Goal: Task Accomplishment & Management: Manage account settings

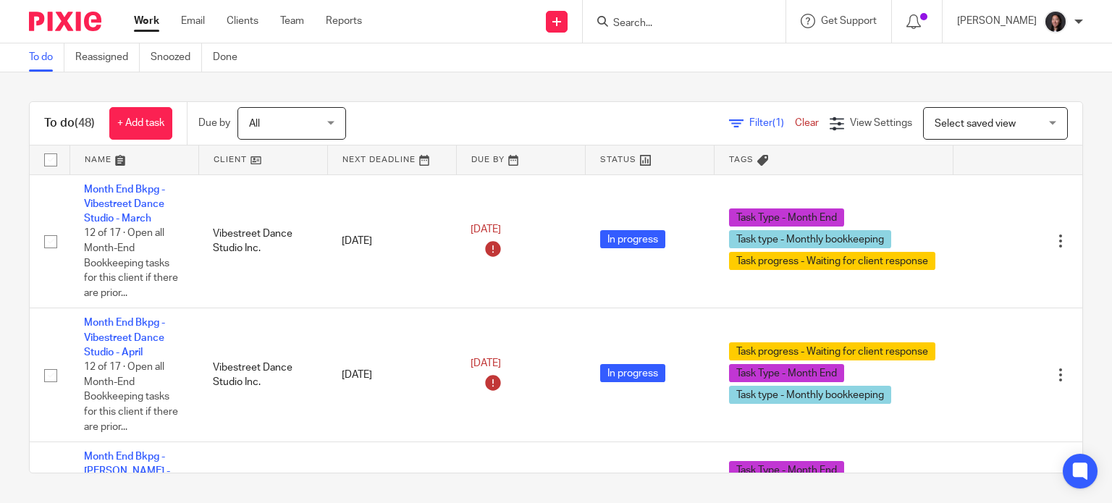
click at [279, 163] on link at bounding box center [263, 160] width 128 height 29
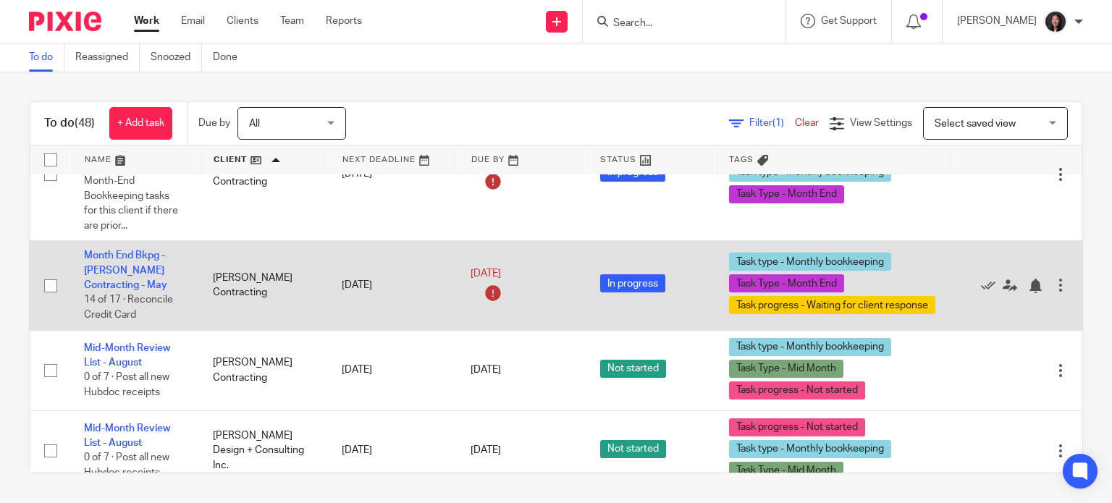
scroll to position [2356, 0]
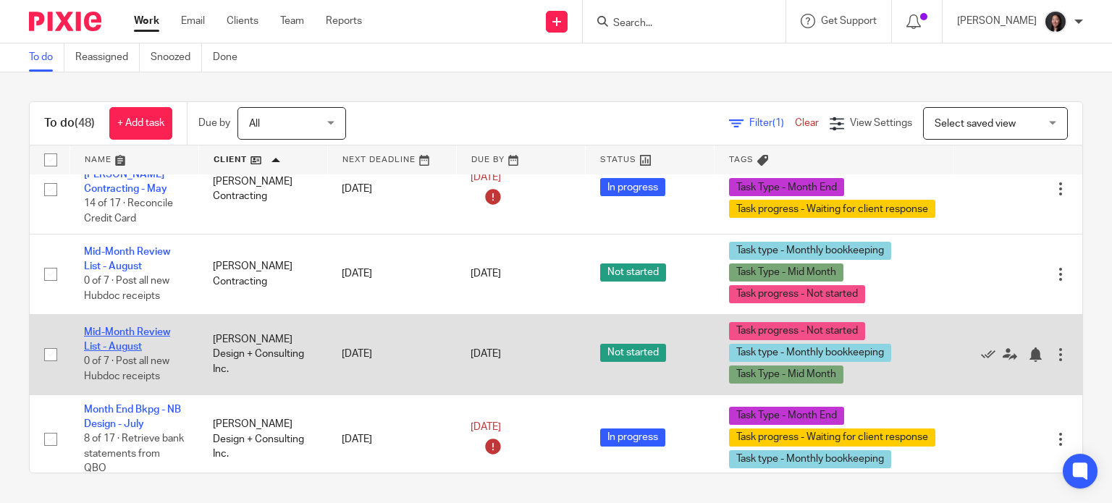
click at [122, 352] on link "Mid-Month Review List - August" at bounding box center [127, 339] width 86 height 25
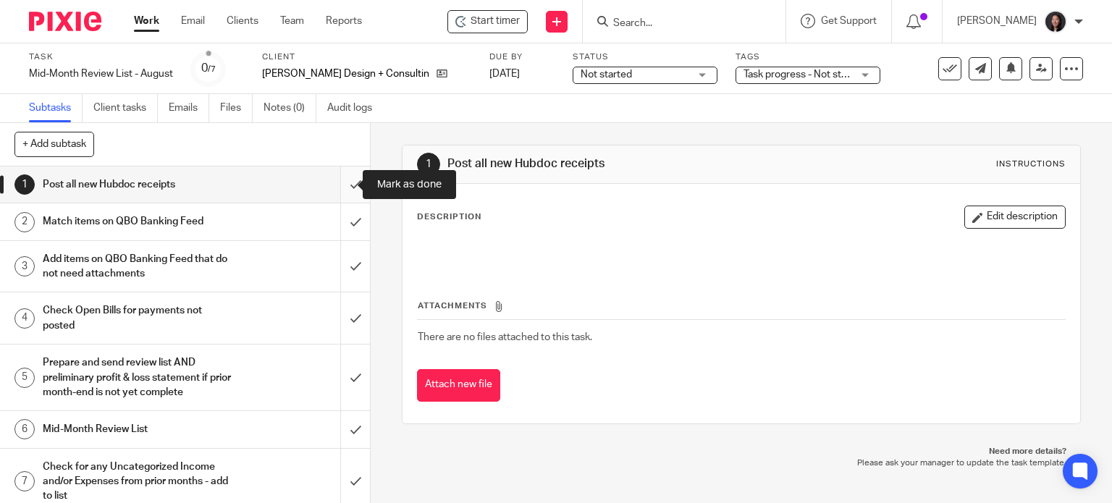
click at [338, 185] on input "submit" at bounding box center [185, 185] width 370 height 36
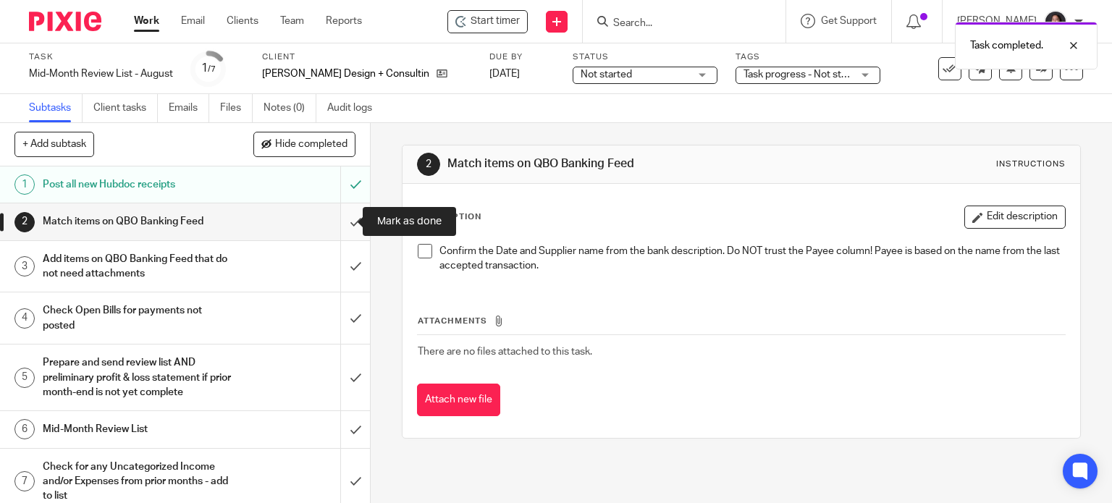
click at [338, 222] on input "submit" at bounding box center [185, 221] width 370 height 36
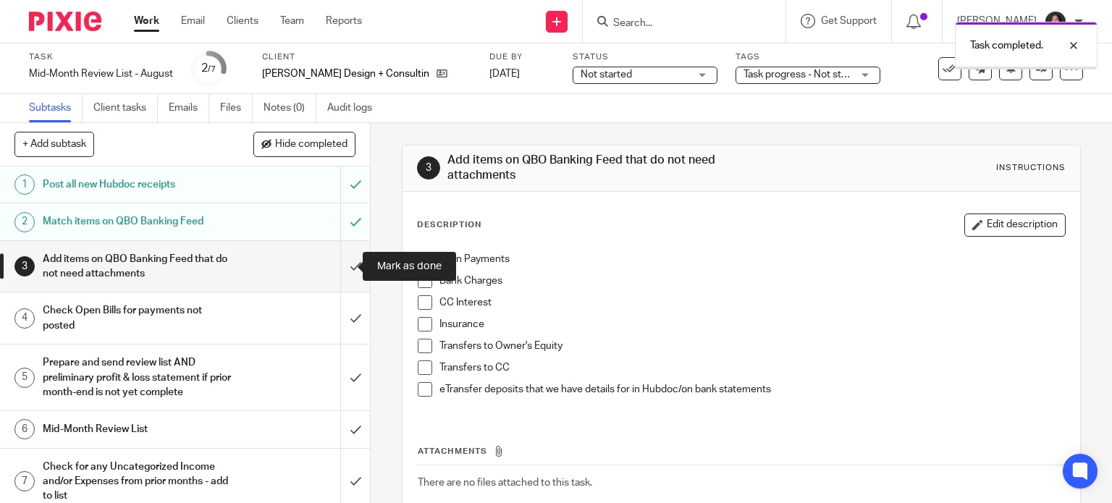
click at [338, 273] on input "submit" at bounding box center [185, 266] width 370 height 51
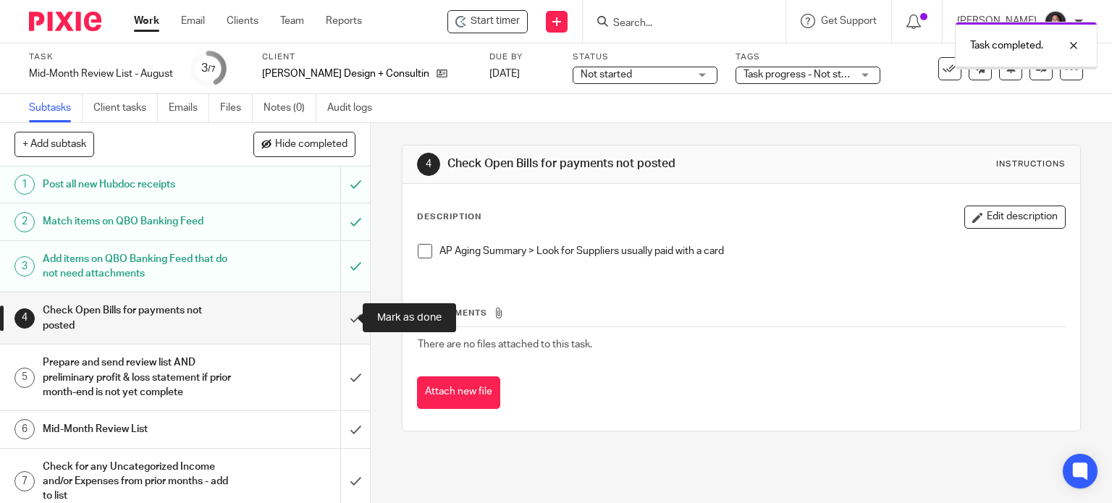
click at [344, 318] on input "submit" at bounding box center [185, 317] width 370 height 51
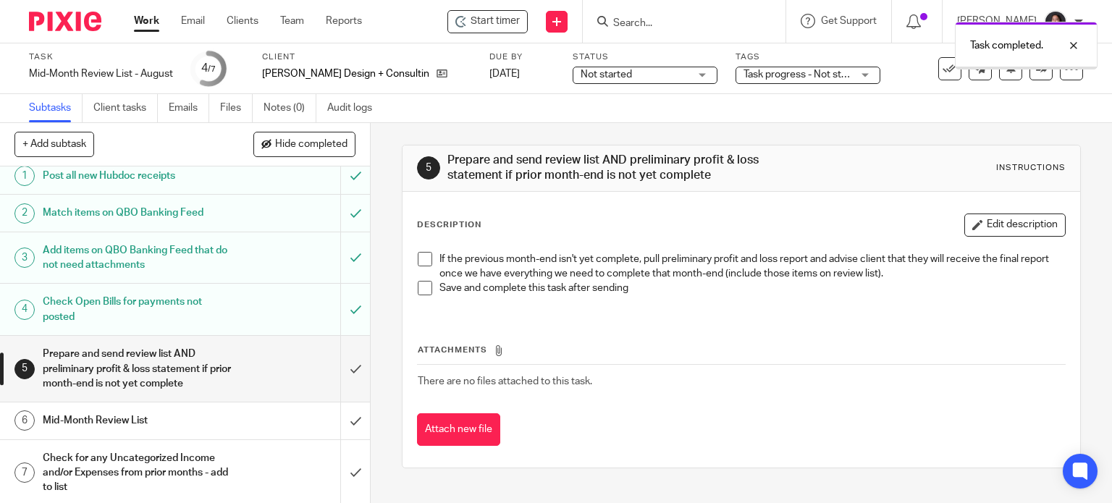
scroll to position [11, 0]
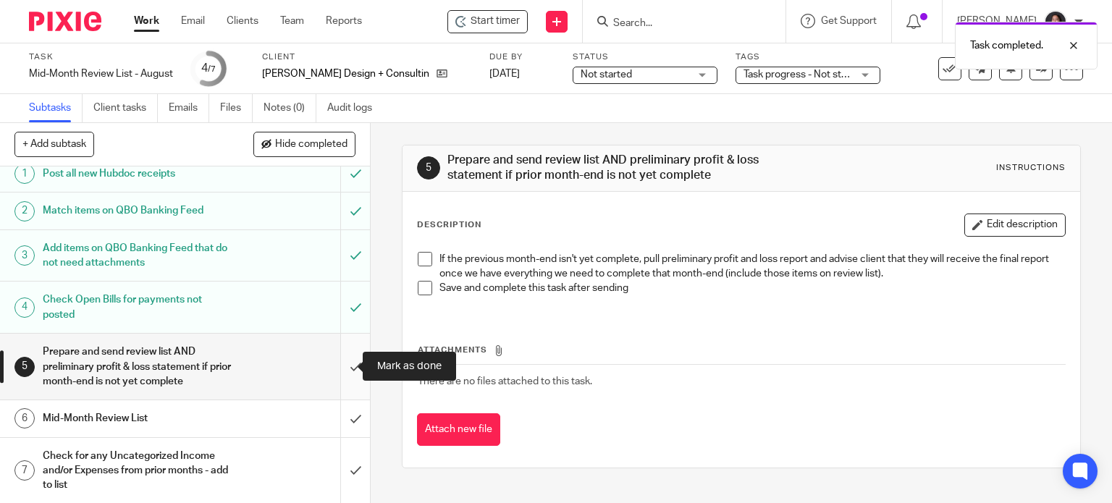
click at [340, 353] on input "submit" at bounding box center [185, 367] width 370 height 66
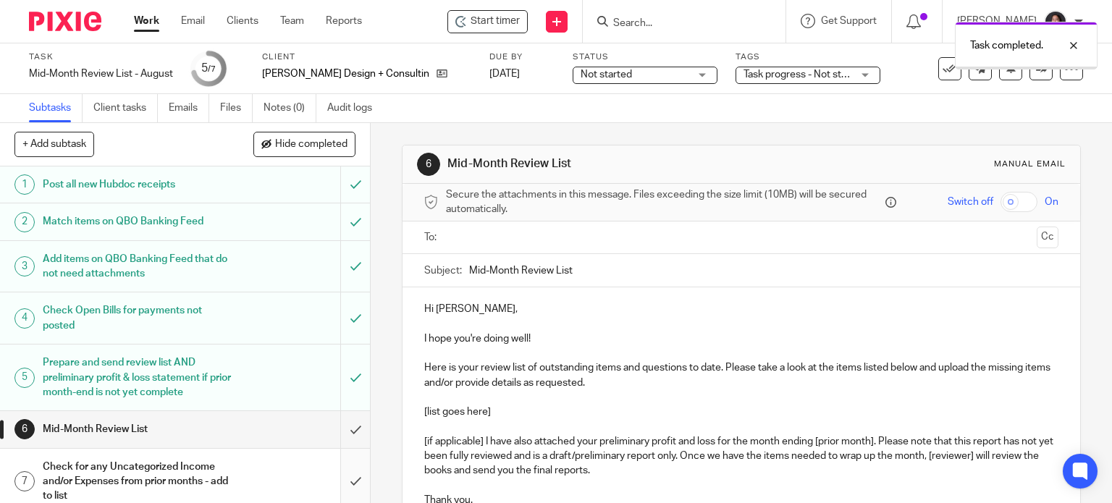
scroll to position [11, 0]
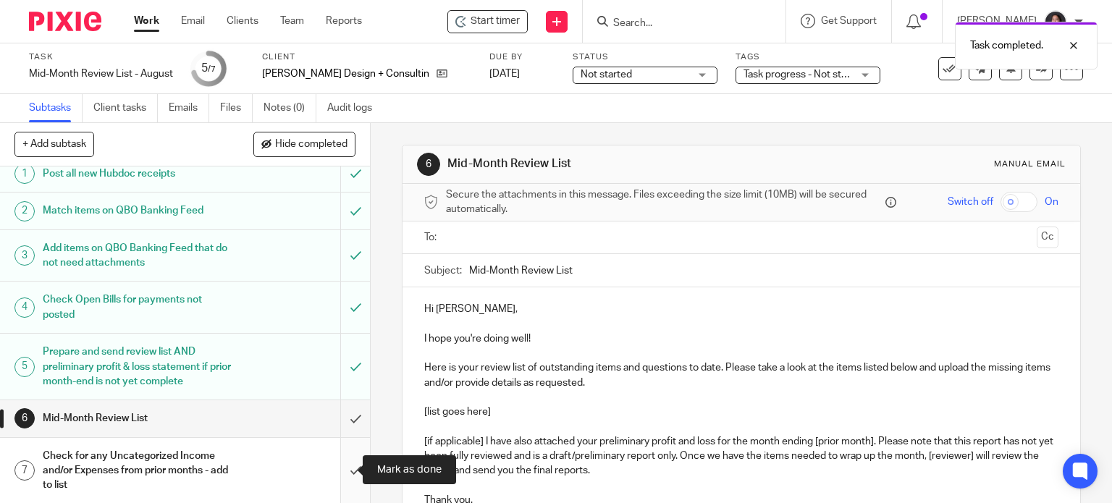
click at [343, 466] on input "submit" at bounding box center [185, 471] width 370 height 66
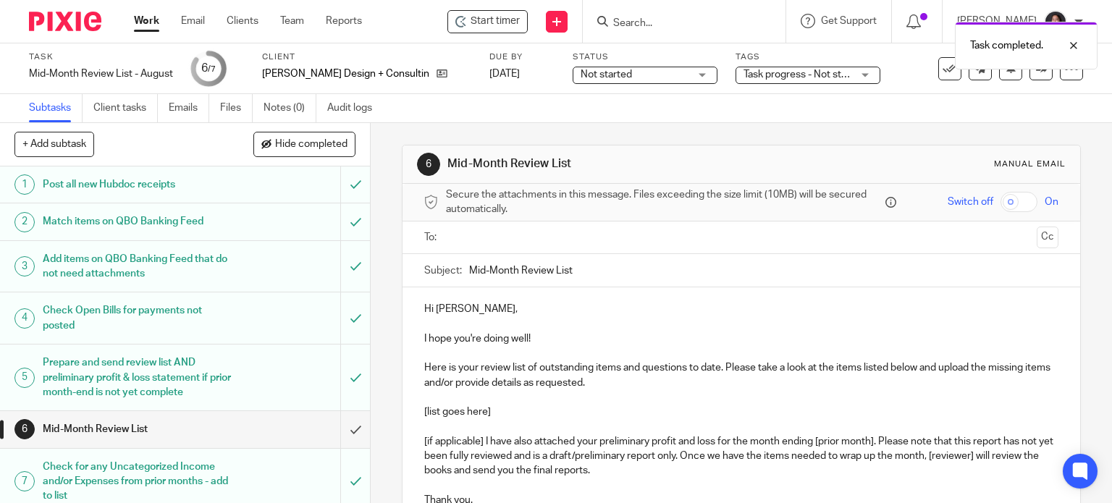
click at [479, 371] on p "Here is your review list of outstanding items and questions to date. Please tak…" at bounding box center [741, 376] width 635 height 30
click at [476, 368] on p "Here is your review list of outstanding items and questions to date. Please tak…" at bounding box center [741, 376] width 635 height 30
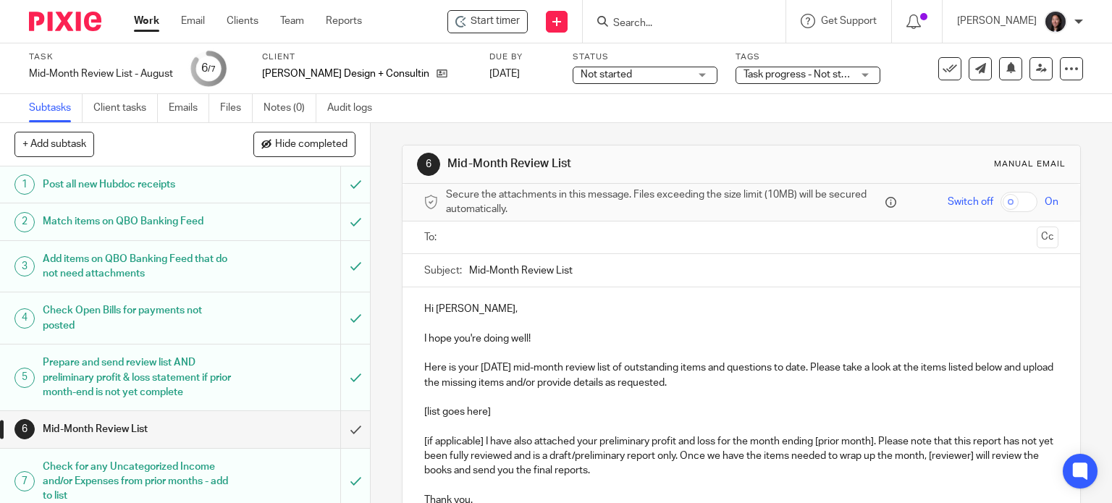
scroll to position [172, 0]
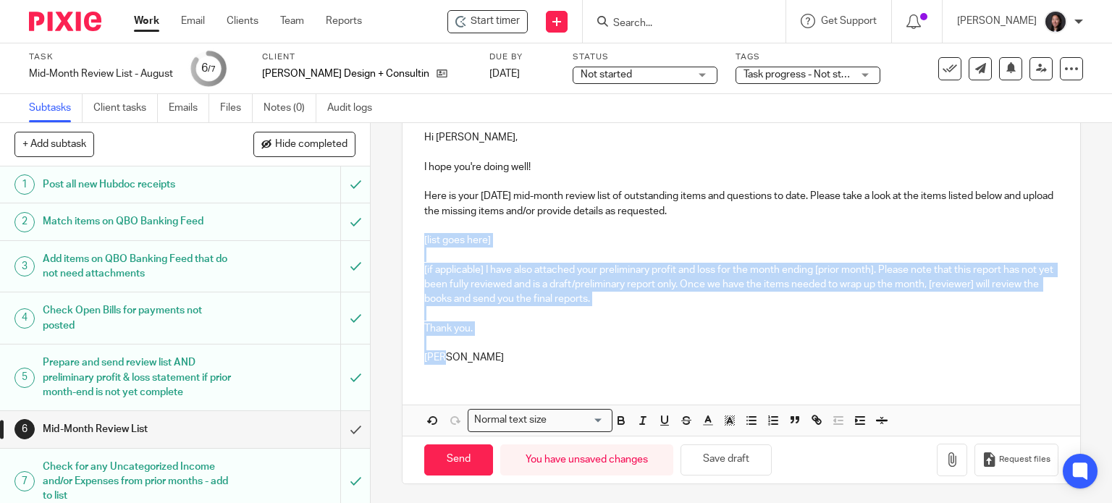
drag, startPoint x: 408, startPoint y: 239, endPoint x: 466, endPoint y: 360, distance: 134.1
click at [466, 360] on div "Hi Nate, I hope you're doing well! Here is your August 2025 mid-month review li…" at bounding box center [742, 246] width 678 height 260
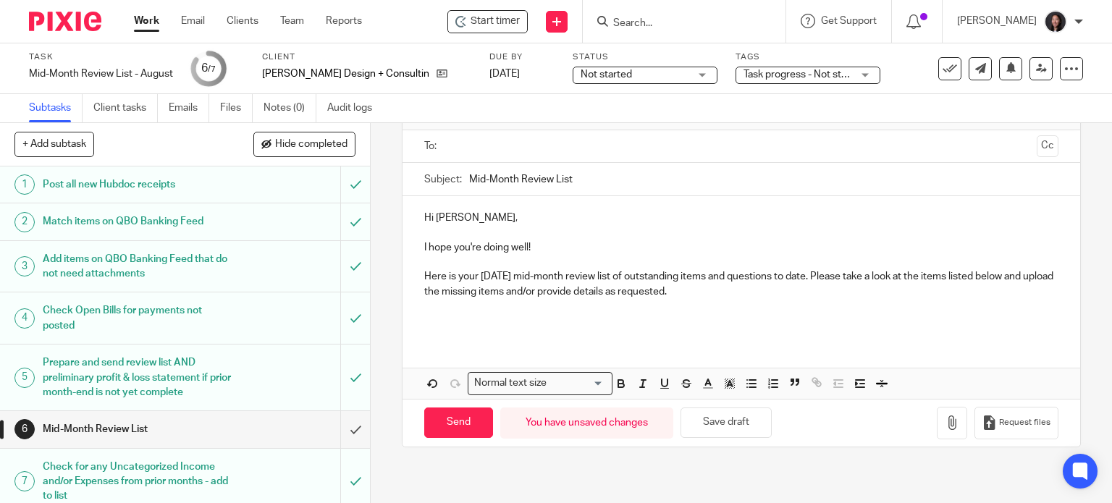
scroll to position [90, 0]
click at [746, 282] on p "Here is your August 2025 mid-month review list of outstanding items and questio…" at bounding box center [741, 286] width 635 height 30
click at [741, 308] on p at bounding box center [741, 307] width 635 height 14
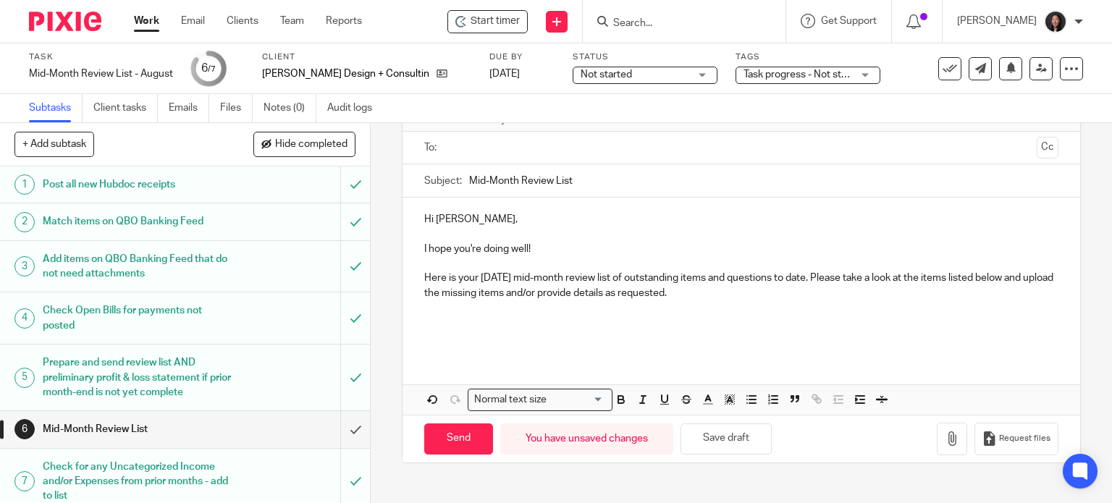
scroll to position [172, 0]
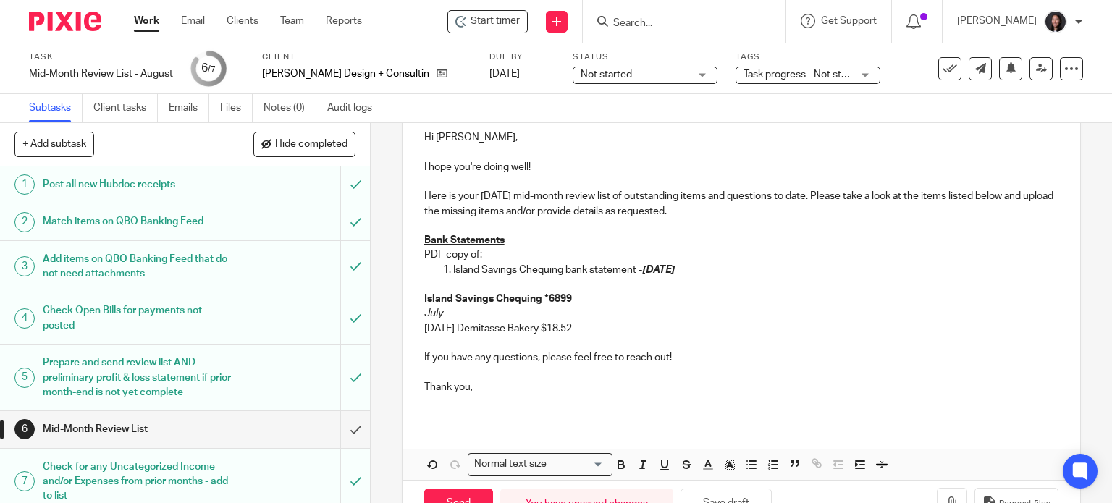
click at [607, 324] on p "07/15/2025 Demitasse Bakery $18.52" at bounding box center [741, 328] width 635 height 14
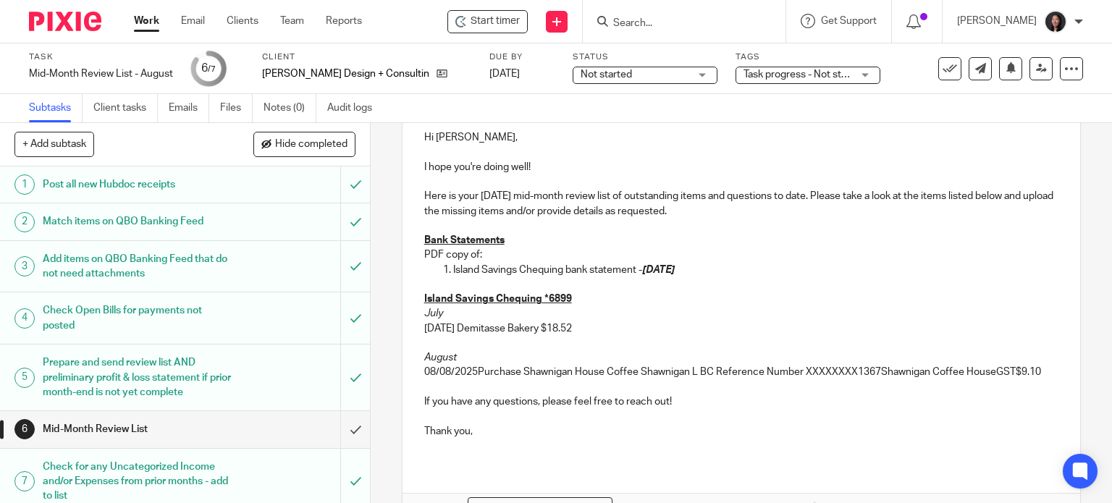
click at [467, 368] on p "08/08/2025Purchase Shawnigan House Coffee Shawnigan L BC Reference Number XXXXX…" at bounding box center [741, 372] width 635 height 14
click at [471, 371] on p "08/08/2025Purchase Shawnigan House Coffee Shawnigan L BC Reference Number XXXXX…" at bounding box center [741, 372] width 635 height 14
drag, startPoint x: 474, startPoint y: 371, endPoint x: 523, endPoint y: 373, distance: 48.6
click at [523, 373] on p "08/08/2025 Purchase Shawnigan House Coffee Shawnigan L BC Reference Number XXXX…" at bounding box center [741, 372] width 635 height 14
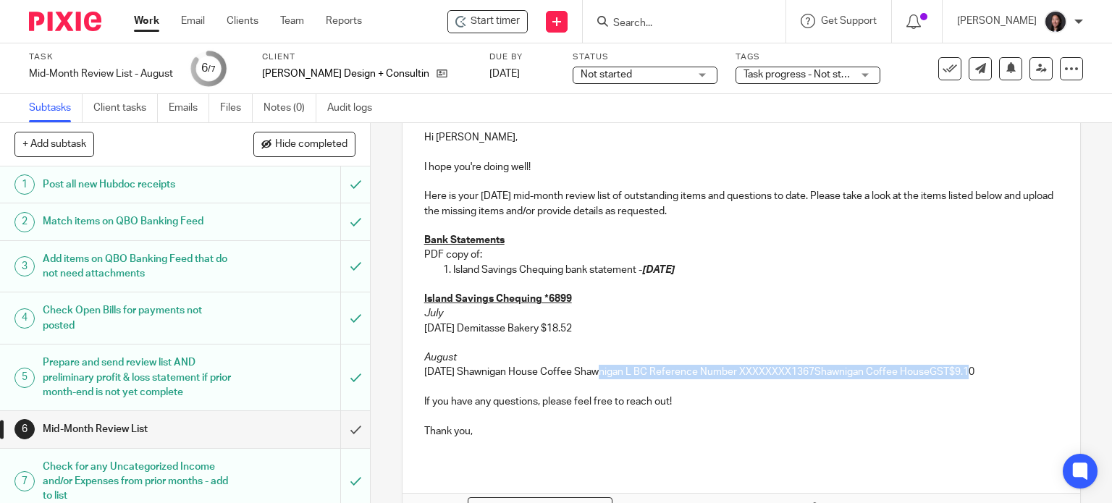
drag, startPoint x: 592, startPoint y: 370, endPoint x: 969, endPoint y: 377, distance: 377.2
click at [969, 377] on p "08/08/2025 Shawnigan House Coffee Shawnigan L BC Reference Number XXXXXXXX1367S…" at bounding box center [741, 372] width 635 height 14
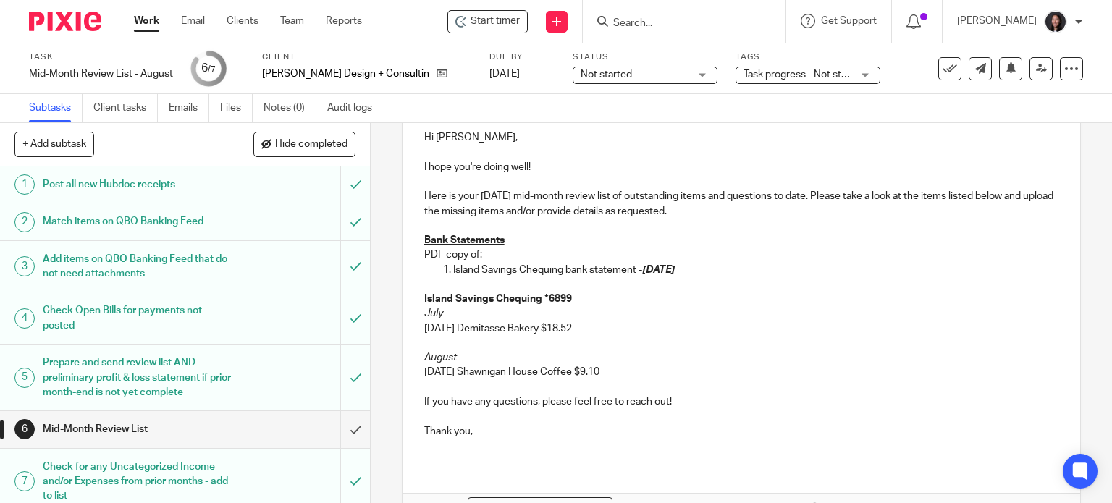
click at [625, 374] on p "08/08/2025 Shawnigan House Coffee $9.10" at bounding box center [741, 372] width 635 height 14
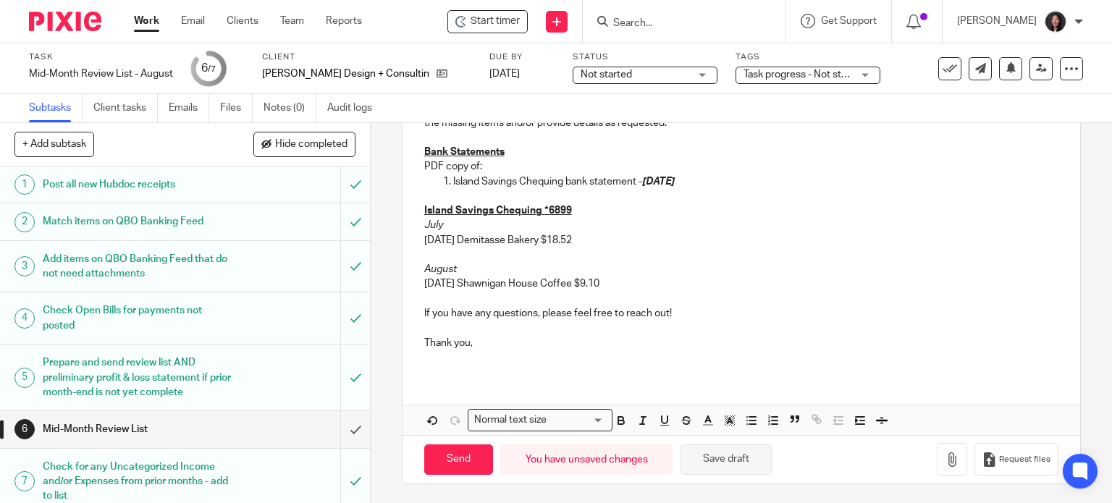
click at [718, 467] on button "Save draft" at bounding box center [726, 459] width 91 height 31
click at [718, 468] on button "Save draft" at bounding box center [726, 459] width 91 height 31
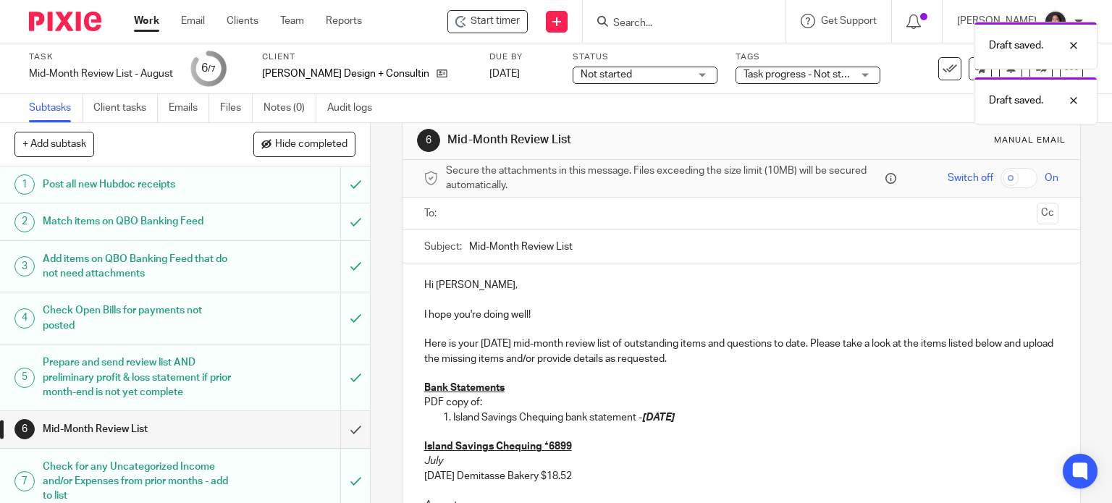
scroll to position [0, 0]
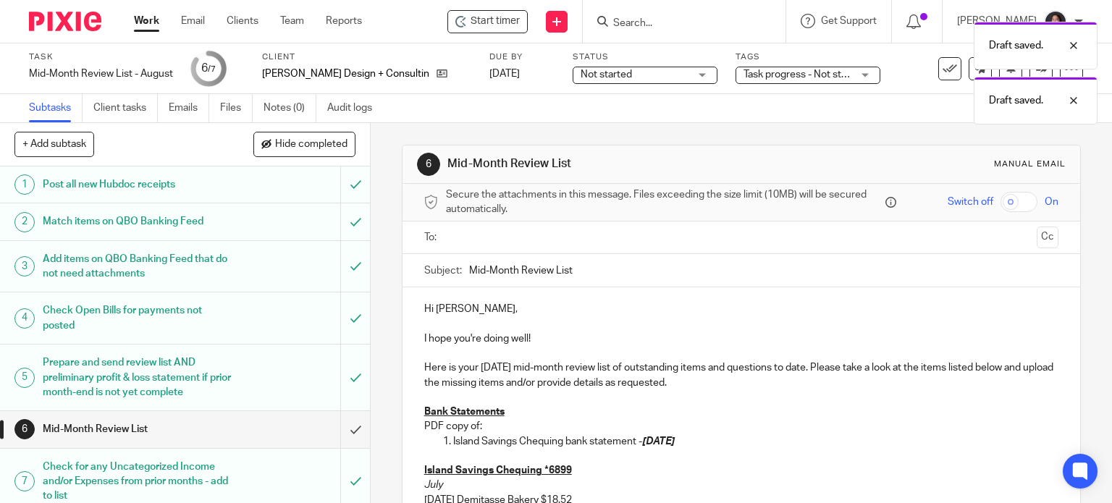
drag, startPoint x: 609, startPoint y: 261, endPoint x: 609, endPoint y: 269, distance: 8.0
click at [609, 264] on input "Mid-Month Review List" at bounding box center [764, 270] width 590 height 33
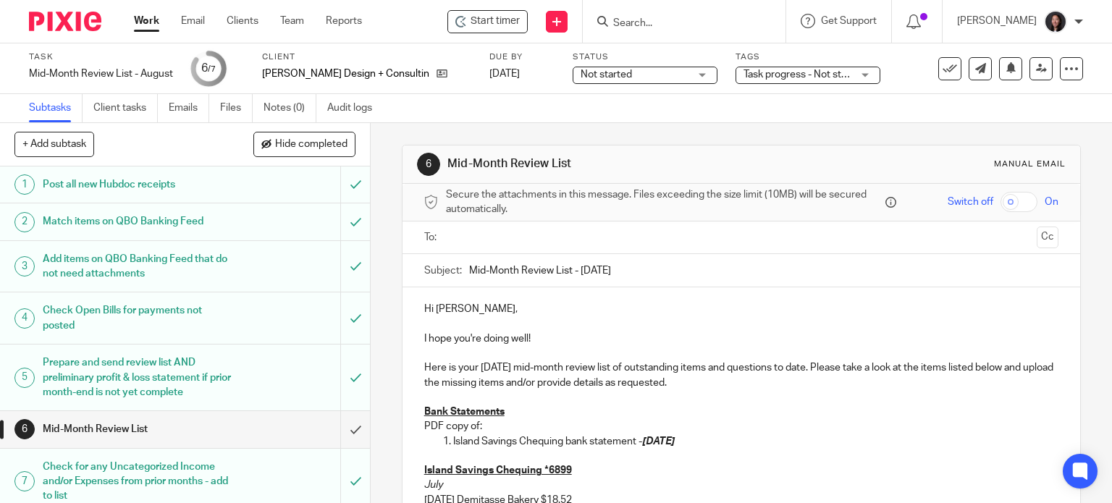
type input "Mid-Month Review List - August 2025"
click at [548, 232] on input "text" at bounding box center [741, 237] width 580 height 17
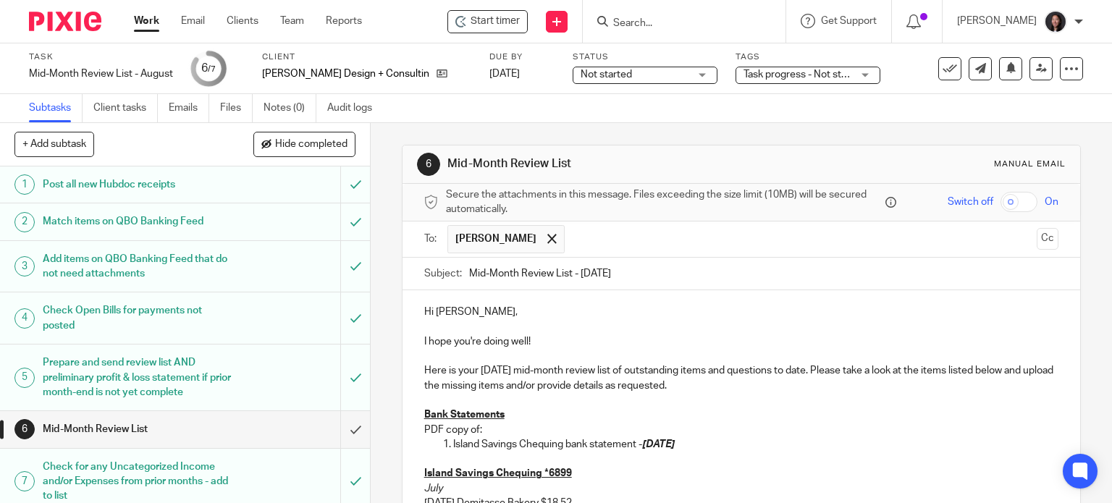
click at [572, 235] on input "text" at bounding box center [801, 239] width 459 height 28
drag, startPoint x: 536, startPoint y: 340, endPoint x: 401, endPoint y: 305, distance: 139.2
click at [403, 305] on div "Hi Nate, I hope you're doing well! Here is your August 2025 mid-month review li…" at bounding box center [742, 464] width 678 height 348
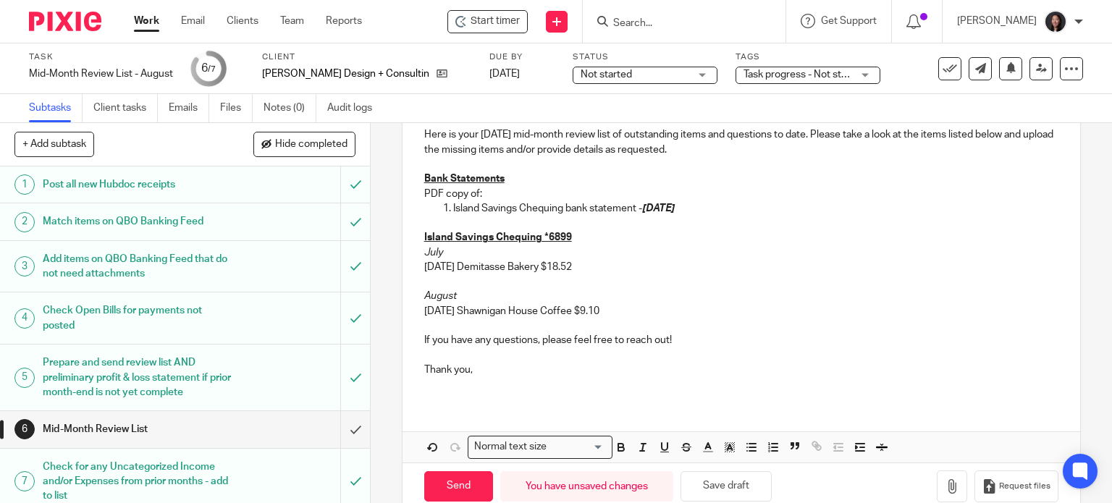
scroll to position [263, 0]
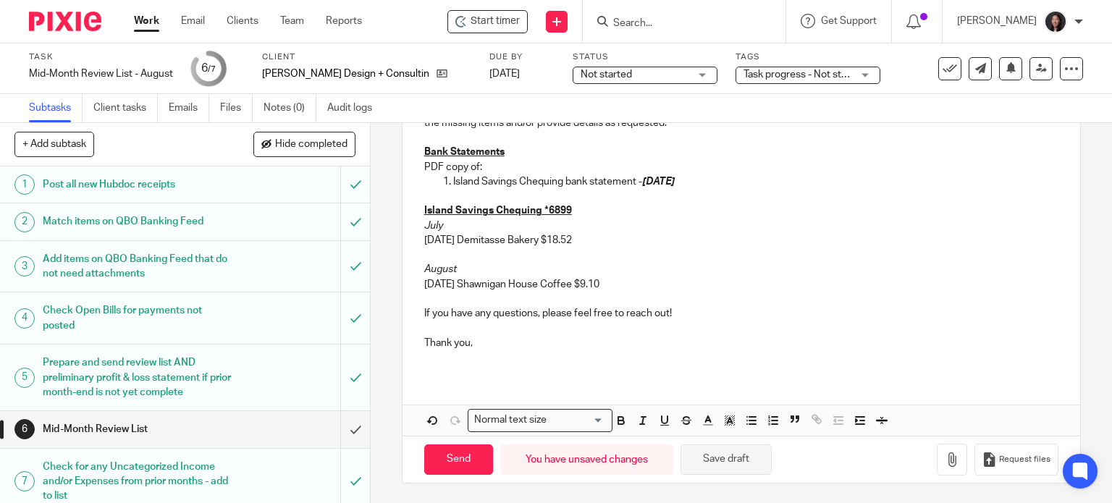
click at [725, 458] on button "Save draft" at bounding box center [726, 459] width 91 height 31
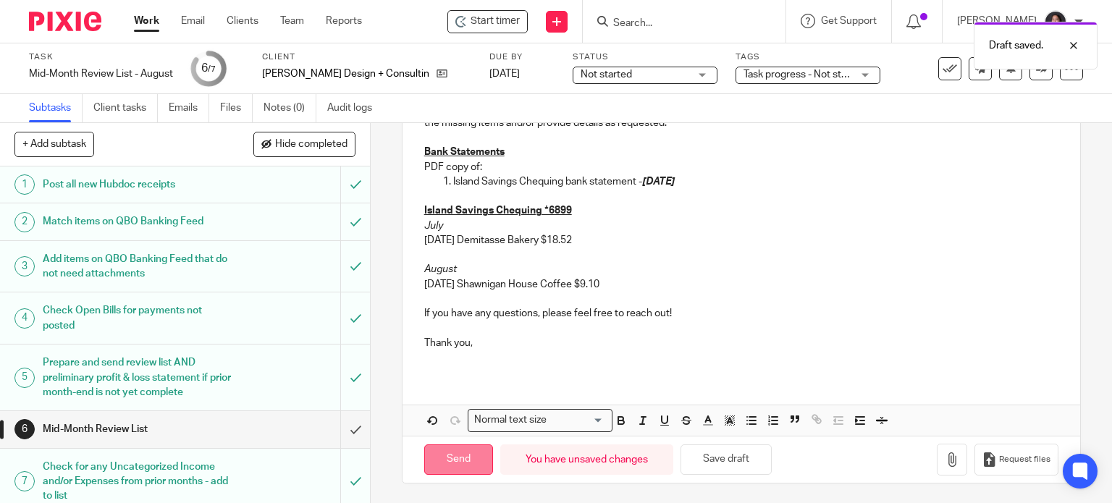
click at [450, 463] on input "Send" at bounding box center [458, 459] width 69 height 31
type input "Sent"
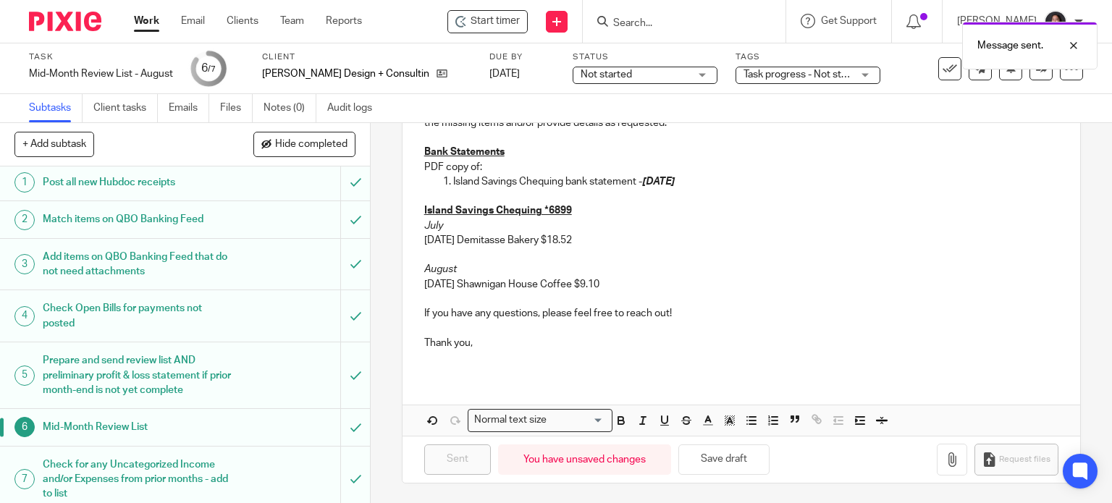
scroll to position [0, 0]
click at [144, 22] on link "Work" at bounding box center [146, 21] width 25 height 14
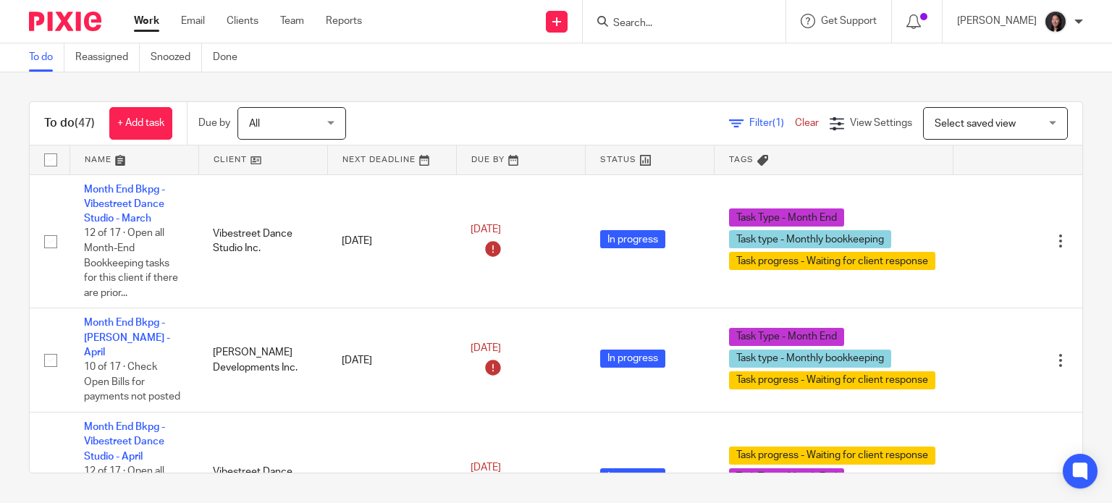
click at [285, 159] on link at bounding box center [263, 160] width 128 height 29
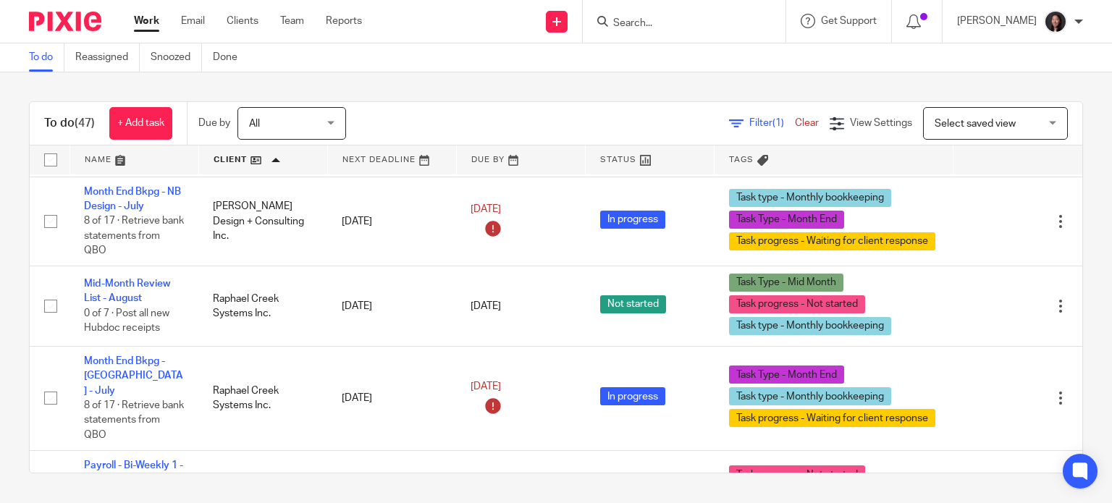
scroll to position [2534, 0]
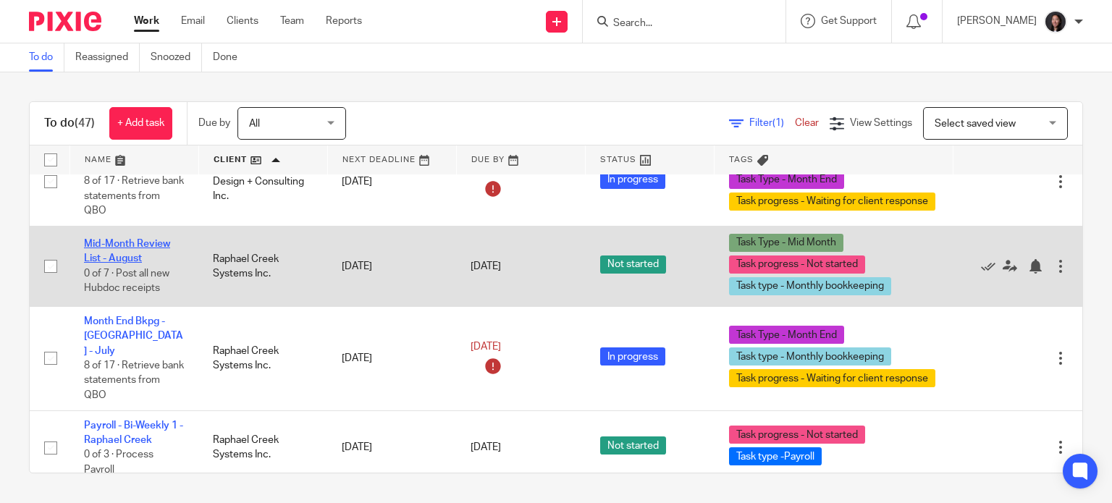
click at [132, 264] on link "Mid-Month Review List - August" at bounding box center [127, 251] width 86 height 25
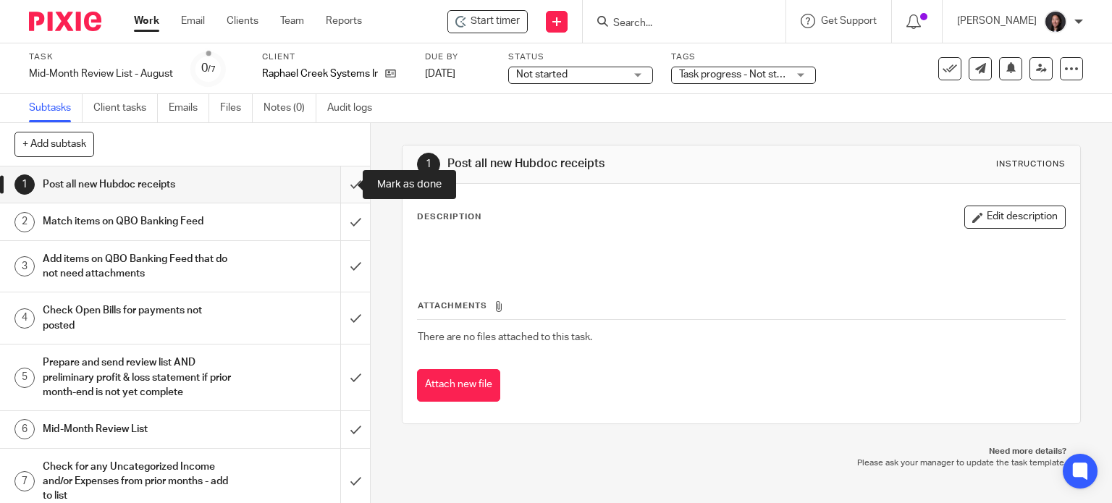
click at [334, 184] on input "submit" at bounding box center [185, 185] width 370 height 36
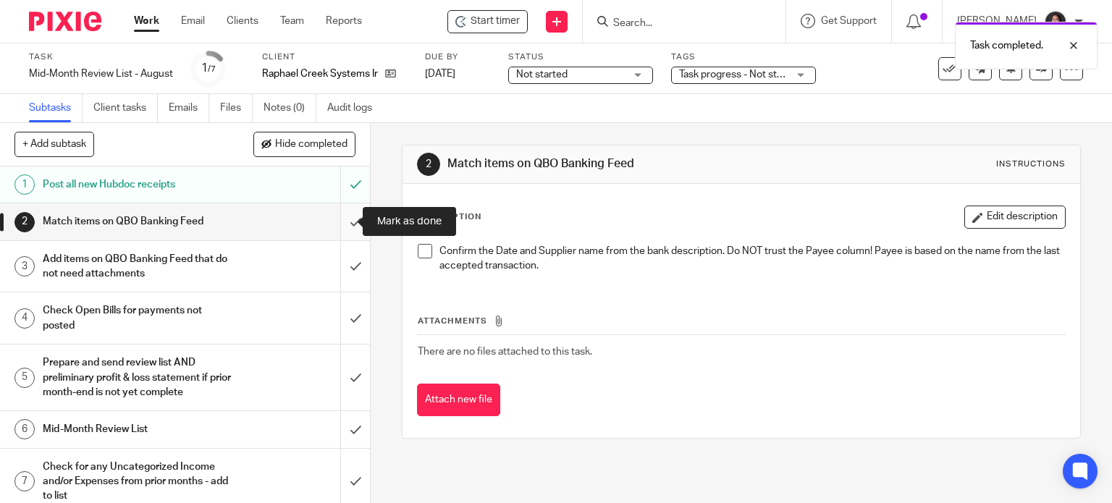
click at [339, 214] on input "submit" at bounding box center [185, 221] width 370 height 36
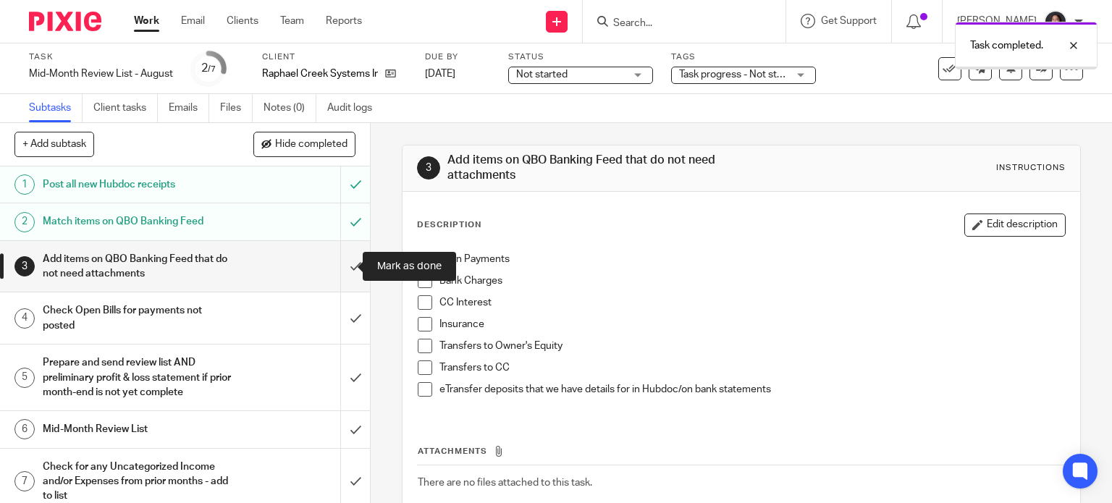
click at [333, 267] on input "submit" at bounding box center [185, 266] width 370 height 51
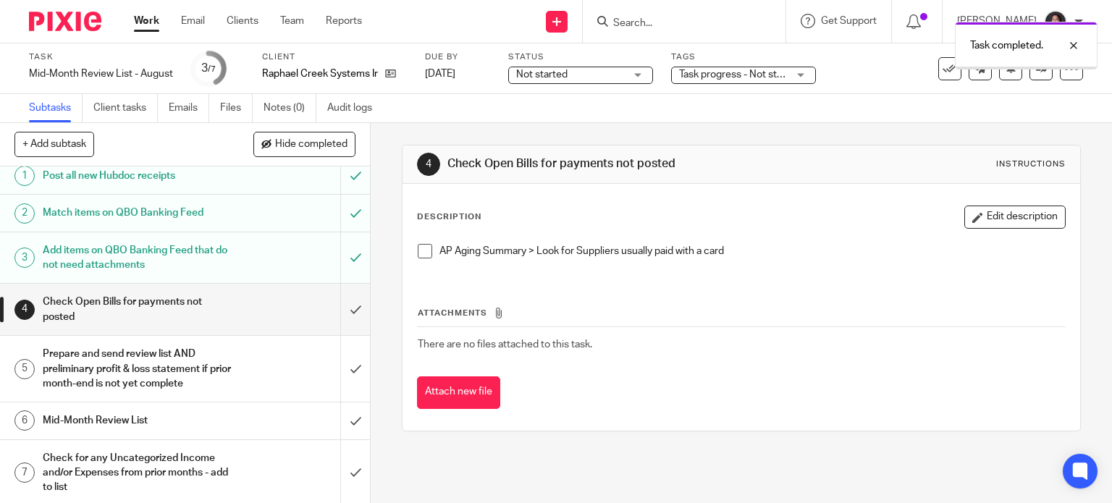
scroll to position [11, 0]
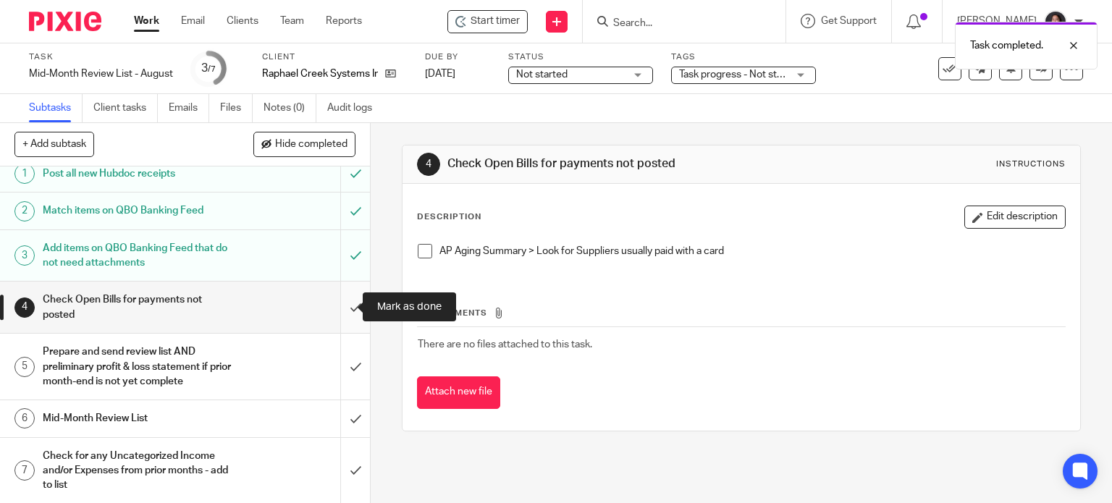
click at [335, 298] on input "submit" at bounding box center [185, 307] width 370 height 51
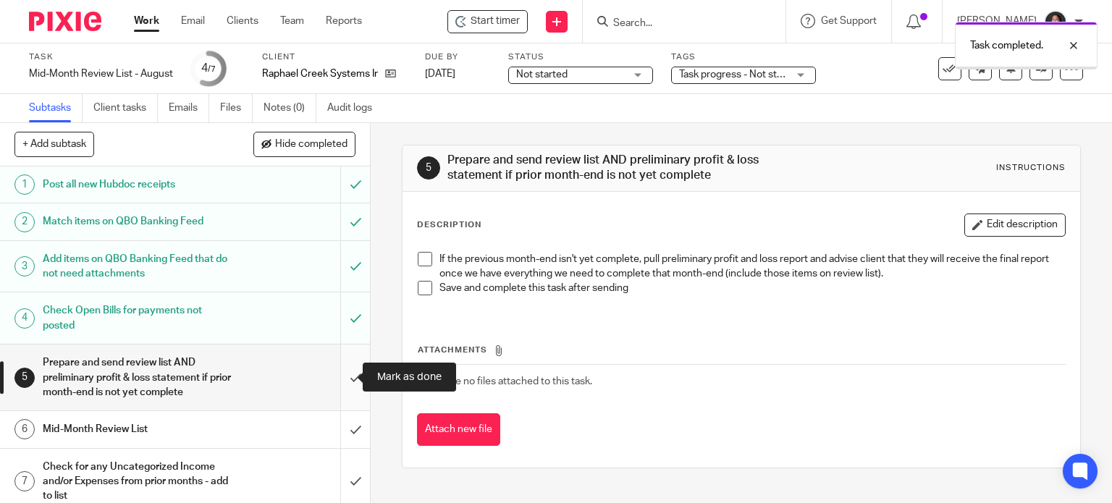
click at [338, 381] on input "submit" at bounding box center [185, 378] width 370 height 66
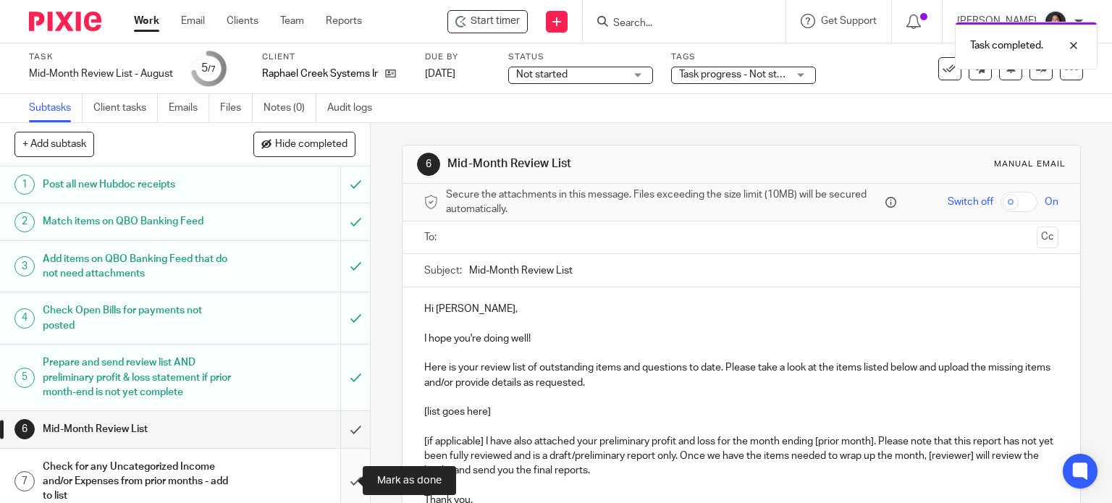
click at [337, 469] on input "submit" at bounding box center [185, 482] width 370 height 66
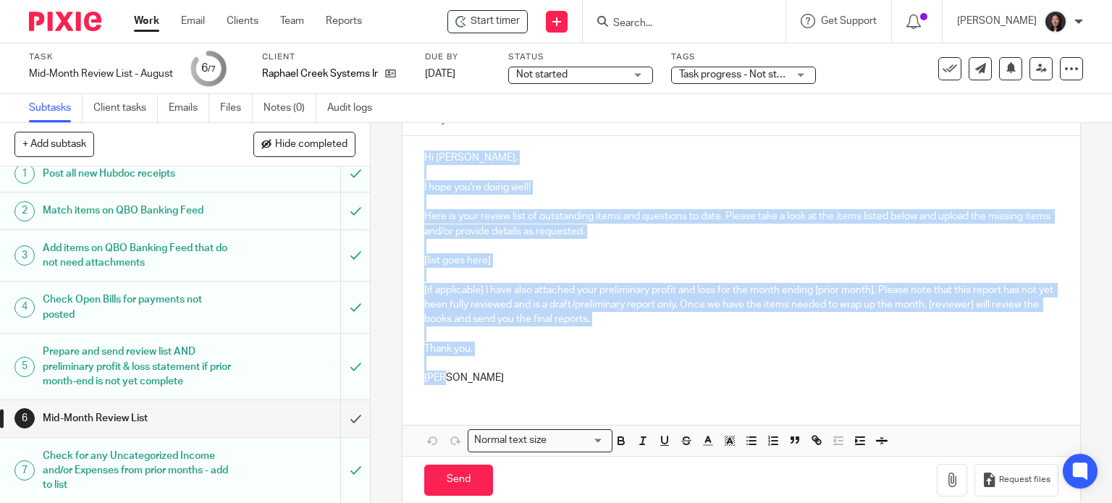
scroll to position [172, 0]
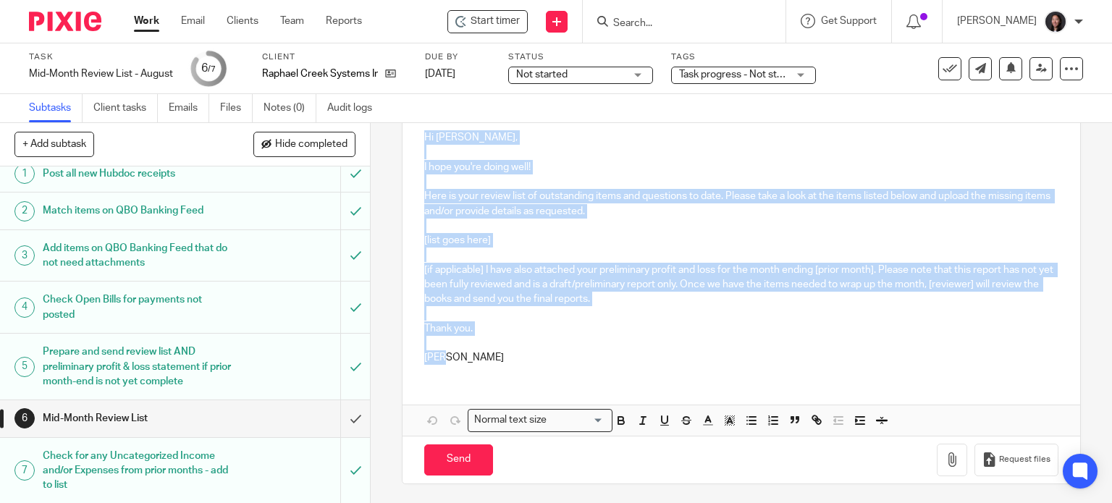
drag, startPoint x: 405, startPoint y: 300, endPoint x: 498, endPoint y: 353, distance: 106.3
click at [498, 353] on div "Hi Glen, I hope you're doing well! Here is your review list of outstanding item…" at bounding box center [742, 246] width 678 height 260
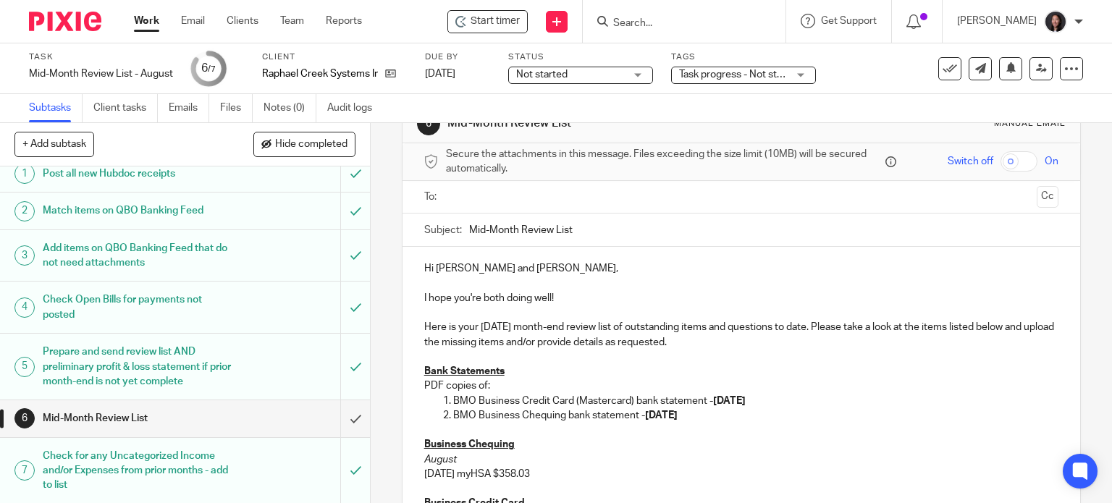
scroll to position [28, 0]
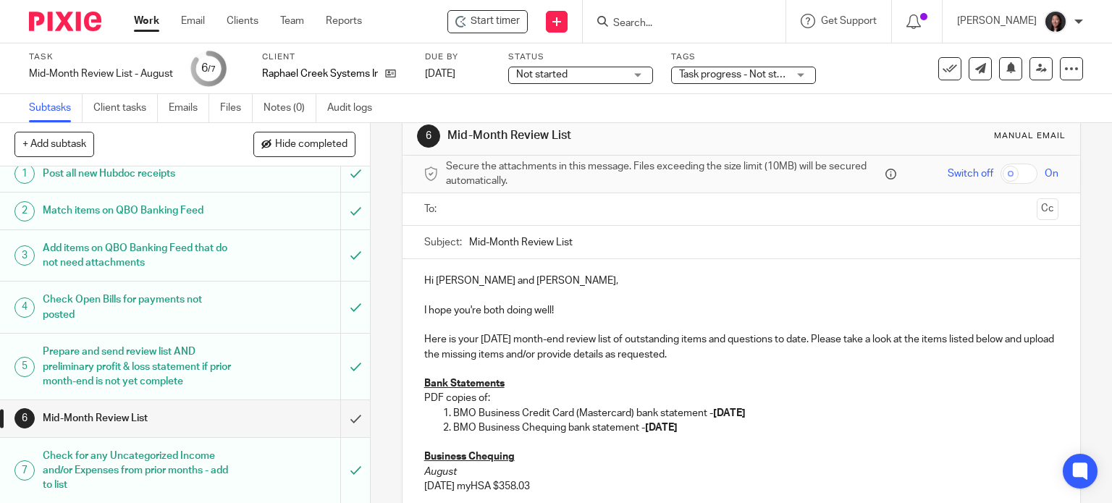
click at [492, 340] on p "Here is your July 2025 month-end review list of outstanding items and questions…" at bounding box center [741, 347] width 635 height 30
click at [586, 340] on p "Here is your August 2025 month-end review list of outstanding items and questio…" at bounding box center [741, 347] width 635 height 30
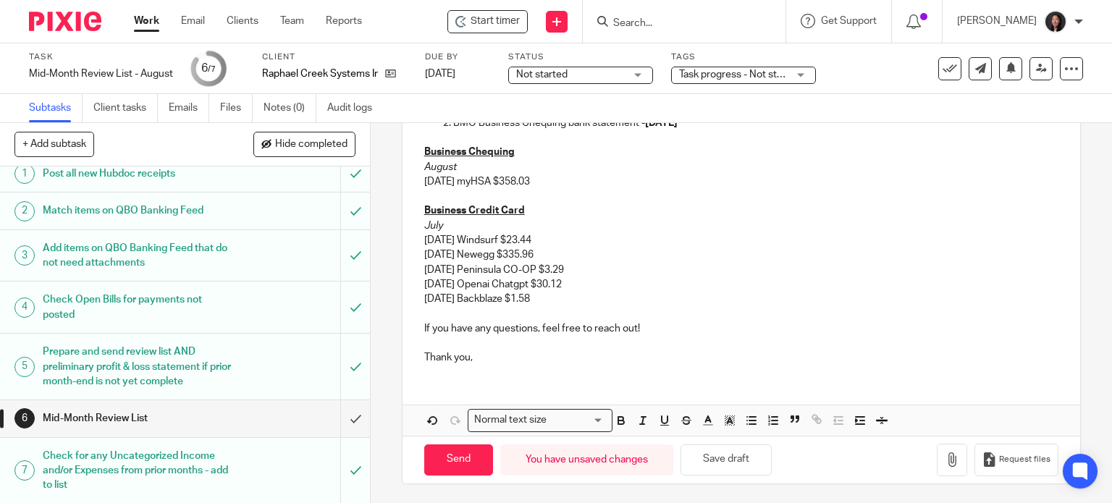
scroll to position [164, 0]
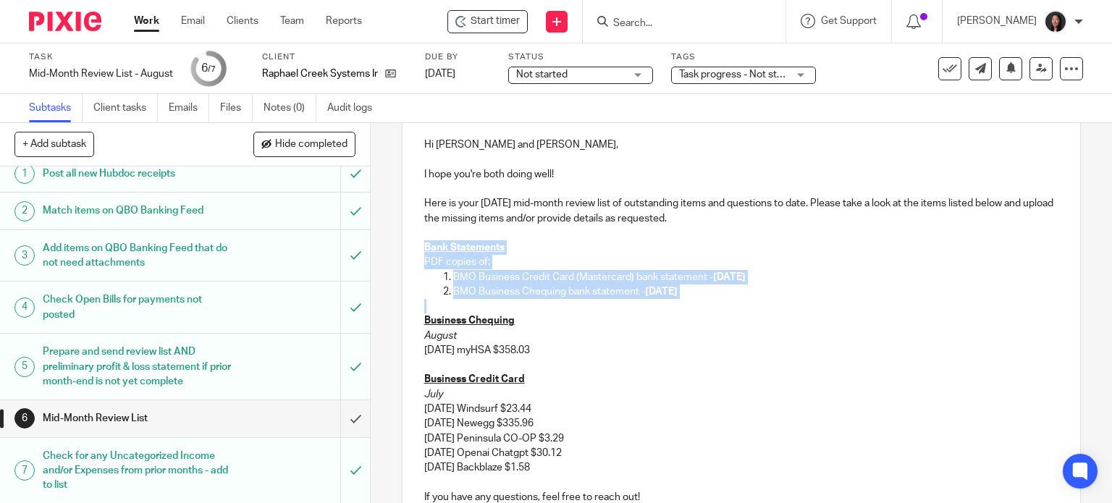
drag, startPoint x: 730, startPoint y: 300, endPoint x: 376, endPoint y: 245, distance: 358.1
click at [376, 245] on div "6 Mid-Month Review List Manual email Secure the attachments in this message. Fi…" at bounding box center [741, 313] width 741 height 380
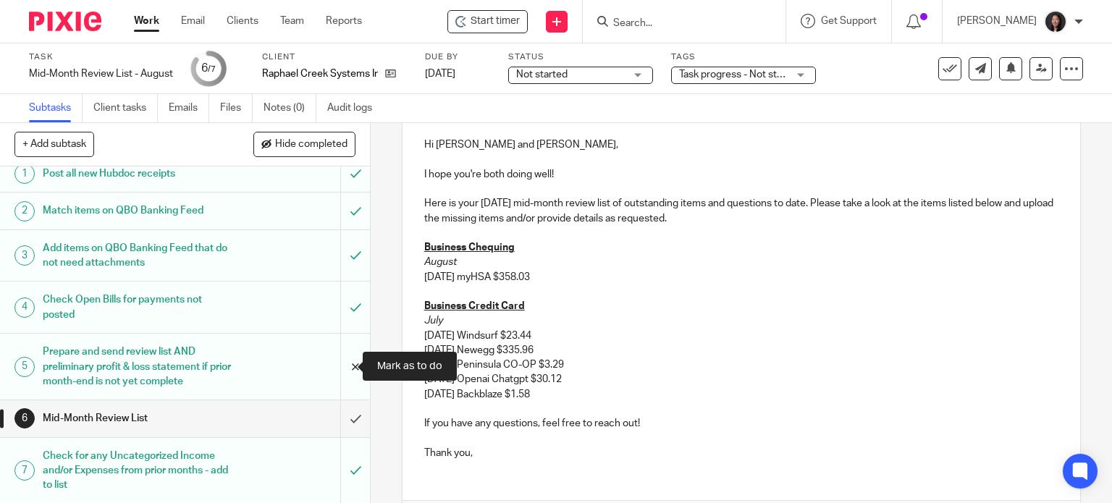
drag, startPoint x: 605, startPoint y: 359, endPoint x: 345, endPoint y: 363, distance: 260.6
click at [345, 363] on div "+ Add subtask Hide completed Cancel + Add 1 Post all new Hubdoc receipts 2 Matc…" at bounding box center [556, 313] width 1112 height 380
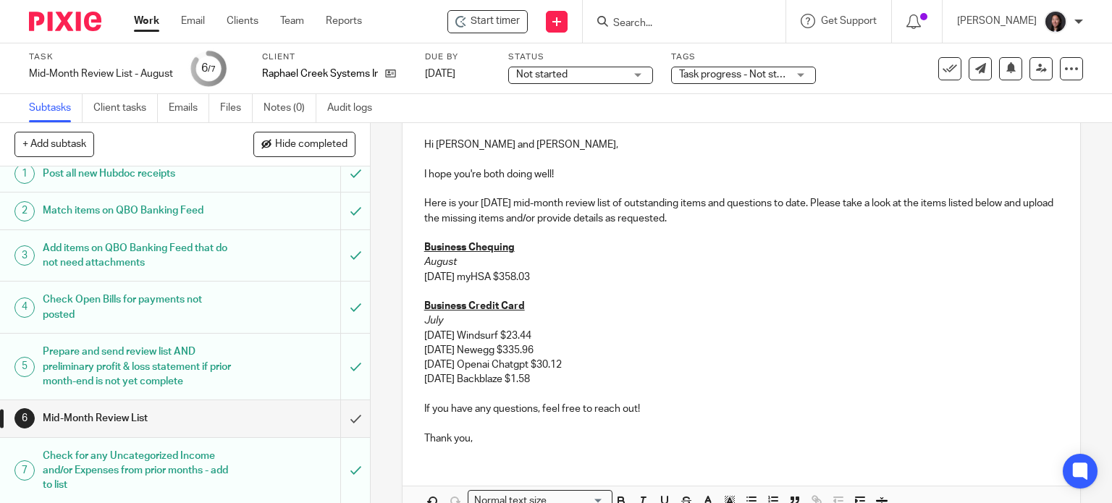
click at [573, 383] on p "07/26/2025 Backblaze $1.58" at bounding box center [741, 379] width 635 height 14
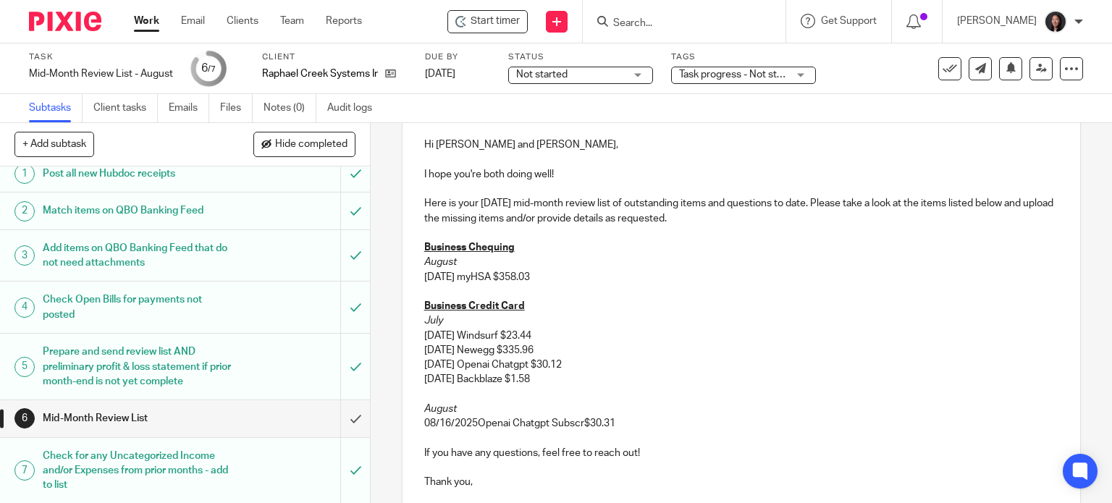
click at [472, 419] on p "08/16/2025Openai Chatgpt Subscr$30.31" at bounding box center [741, 423] width 635 height 14
drag, startPoint x: 474, startPoint y: 421, endPoint x: 511, endPoint y: 426, distance: 37.3
click at [511, 426] on p "08/16/2025 Openai Chatgpt Subscr$30.31" at bounding box center [741, 423] width 635 height 14
click at [549, 424] on p "08/16/2025 Chatgpt Subscr$30.31" at bounding box center [741, 423] width 635 height 14
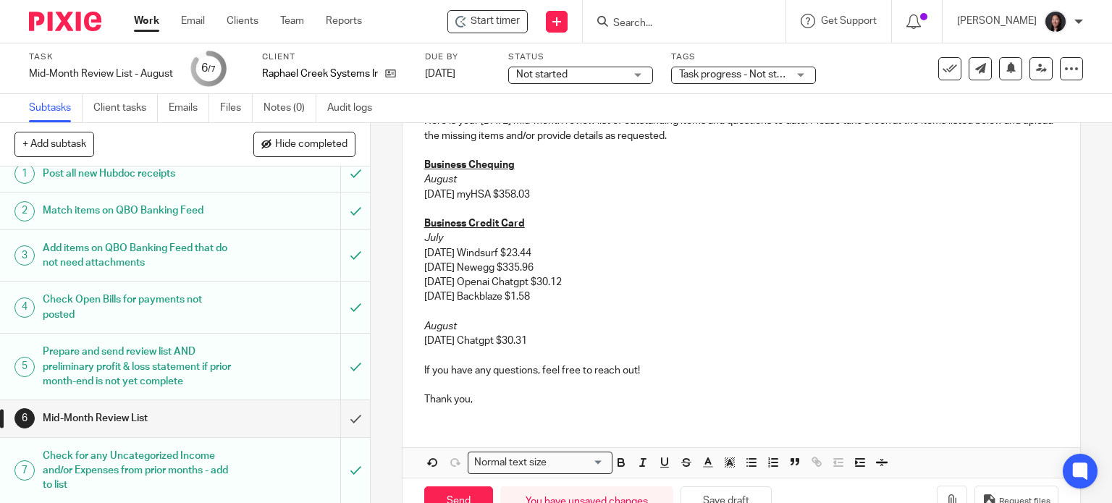
scroll to position [290, 0]
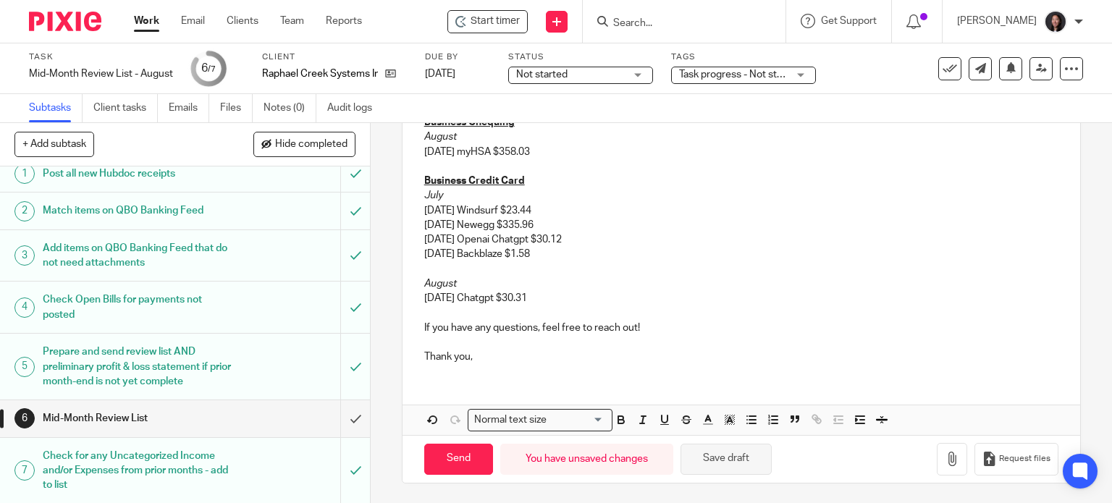
click at [744, 460] on button "Save draft" at bounding box center [726, 459] width 91 height 31
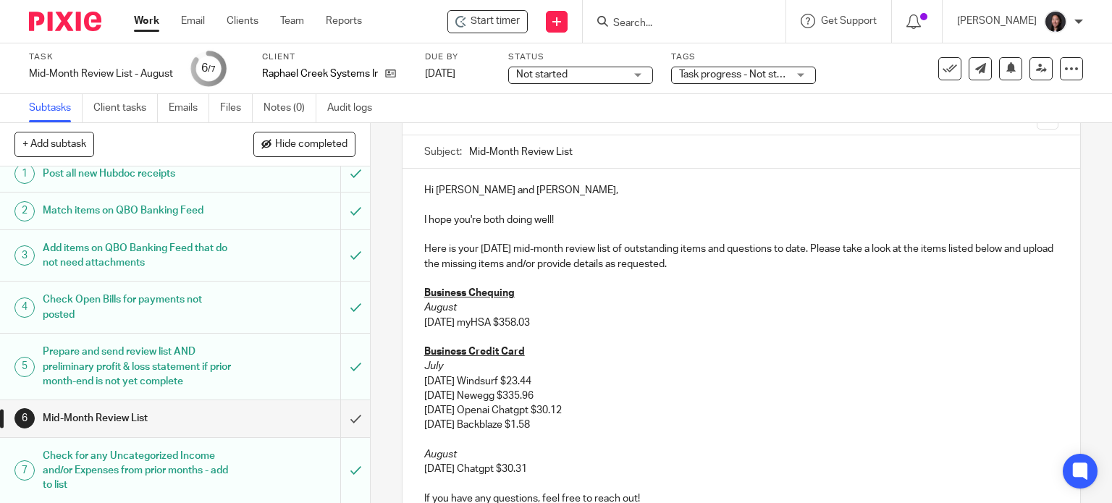
scroll to position [0, 0]
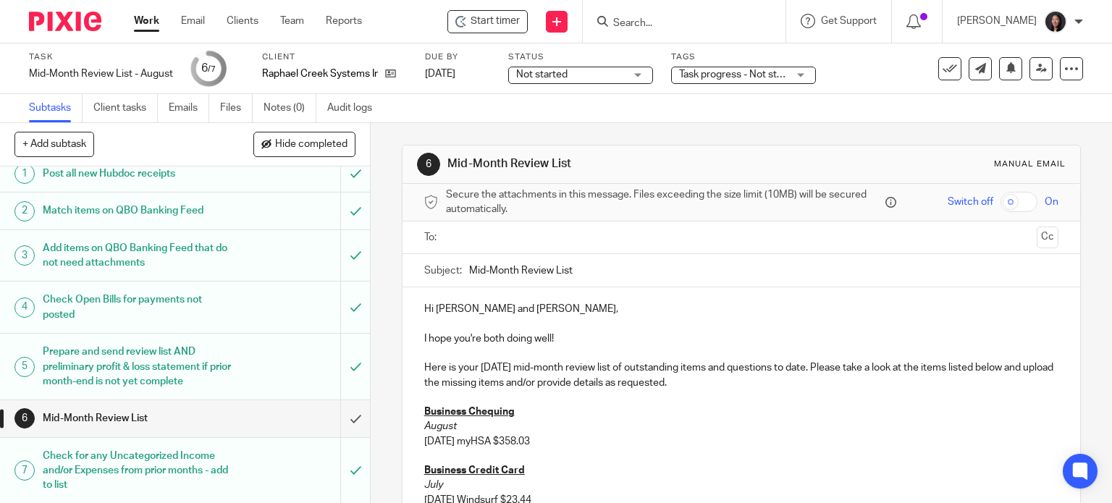
click at [608, 269] on input "Mid-Month Review List" at bounding box center [764, 270] width 590 height 33
type input "Mid-Month Review List - August 2025"
click at [537, 235] on input "text" at bounding box center [741, 237] width 580 height 17
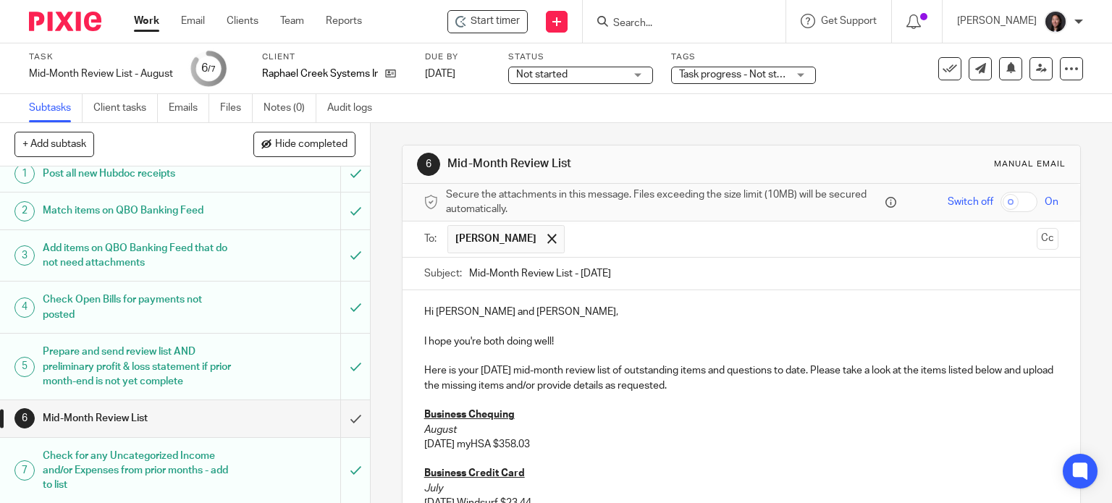
click at [605, 235] on input "text" at bounding box center [801, 239] width 459 height 28
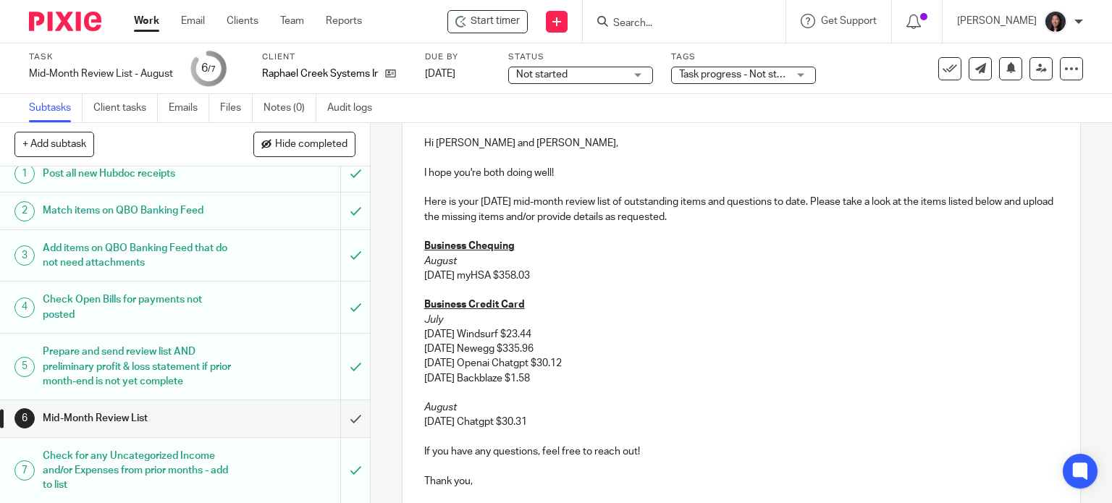
scroll to position [292, 0]
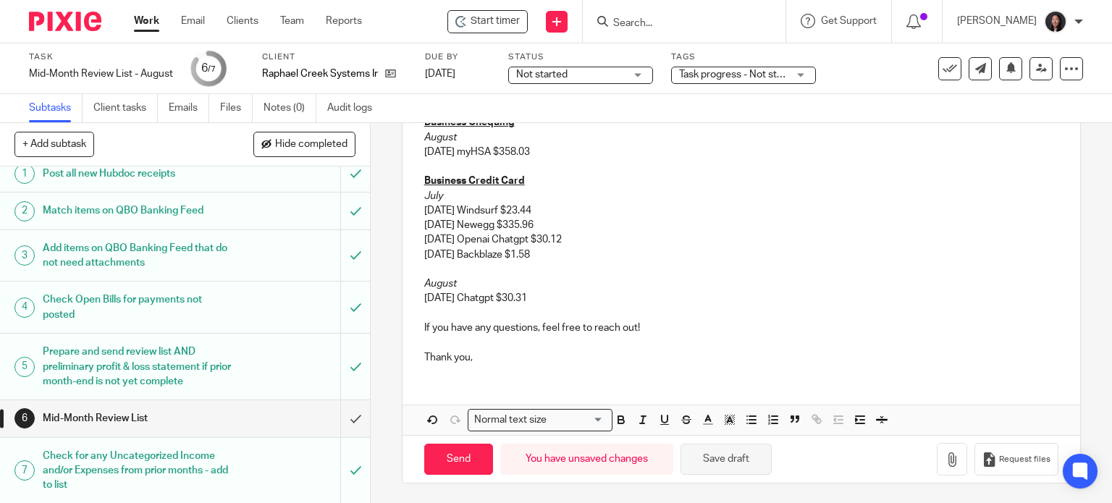
click at [702, 457] on button "Save draft" at bounding box center [726, 459] width 91 height 31
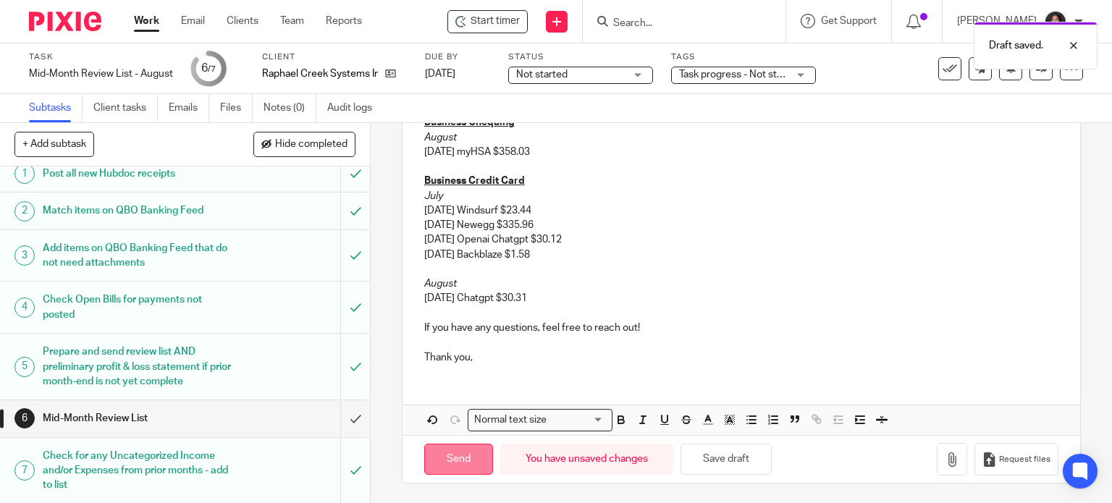
click at [463, 456] on input "Send" at bounding box center [458, 459] width 69 height 31
type input "Sent"
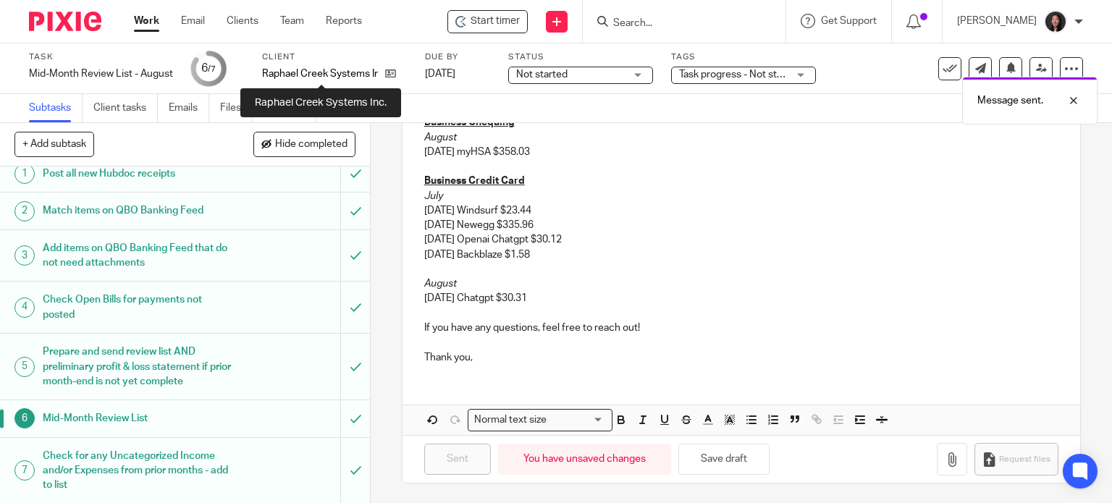
click at [305, 69] on p "Raphael Creek Systems Inc." at bounding box center [320, 74] width 116 height 14
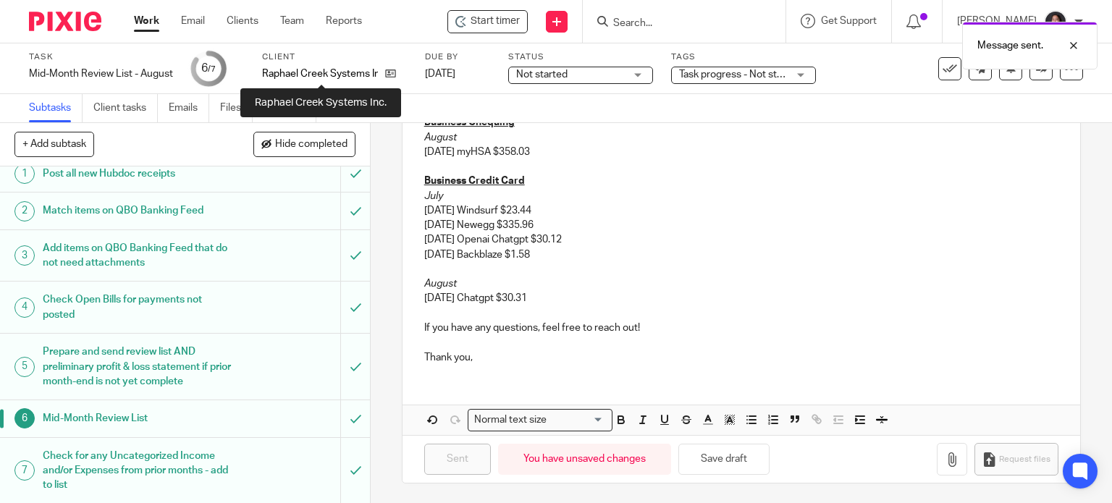
click at [267, 73] on p "Raphael Creek Systems Inc." at bounding box center [320, 74] width 116 height 14
click at [267, 77] on p "Raphael Creek Systems Inc." at bounding box center [320, 74] width 116 height 14
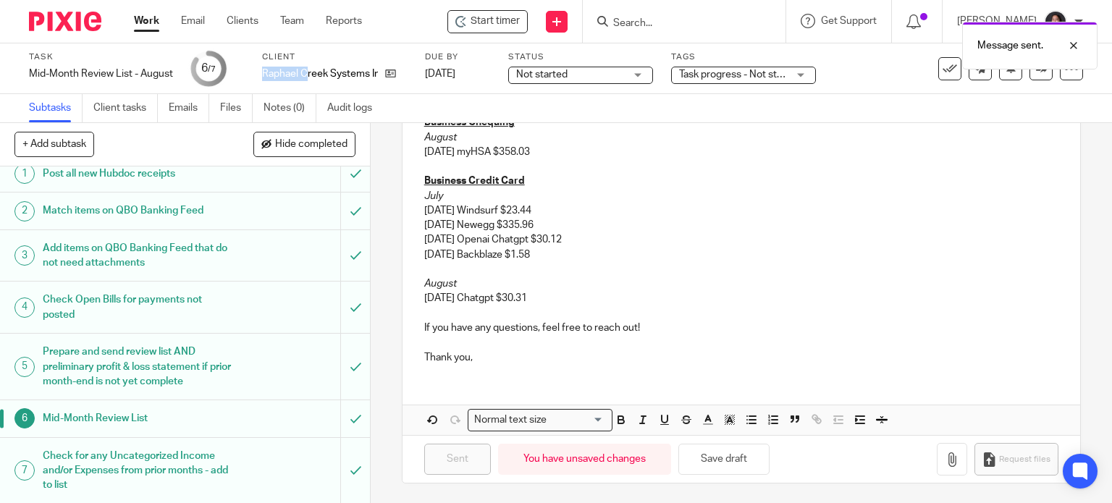
drag, startPoint x: 263, startPoint y: 77, endPoint x: 310, endPoint y: 77, distance: 47.1
click at [310, 77] on p "Raphael Creek Systems Inc." at bounding box center [320, 74] width 116 height 14
click at [261, 75] on div "Task Mid-Month Review List - August Save Mid-Month Review List - August 6 /7 Cl…" at bounding box center [468, 68] width 878 height 35
click at [139, 22] on link "Work" at bounding box center [146, 21] width 25 height 14
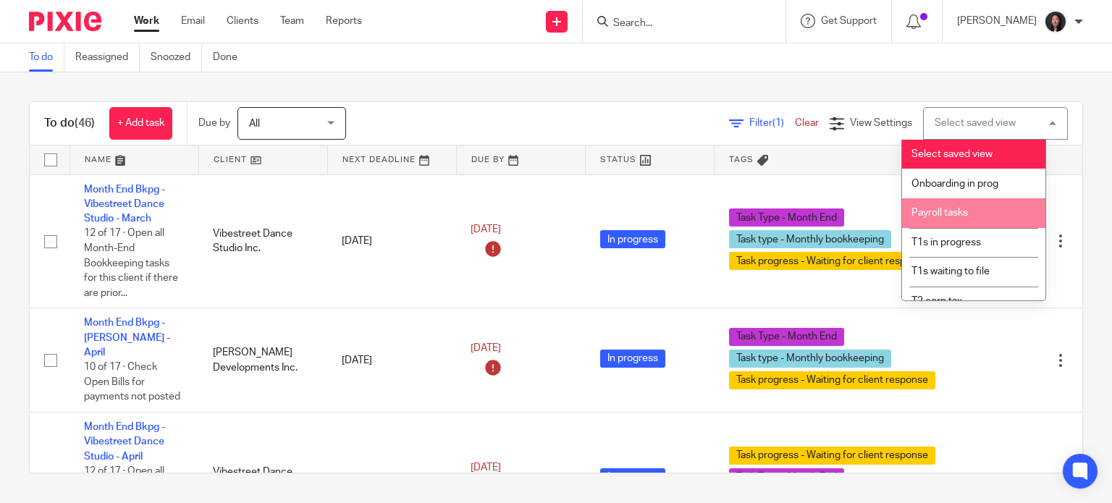
click at [959, 211] on span "Payroll tasks" at bounding box center [939, 213] width 56 height 10
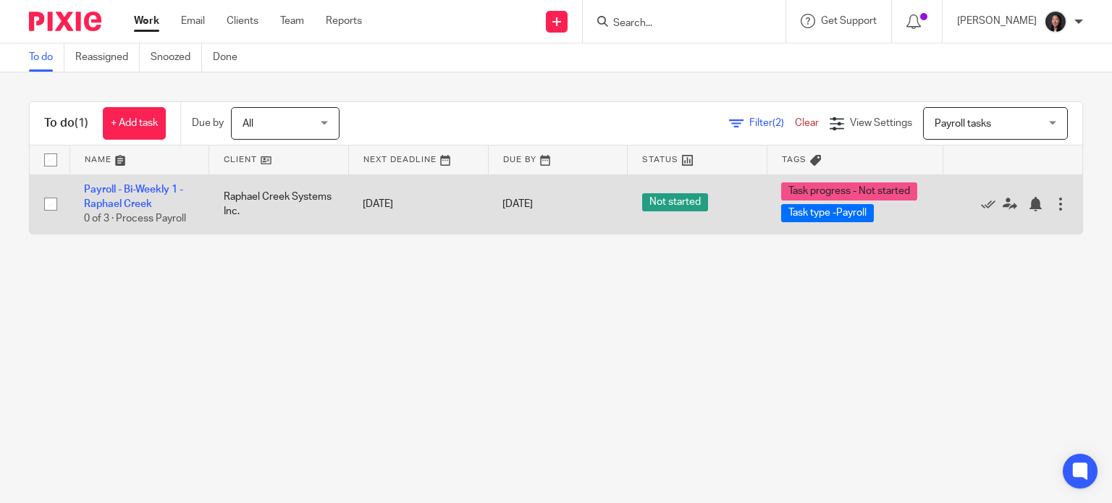
click at [139, 195] on td "Payroll - Bi-Weekly 1 - Raphael Creek 0 of 3 · Process Payroll" at bounding box center [139, 203] width 140 height 59
click at [145, 202] on link "Payroll - Bi-Weekly 1 - Raphael Creek" at bounding box center [133, 197] width 99 height 25
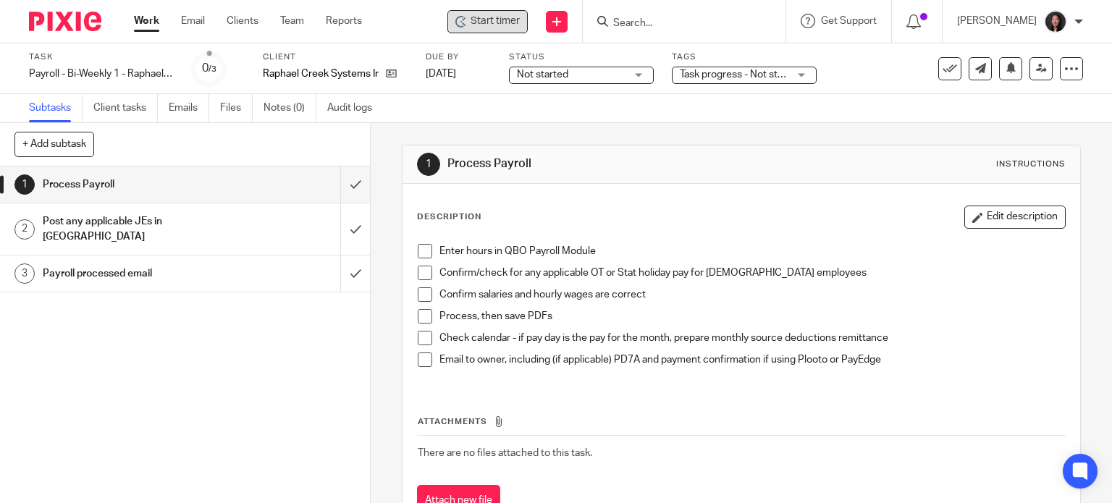
click at [501, 18] on div "Start timer" at bounding box center [487, 21] width 64 height 15
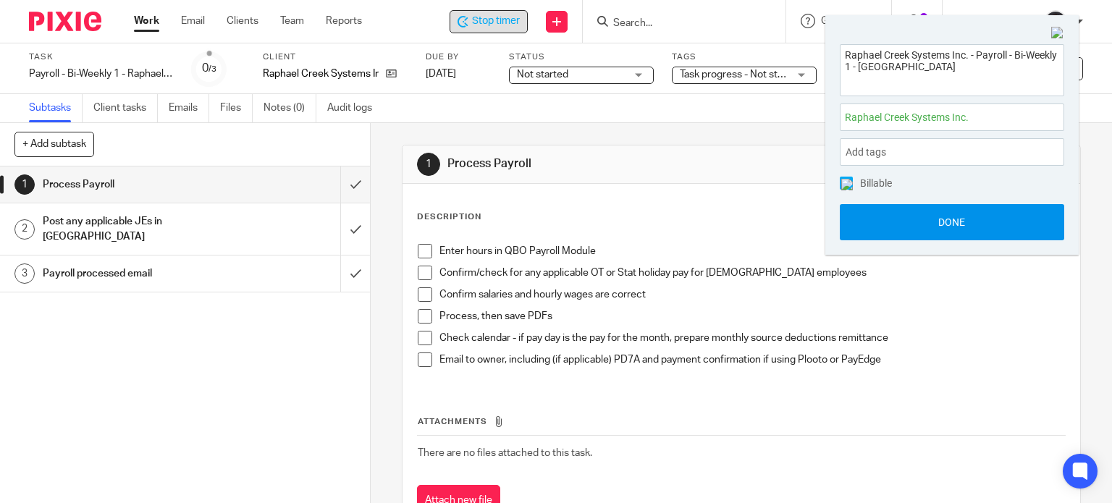
click at [901, 230] on button "Done" at bounding box center [952, 222] width 224 height 36
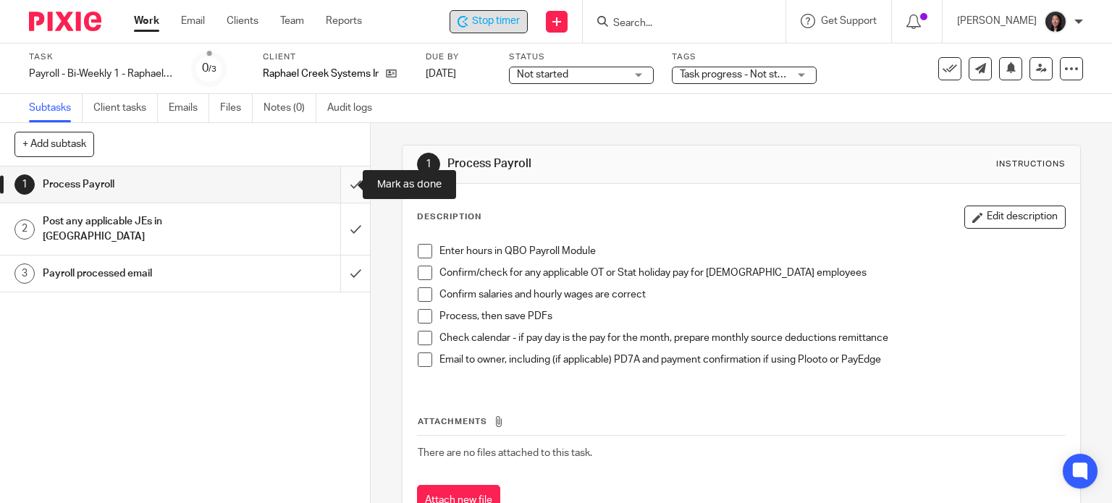
click at [334, 179] on input "submit" at bounding box center [185, 185] width 370 height 36
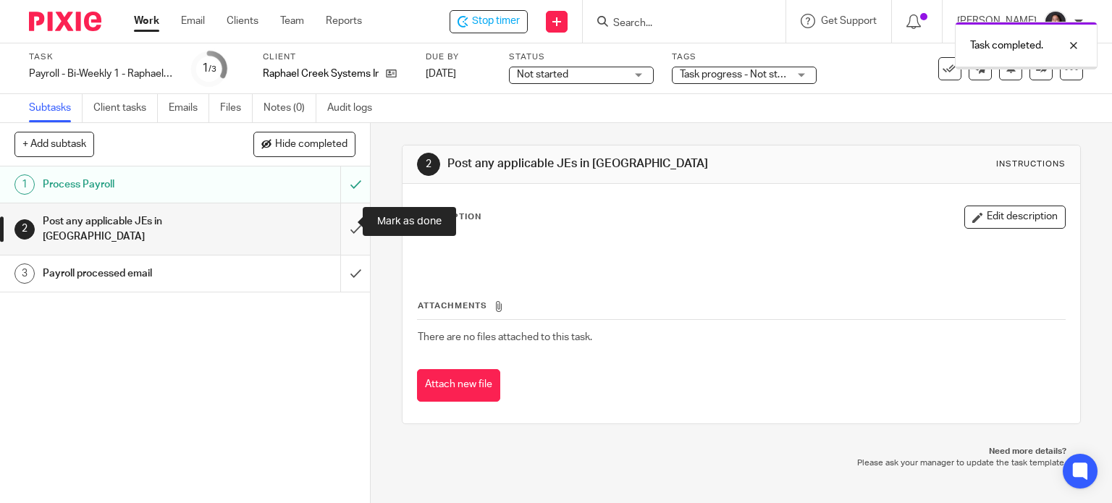
click at [342, 214] on input "submit" at bounding box center [185, 228] width 370 height 51
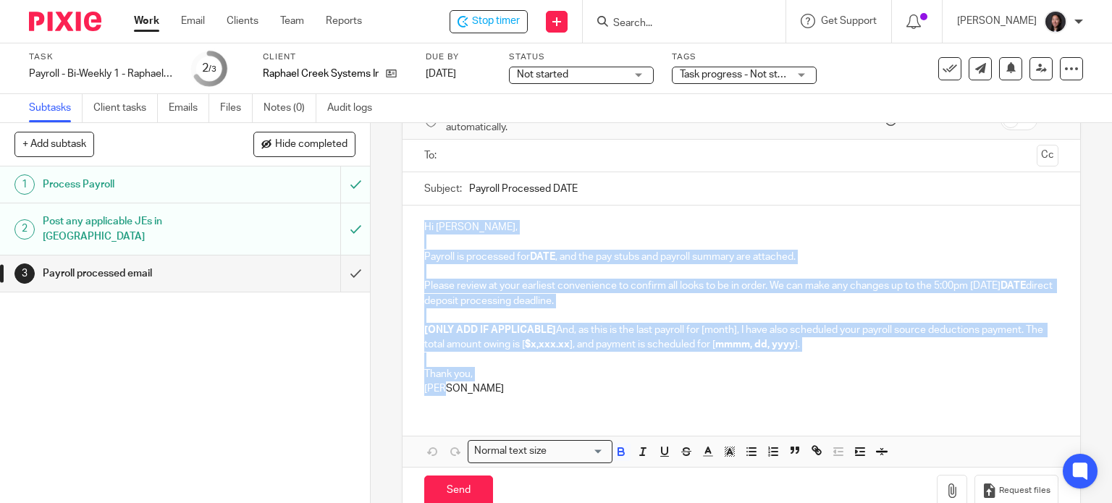
scroll to position [113, 0]
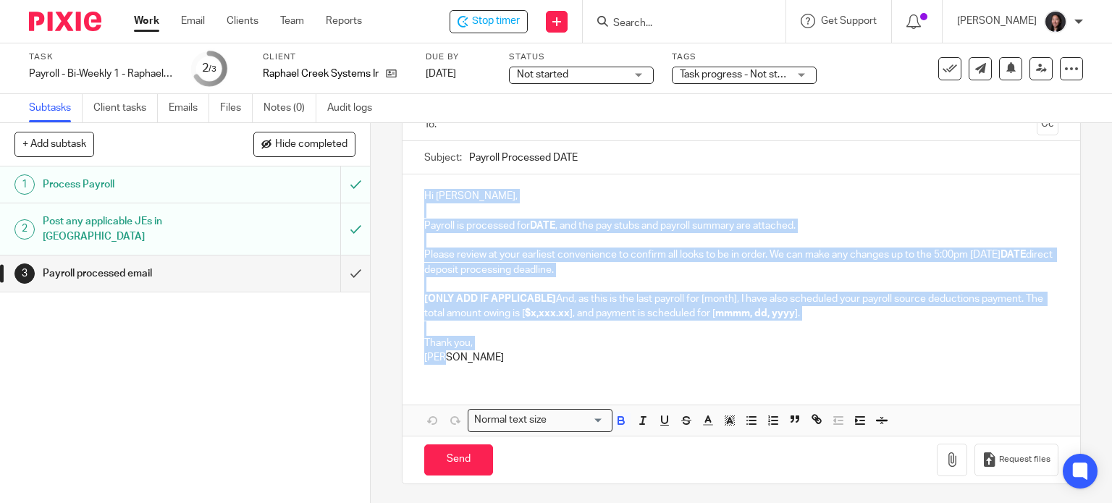
drag, startPoint x: 423, startPoint y: 305, endPoint x: 466, endPoint y: 355, distance: 66.7
click at [466, 355] on div "Hi Glen, Payroll is processed for DATE , and the pay stubs and payroll summary …" at bounding box center [742, 274] width 678 height 201
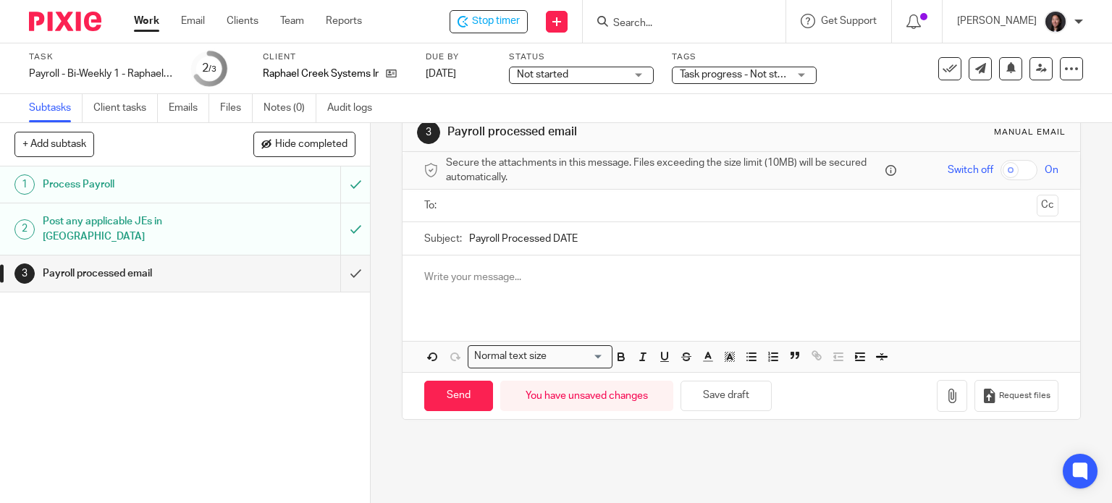
scroll to position [0, 0]
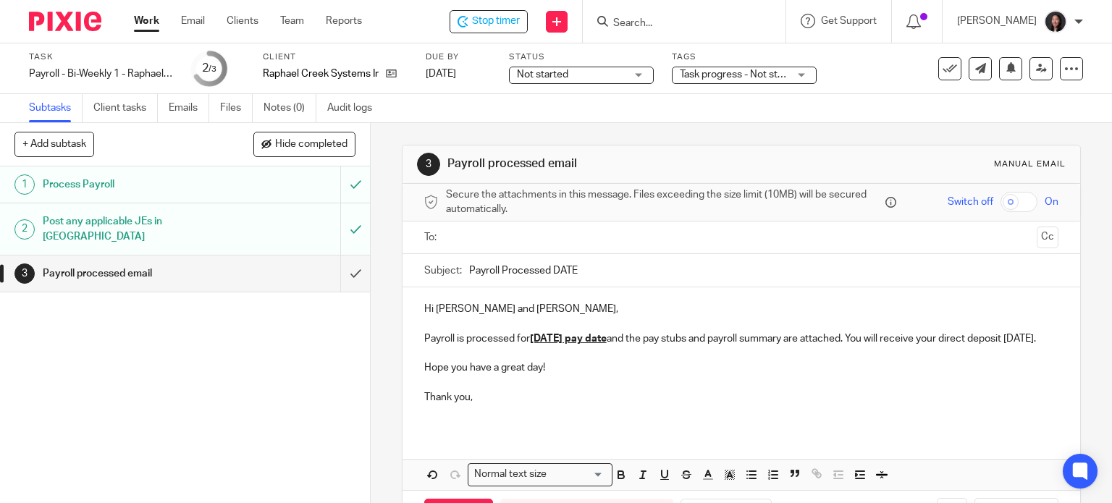
click at [574, 338] on u "August 08, 2025 pay date" at bounding box center [568, 339] width 77 height 10
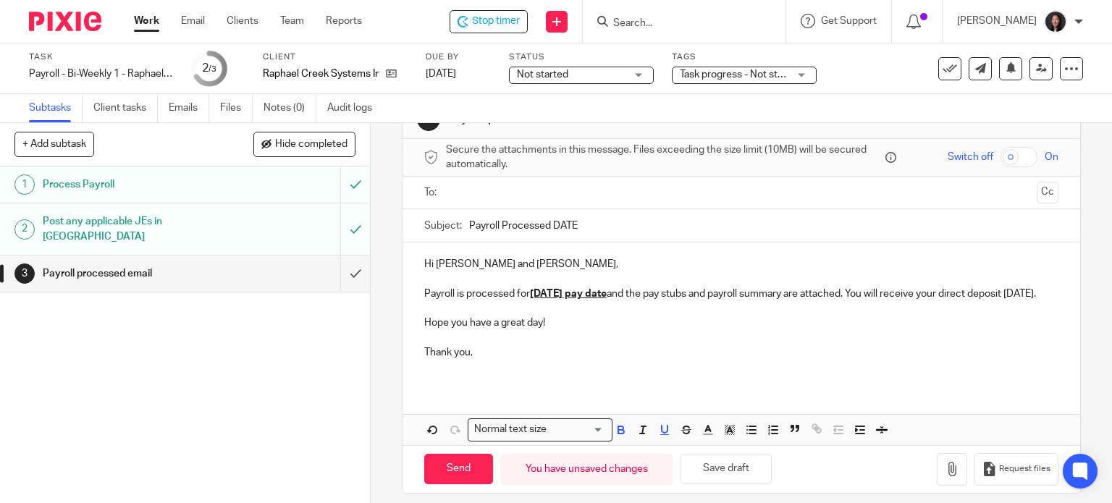
scroll to position [69, 0]
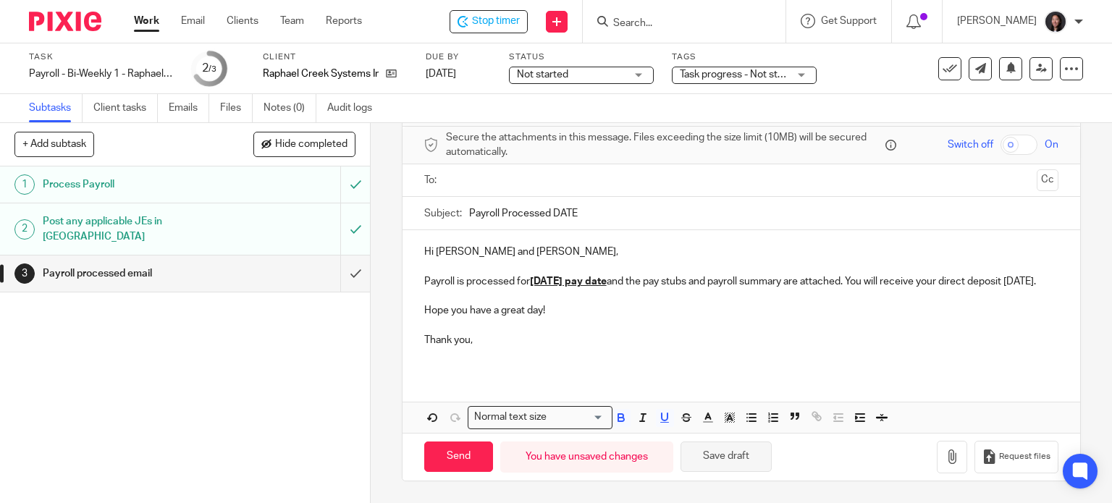
click at [727, 458] on button "Save draft" at bounding box center [726, 457] width 91 height 31
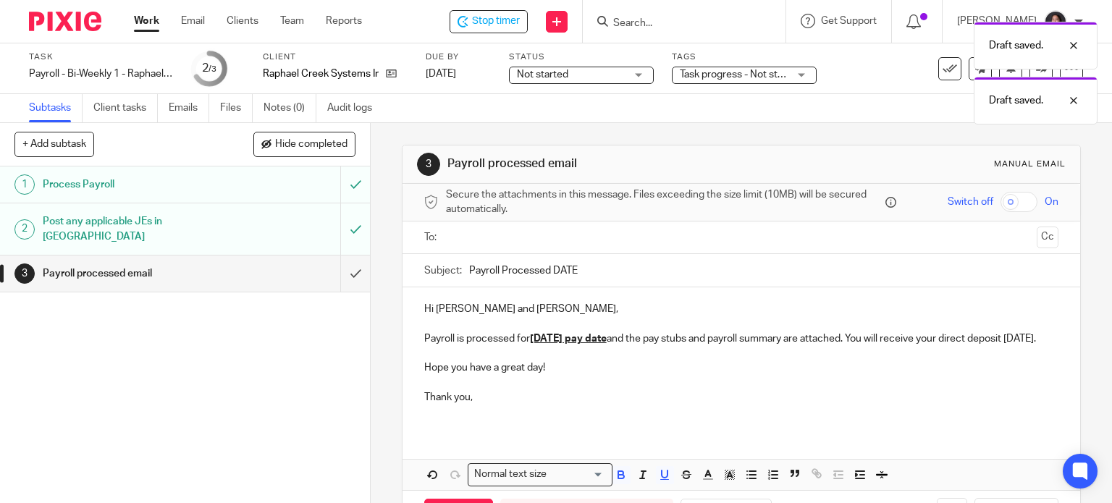
click at [597, 270] on input "Payroll Processed DATE" at bounding box center [764, 270] width 590 height 33
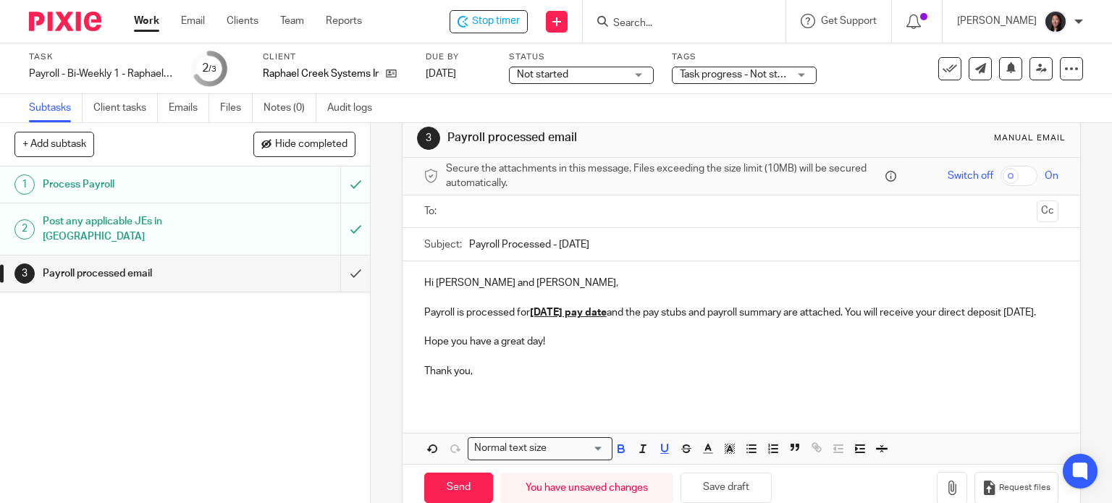
scroll to position [69, 0]
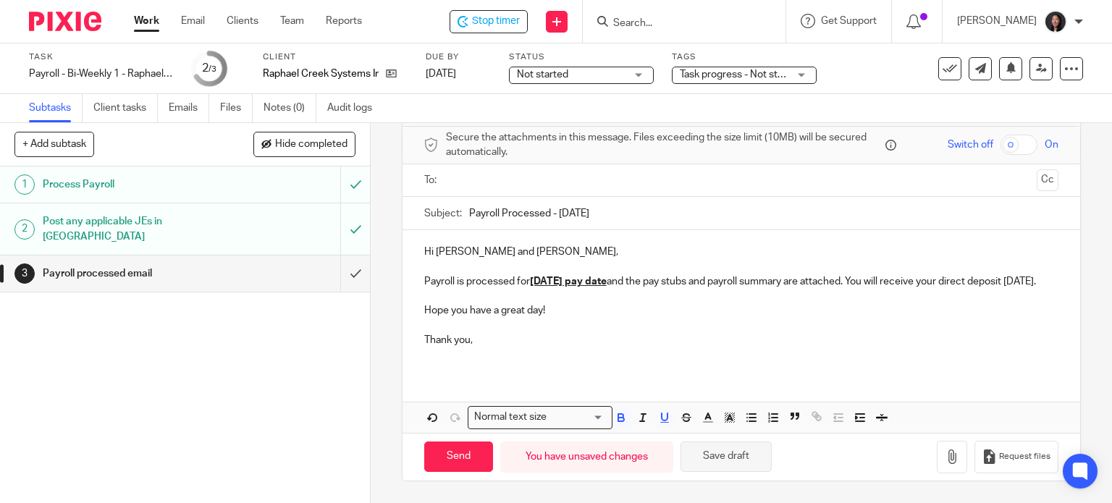
type input "Payroll Processed - August 22, 2025"
click at [743, 468] on button "Save draft" at bounding box center [726, 457] width 91 height 31
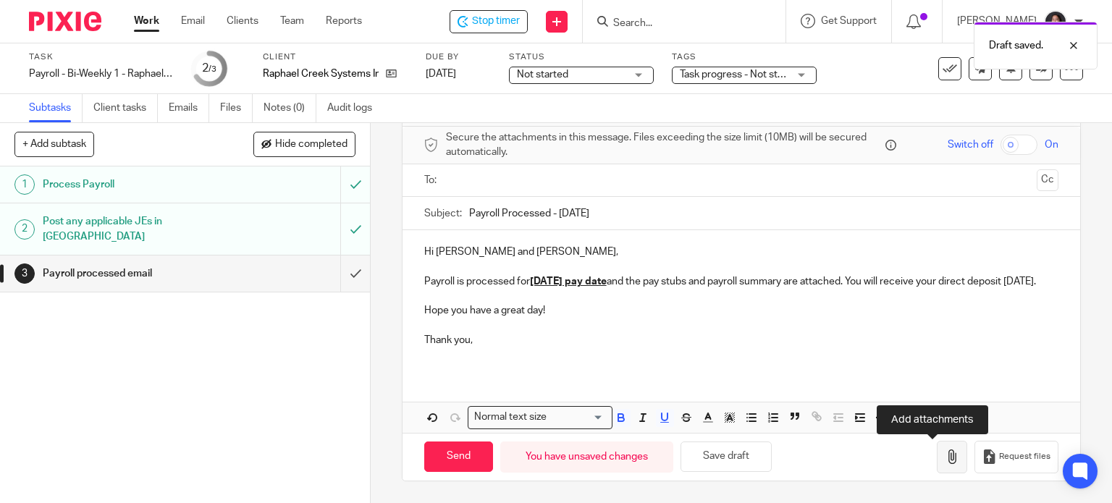
click at [943, 451] on button "button" at bounding box center [952, 457] width 30 height 33
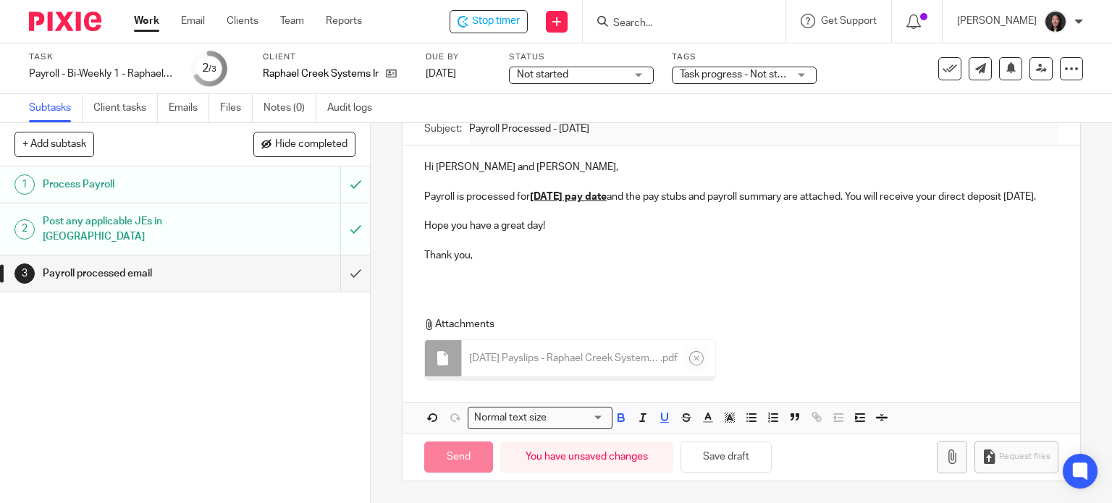
scroll to position [151, 0]
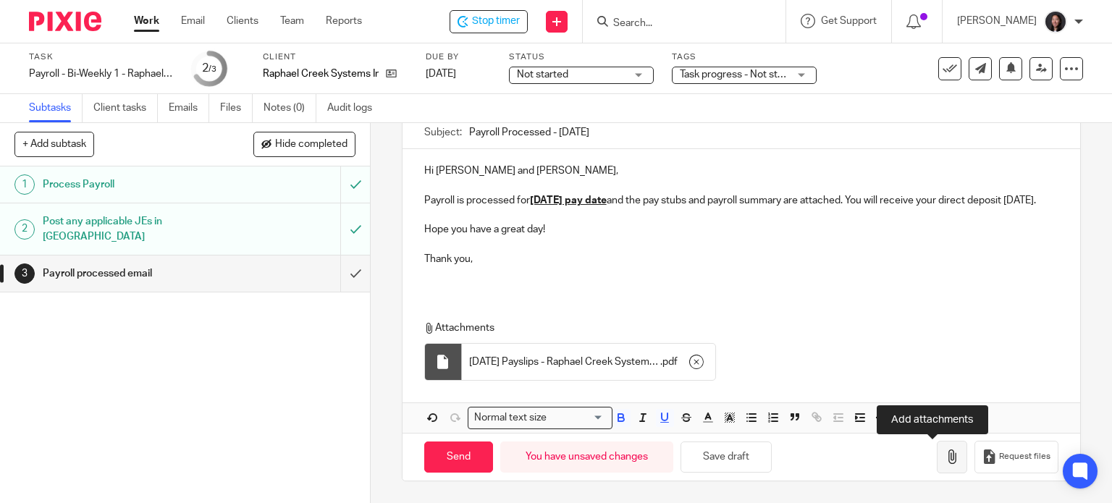
click at [945, 457] on icon "button" at bounding box center [952, 457] width 14 height 14
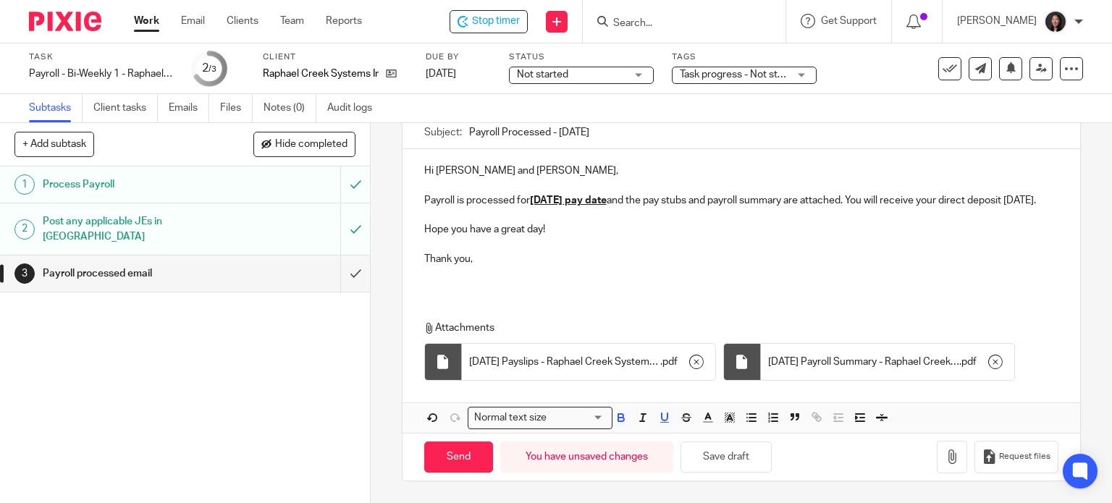
scroll to position [0, 0]
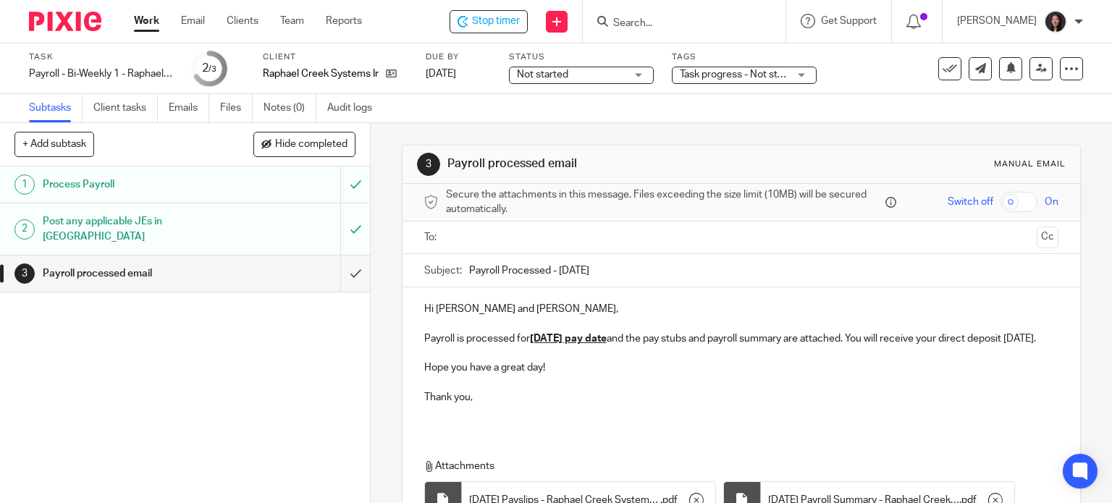
click at [552, 242] on input "text" at bounding box center [741, 237] width 580 height 17
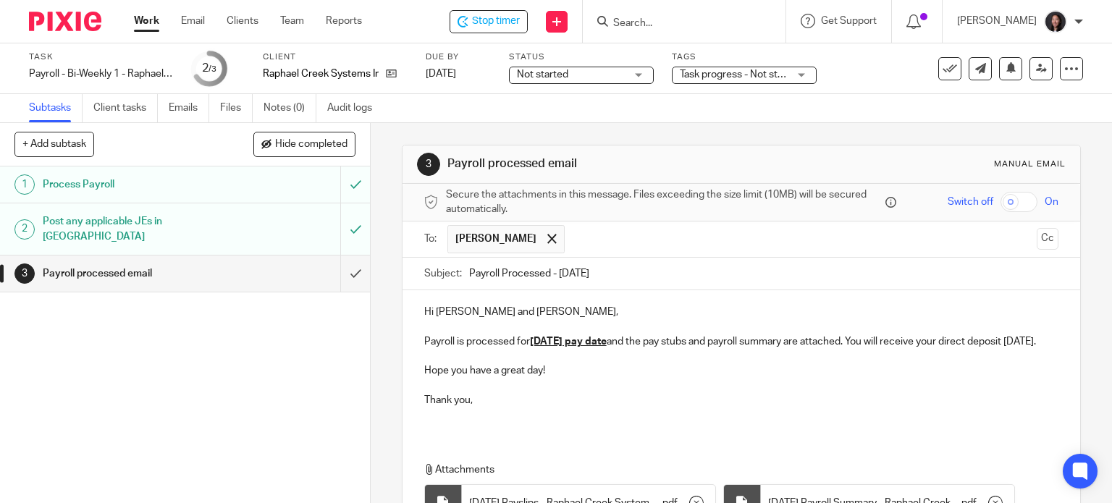
click at [578, 231] on input "text" at bounding box center [801, 239] width 459 height 28
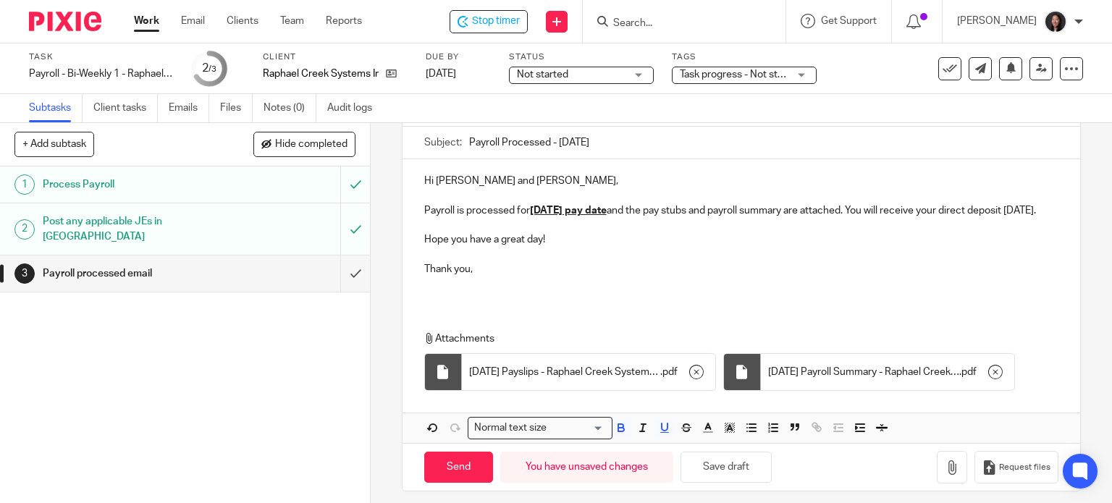
scroll to position [153, 0]
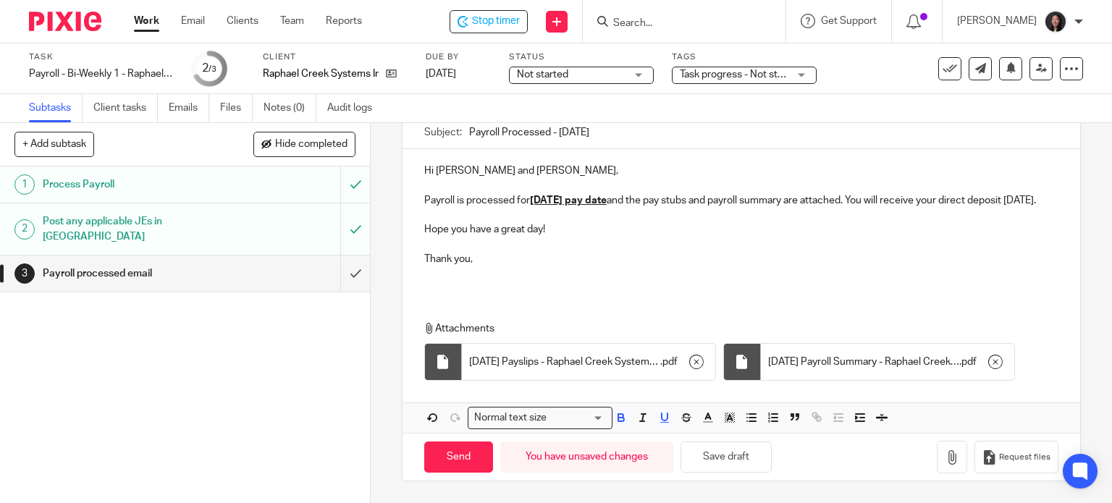
click at [439, 299] on div "Hi Glen and Vicki, Payroll is processed for August 22, 2025 pay date and the pa…" at bounding box center [742, 291] width 678 height 284
click at [426, 276] on p at bounding box center [741, 273] width 635 height 14
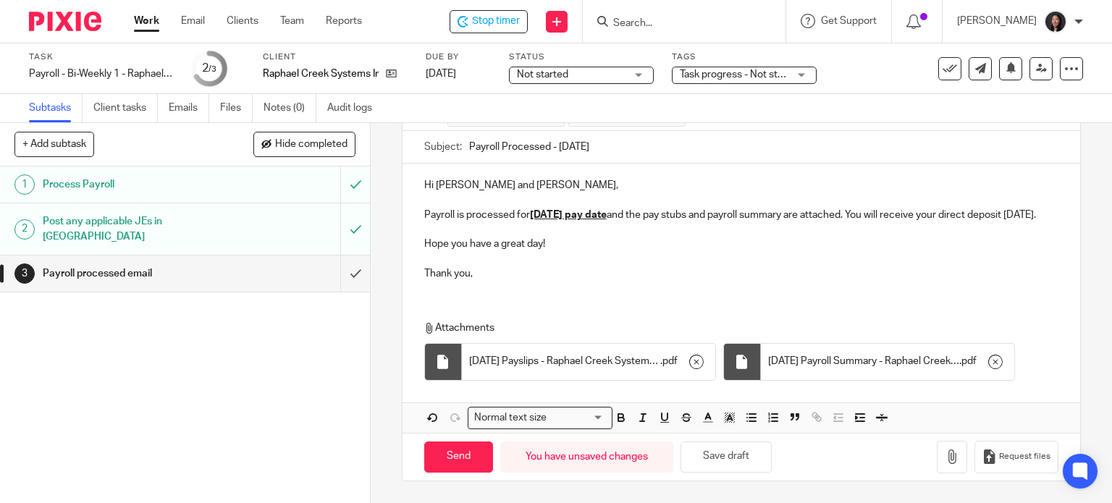
scroll to position [139, 0]
click at [728, 452] on button "Save draft" at bounding box center [726, 457] width 91 height 31
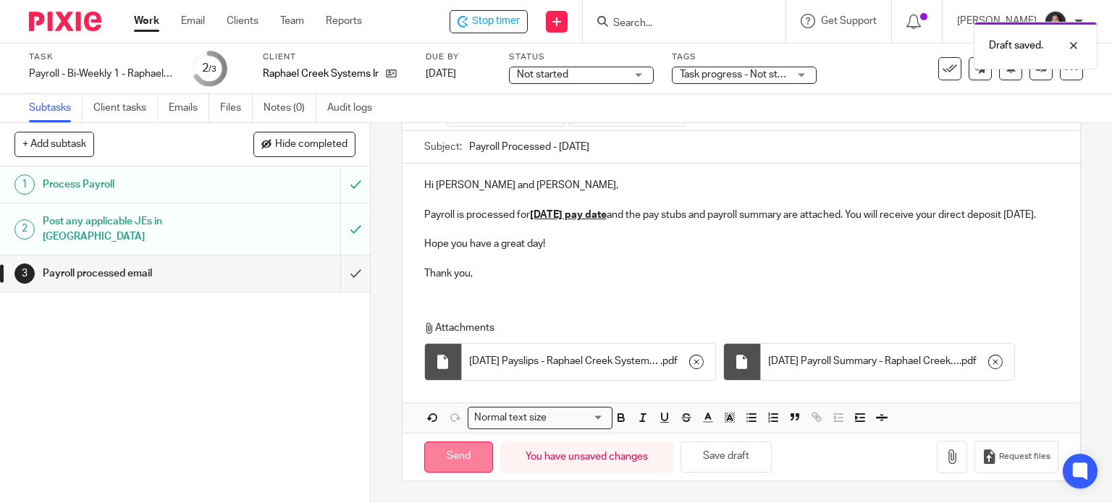
drag, startPoint x: 451, startPoint y: 461, endPoint x: 449, endPoint y: 452, distance: 9.7
click at [450, 460] on input "Send" at bounding box center [458, 457] width 69 height 31
type input "Sent"
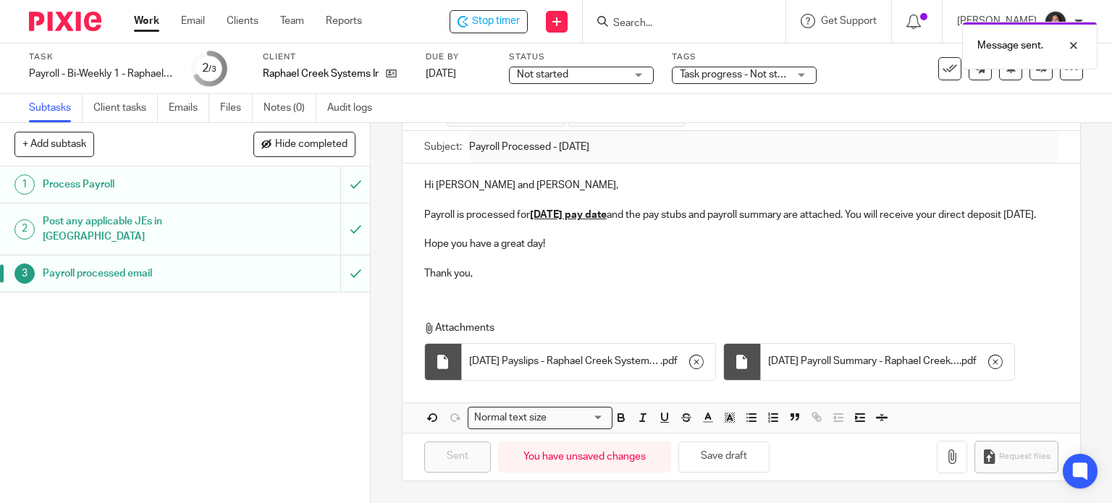
click at [142, 22] on link "Work" at bounding box center [146, 21] width 25 height 14
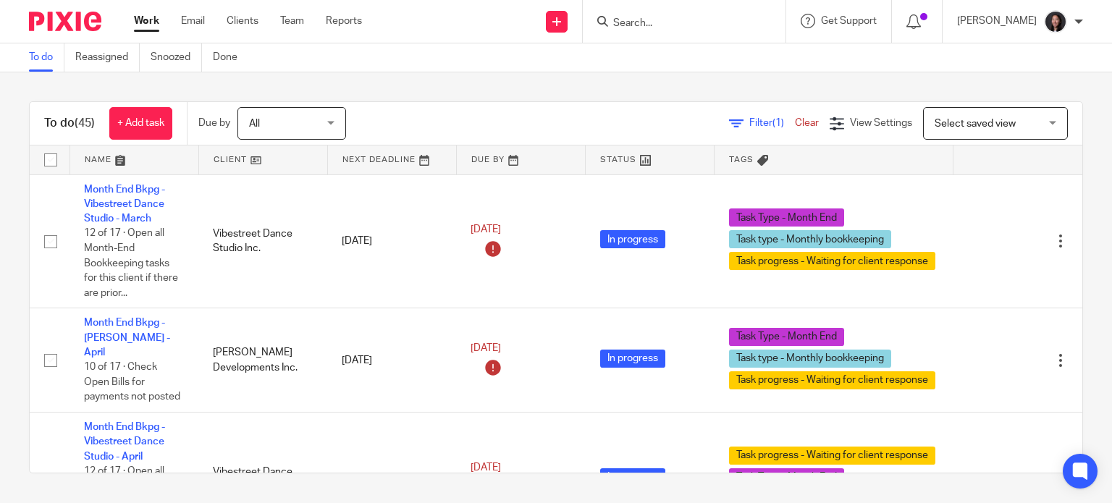
click at [287, 161] on link at bounding box center [263, 160] width 128 height 29
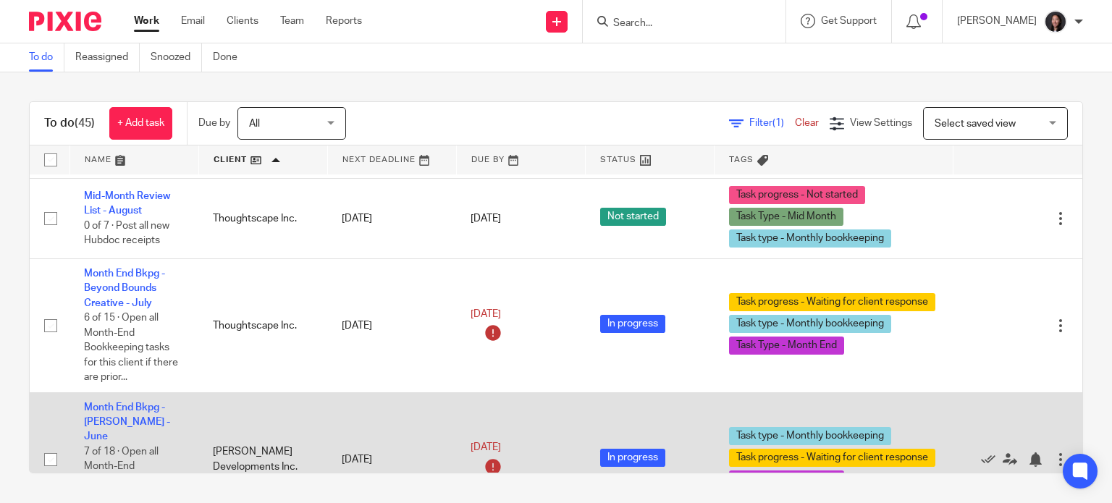
scroll to position [3135, 0]
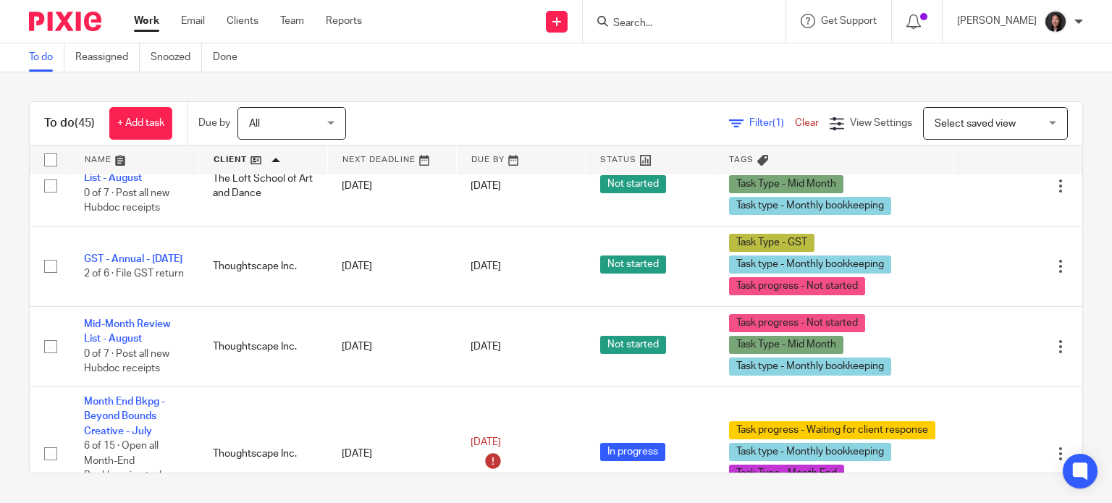
click at [274, 167] on link at bounding box center [263, 160] width 128 height 29
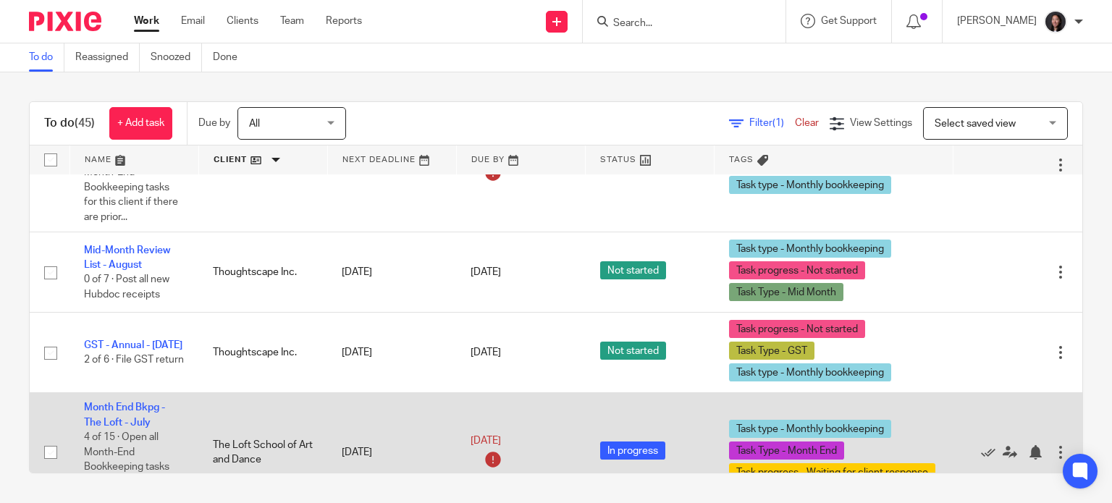
scroll to position [1520, 0]
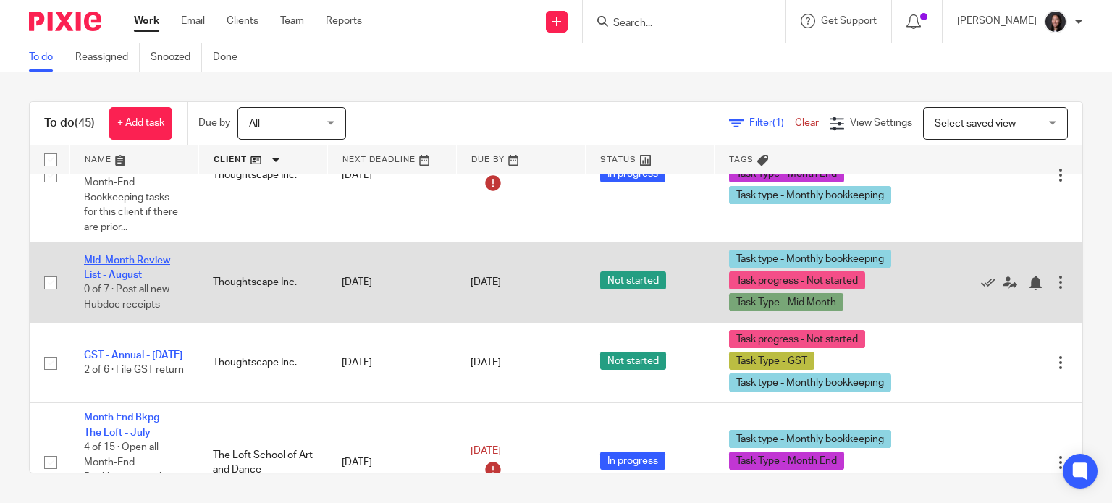
click at [127, 256] on link "Mid-Month Review List - August" at bounding box center [127, 268] width 86 height 25
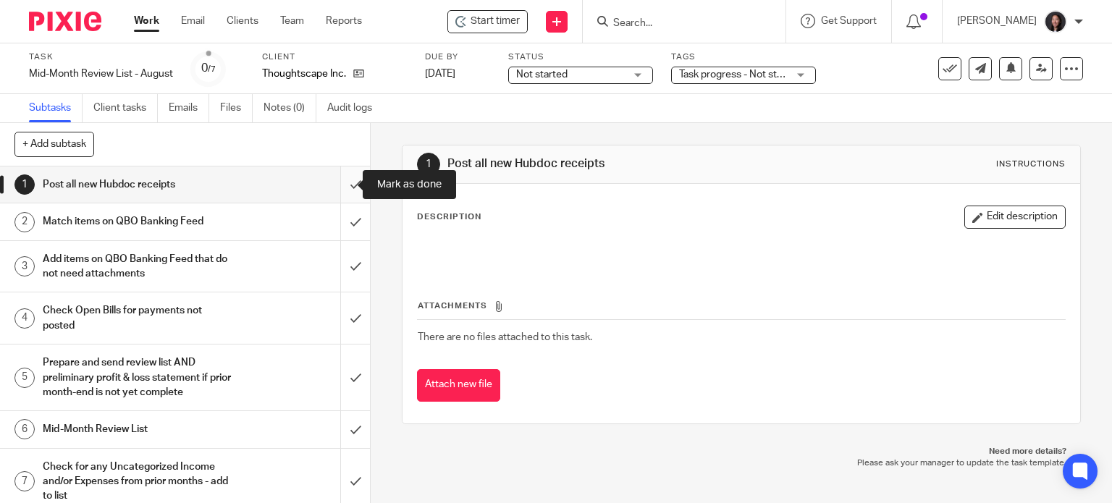
click at [338, 182] on input "submit" at bounding box center [185, 185] width 370 height 36
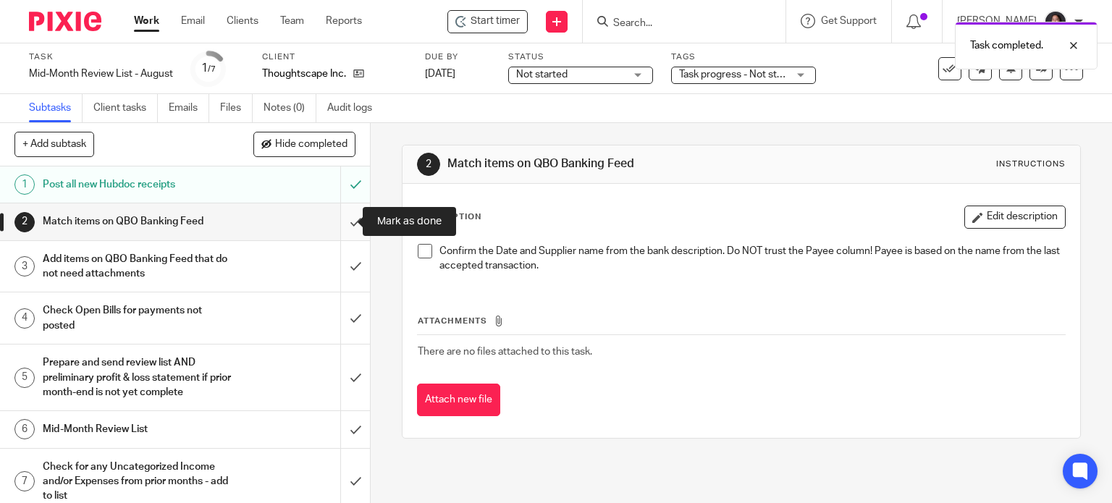
click at [333, 222] on input "submit" at bounding box center [185, 221] width 370 height 36
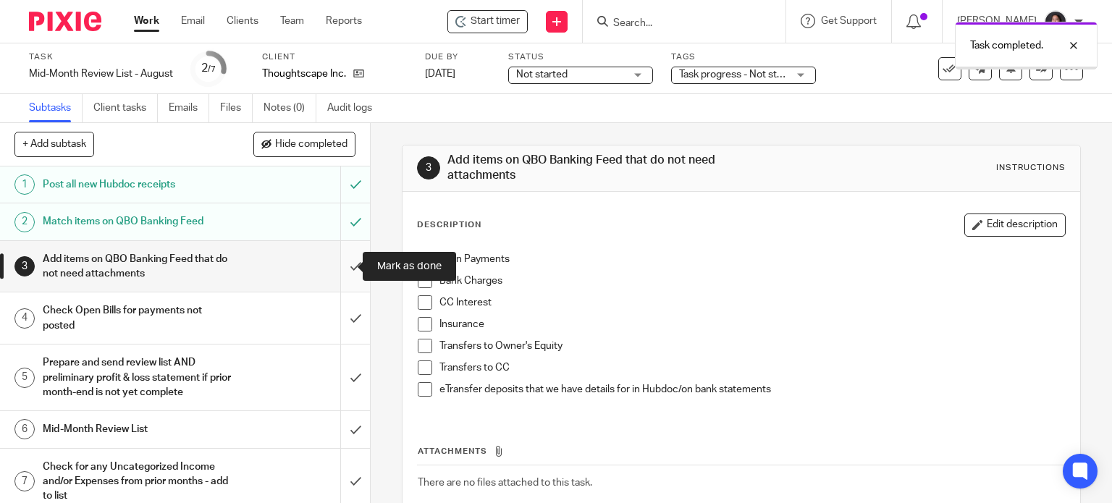
click at [339, 273] on input "submit" at bounding box center [185, 266] width 370 height 51
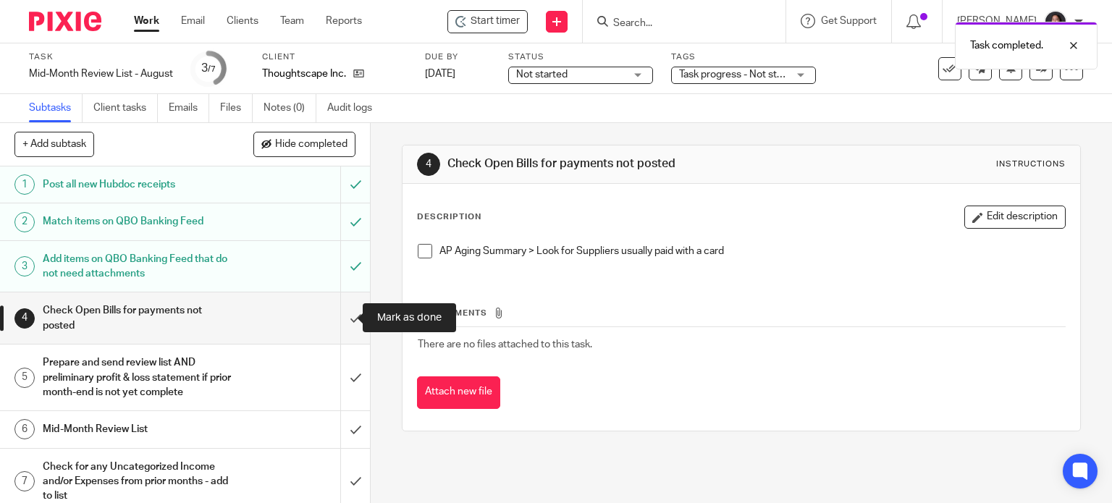
click at [338, 309] on input "submit" at bounding box center [185, 317] width 370 height 51
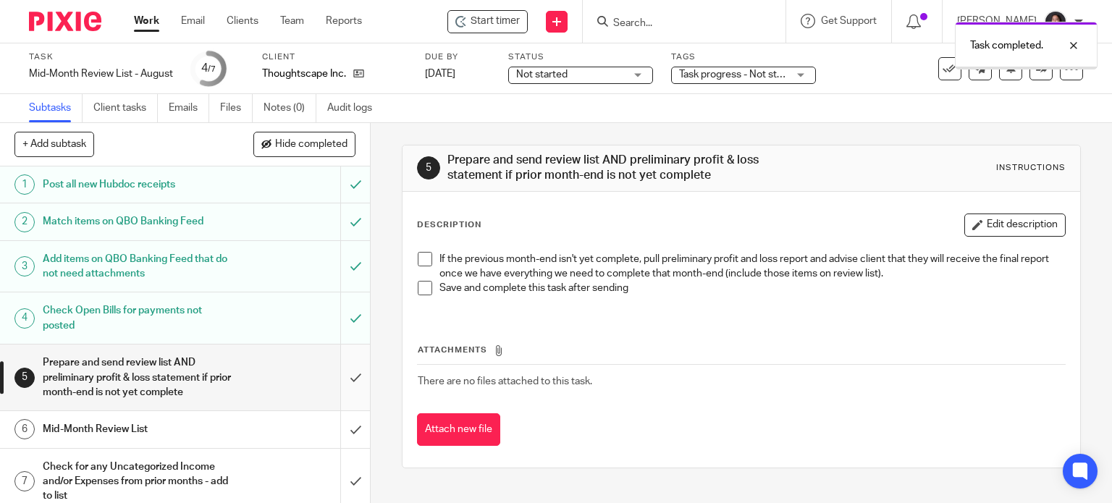
click at [337, 376] on input "submit" at bounding box center [185, 378] width 370 height 66
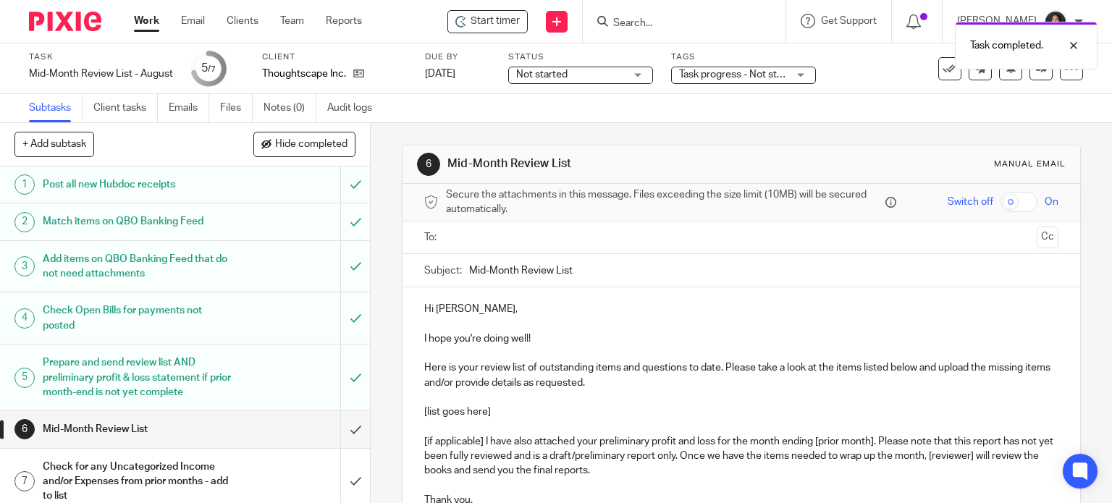
scroll to position [11, 0]
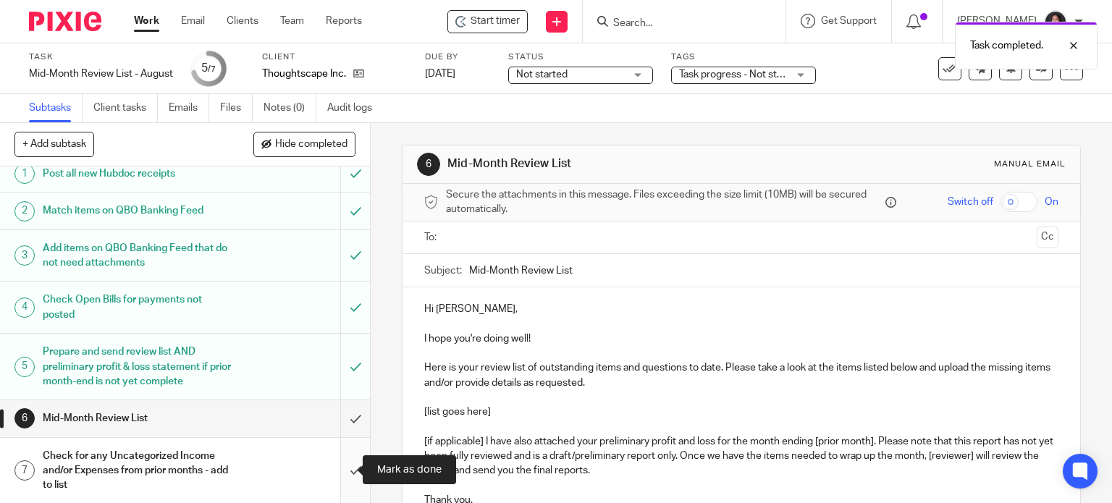
click at [332, 463] on input "submit" at bounding box center [185, 471] width 370 height 66
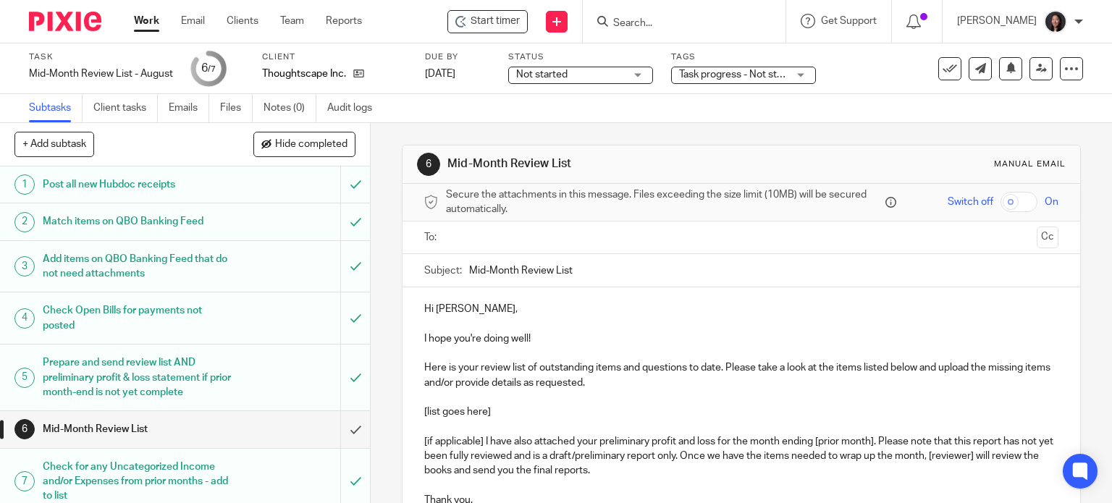
scroll to position [169, 0]
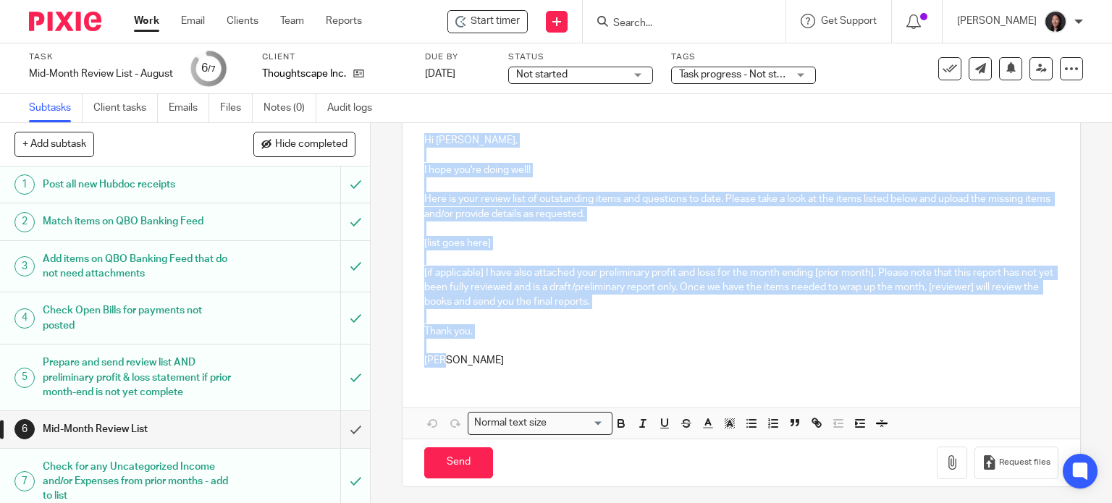
drag, startPoint x: 418, startPoint y: 136, endPoint x: 467, endPoint y: 355, distance: 223.9
click at [467, 361] on div "Hi Maggie, I hope you're doing well! Here is your review list of outstanding it…" at bounding box center [742, 249] width 678 height 260
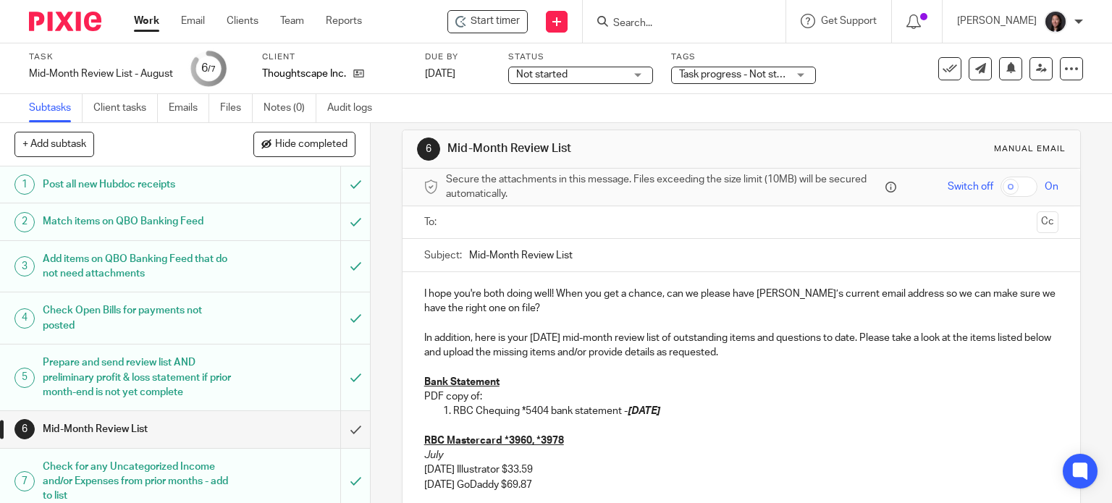
scroll to position [0, 0]
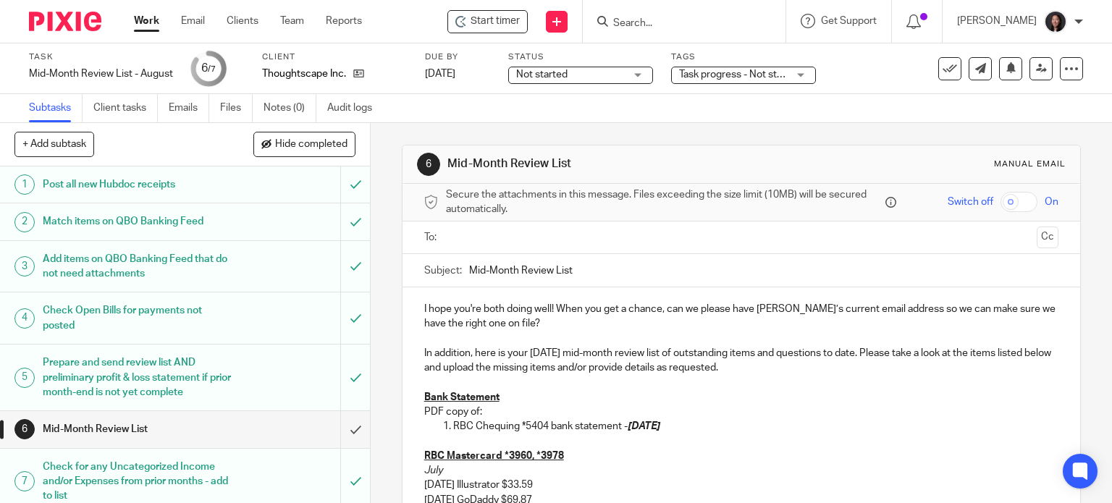
drag, startPoint x: 412, startPoint y: 303, endPoint x: 428, endPoint y: 300, distance: 16.1
click at [412, 303] on div "I hope you're both doing well! When you get a chance, can we please have Nessa’…" at bounding box center [742, 454] width 678 height 334
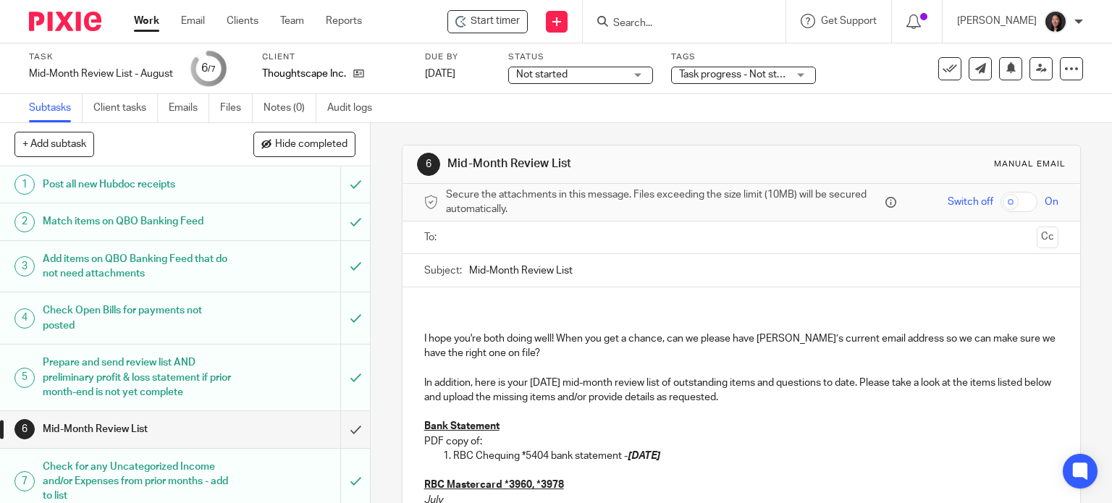
click at [434, 295] on div "I hope you're both doing well! When you get a chance, can we please have Nessa’…" at bounding box center [742, 468] width 678 height 363
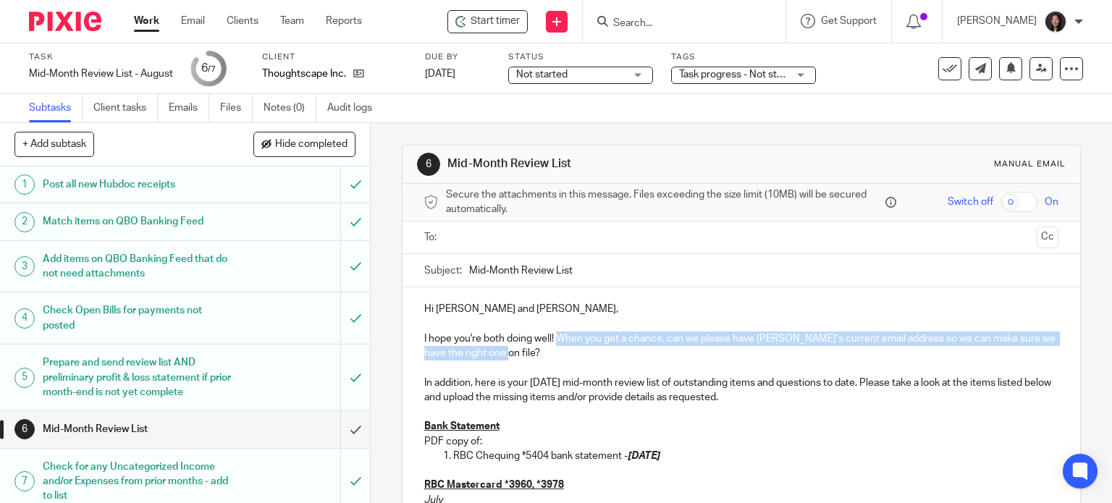
drag, startPoint x: 557, startPoint y: 338, endPoint x: 584, endPoint y: 355, distance: 32.5
click at [584, 355] on p "I hope you're both doing well! When you get a chance, can we please have Nessa’…" at bounding box center [741, 347] width 635 height 30
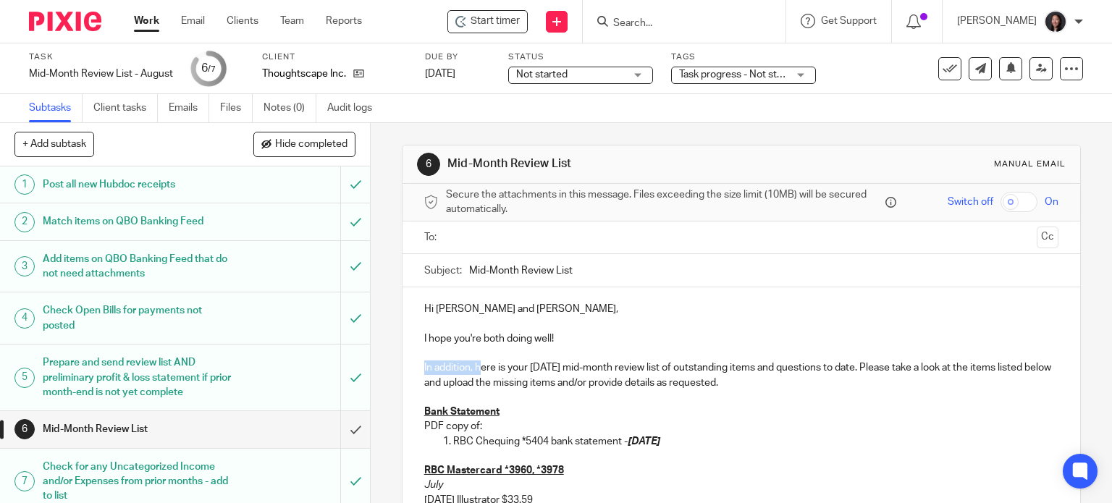
drag, startPoint x: 410, startPoint y: 368, endPoint x: 476, endPoint y: 370, distance: 65.9
click at [476, 370] on div "Hi Maggie and Nessa, I hope you're both doing well! In addition, here is your J…" at bounding box center [742, 461] width 678 height 348
click at [576, 382] on p "Here is your August 2025 mid-month review list of outstanding items and questio…" at bounding box center [741, 376] width 635 height 30
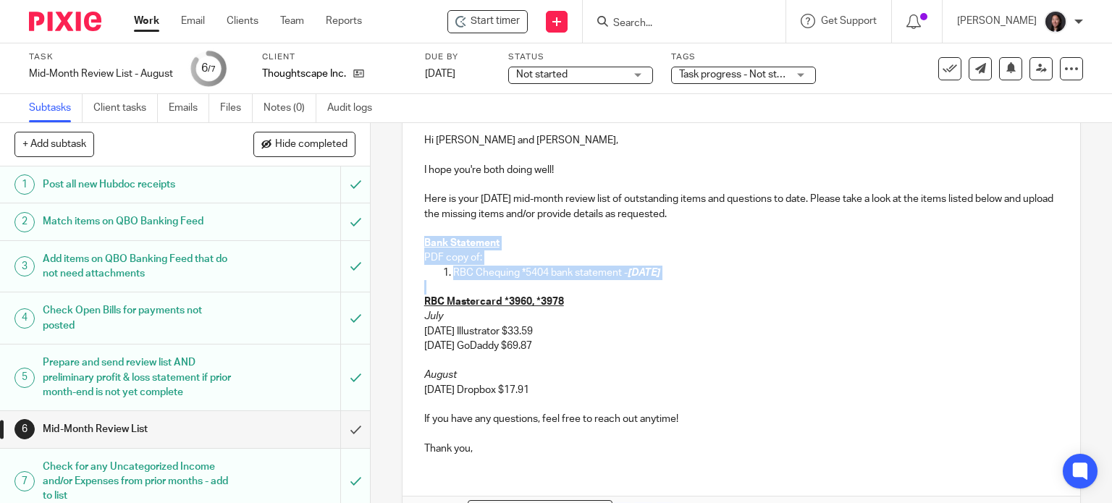
drag, startPoint x: 414, startPoint y: 240, endPoint x: 579, endPoint y: 290, distance: 172.2
click at [579, 290] on div "Hi Maggie and Nessa, I hope you're both doing well! Here is your August 2025 mi…" at bounding box center [742, 293] width 678 height 348
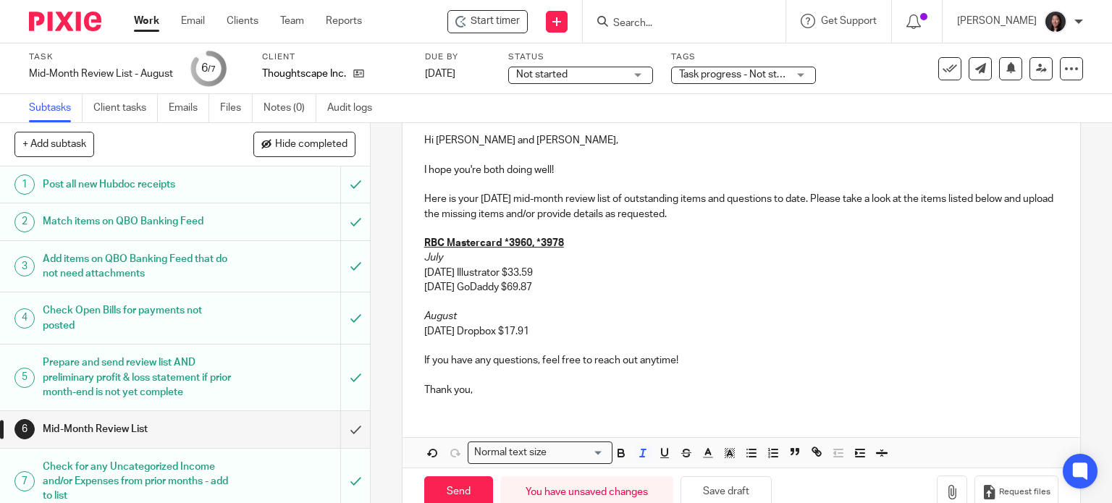
drag, startPoint x: 562, startPoint y: 288, endPoint x: 398, endPoint y: 261, distance: 166.6
click at [403, 261] on div "Hi Maggie and Nessa, I hope you're both doing well! Here is your August 2025 mi…" at bounding box center [742, 264] width 678 height 290
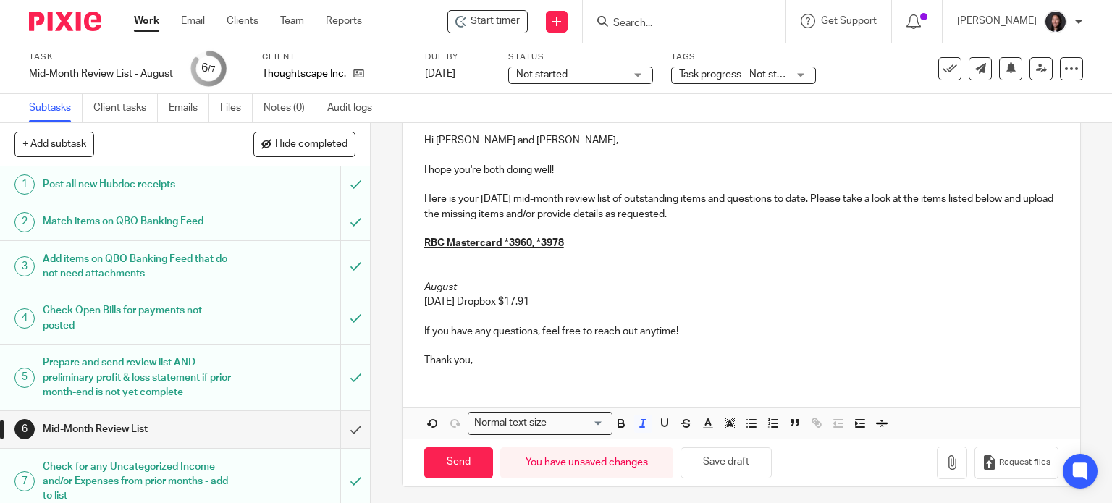
click at [410, 289] on div "Hi Maggie and Nessa, I hope you're both doing well! Here is your August 2025 mi…" at bounding box center [742, 249] width 678 height 260
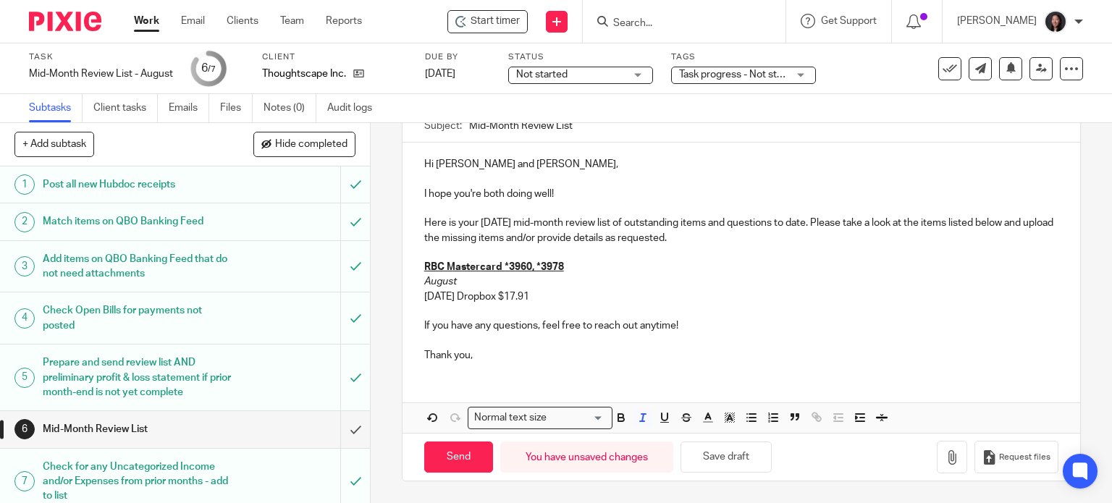
scroll to position [142, 0]
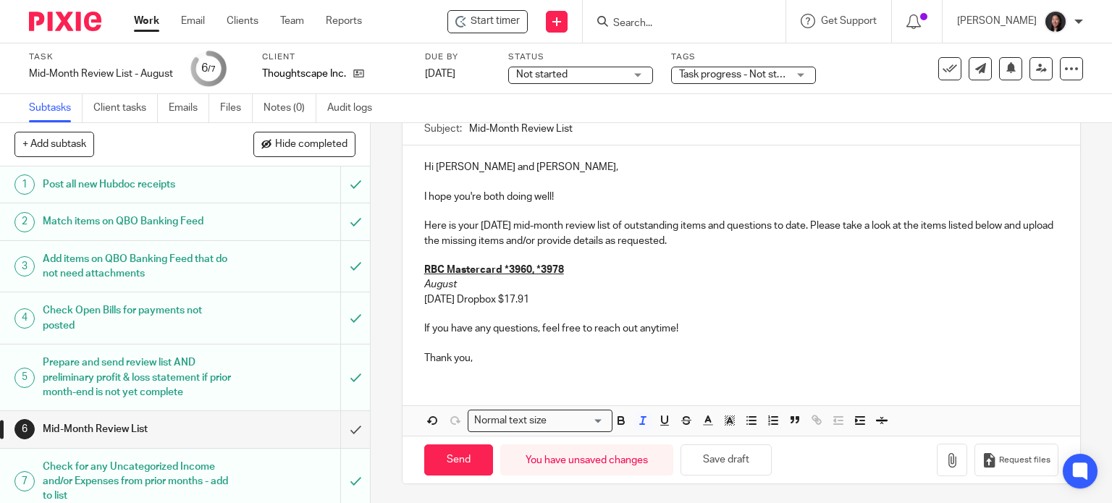
click at [562, 303] on p "08/05/2025 Dropbox $17.91" at bounding box center [741, 299] width 635 height 14
click at [473, 298] on p "08/06/2025MicrosoftMicrosoftHST ON$13.00" at bounding box center [741, 299] width 635 height 14
drag, startPoint x: 520, startPoint y: 293, endPoint x: 599, endPoint y: 298, distance: 79.8
click at [599, 298] on p "08/06/2025 MicrosoftMicrosoftHST ON$13.00" at bounding box center [741, 299] width 635 height 14
click at [560, 299] on p "08/06/2025 Microsoft $13.00" at bounding box center [741, 299] width 635 height 14
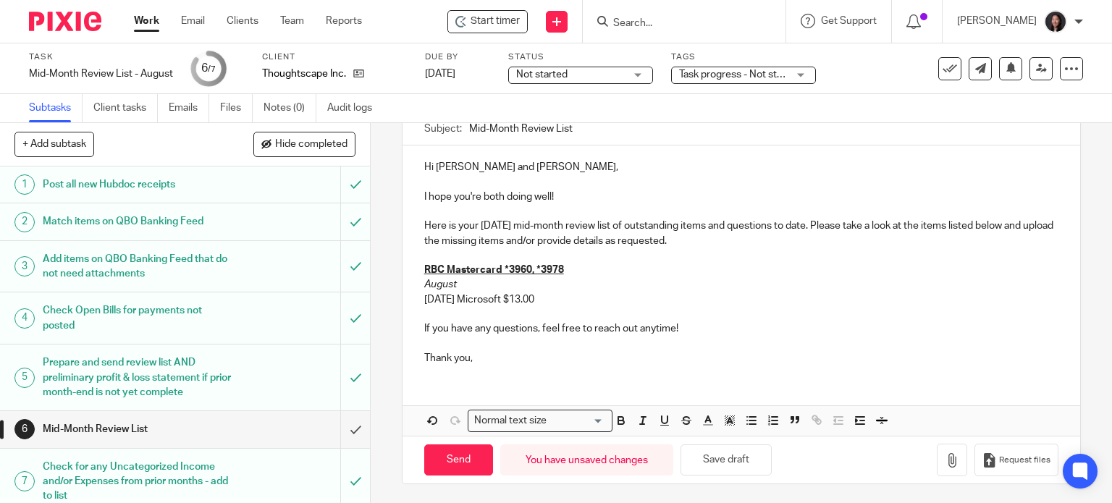
scroll to position [0, 0]
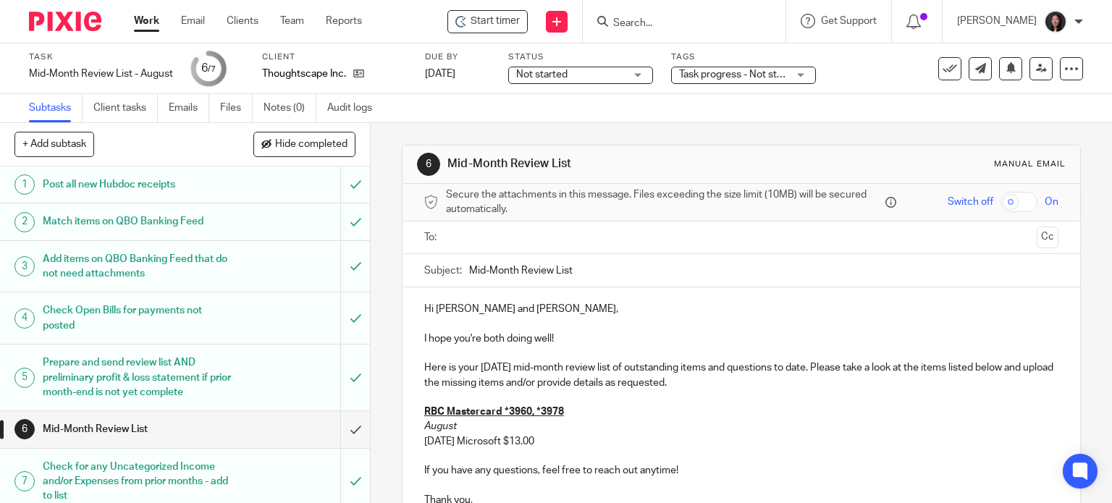
click at [591, 270] on input "Mid-Month Review List" at bounding box center [764, 270] width 590 height 33
type input "Mid-Month Review List - August 2025"
click at [576, 232] on input "text" at bounding box center [741, 237] width 580 height 17
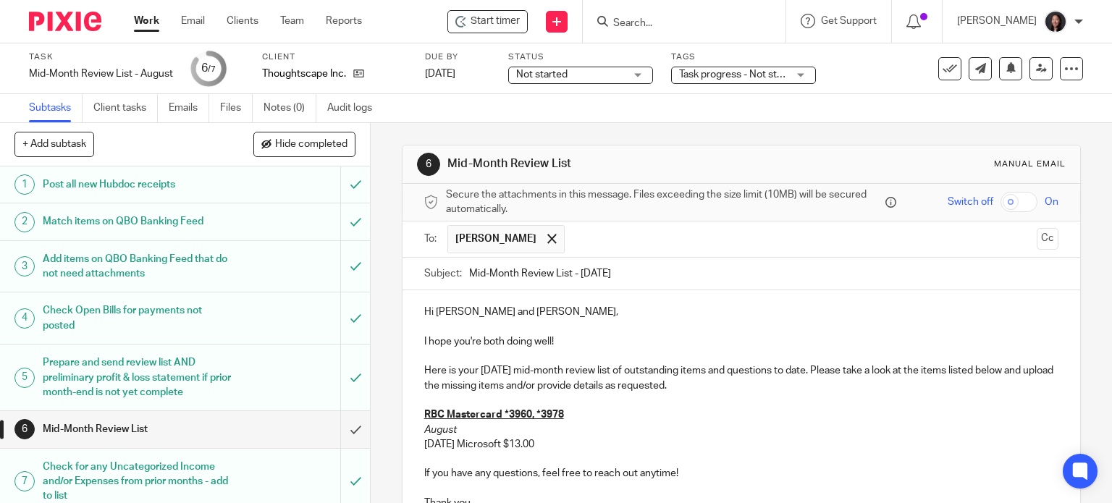
click at [599, 238] on input "text" at bounding box center [801, 239] width 459 height 28
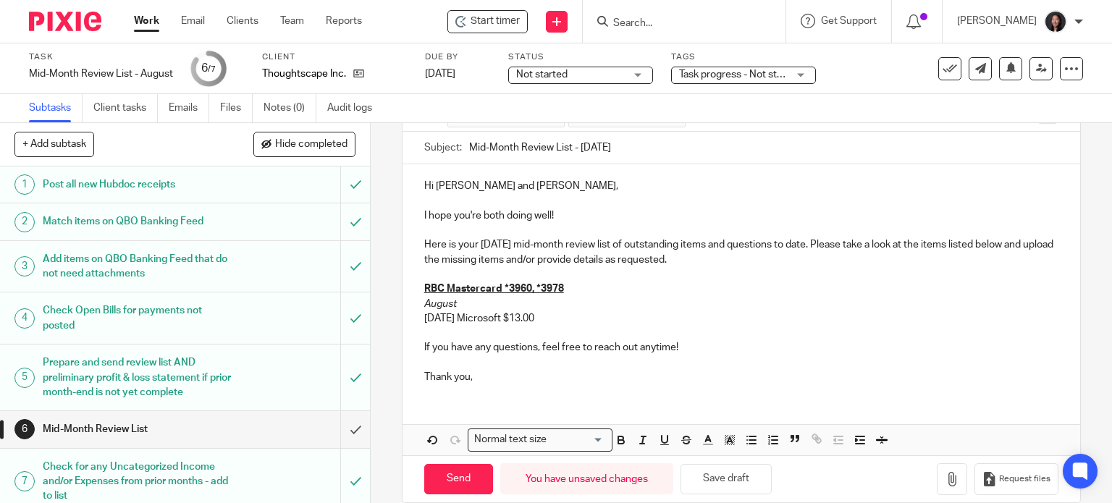
scroll to position [145, 0]
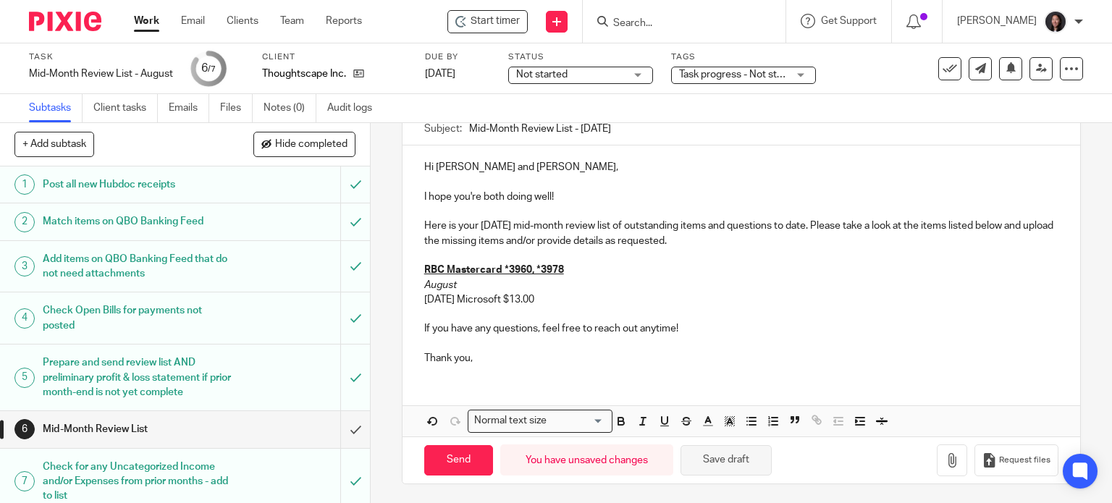
click at [741, 461] on button "Save draft" at bounding box center [726, 460] width 91 height 31
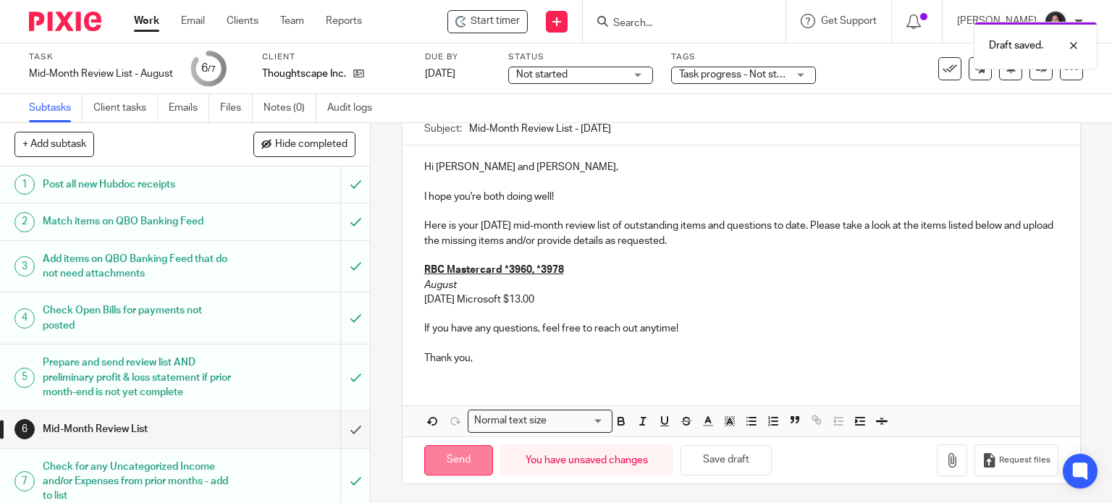
click at [452, 457] on input "Send" at bounding box center [458, 460] width 69 height 31
type input "Sent"
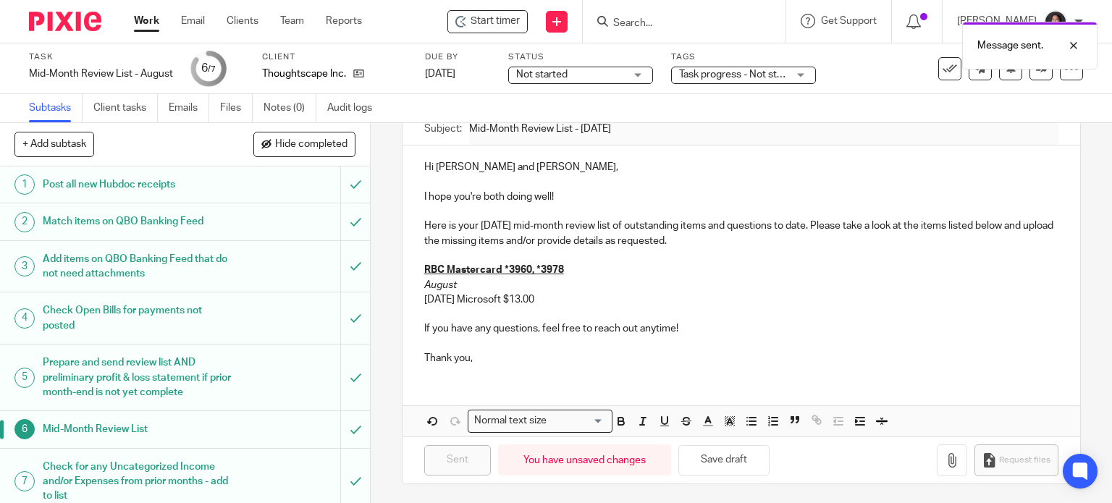
click at [146, 19] on link "Work" at bounding box center [146, 21] width 25 height 14
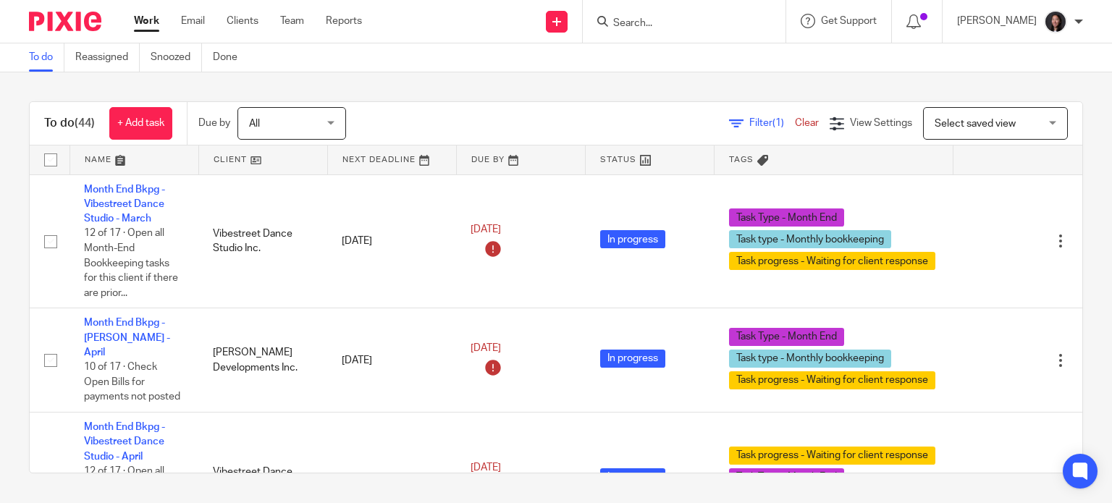
click at [275, 159] on link at bounding box center [263, 160] width 128 height 29
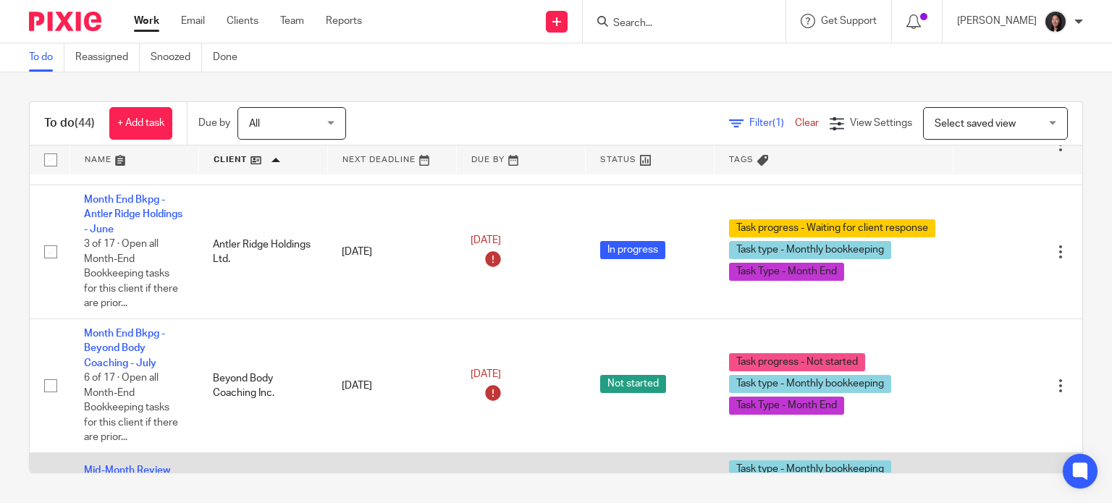
scroll to position [507, 0]
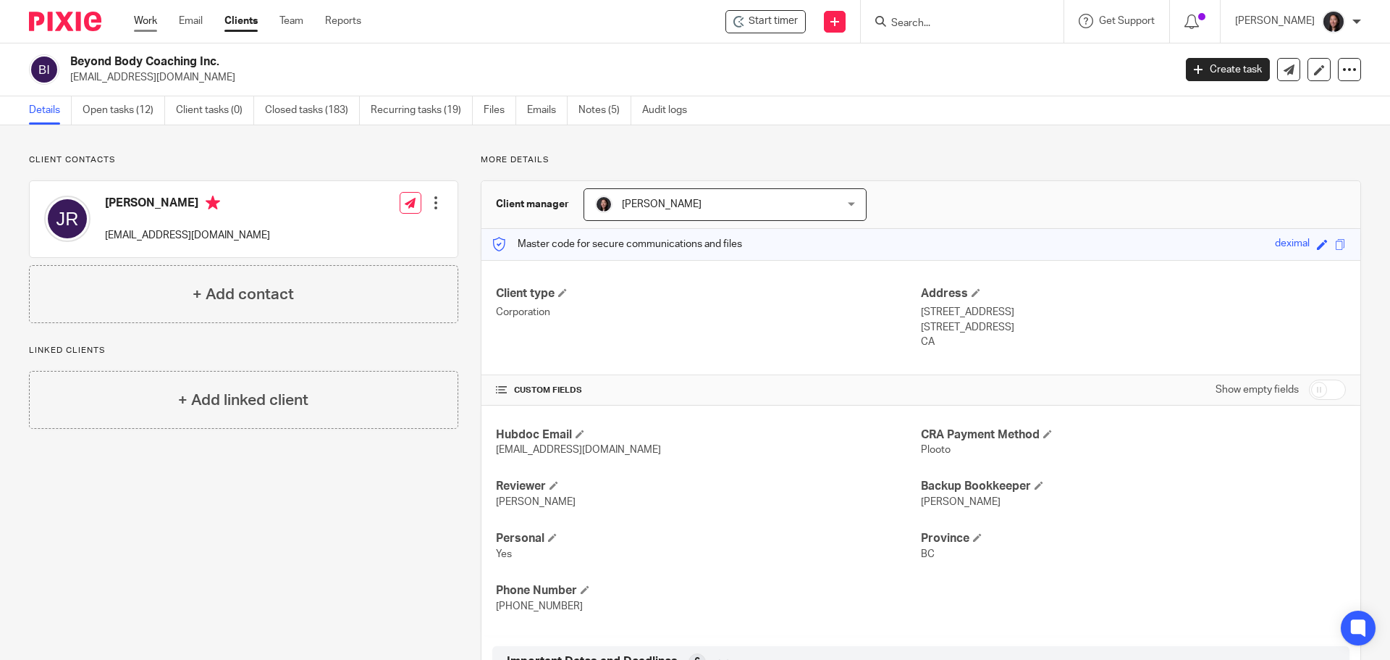
click at [149, 22] on link "Work" at bounding box center [145, 21] width 23 height 14
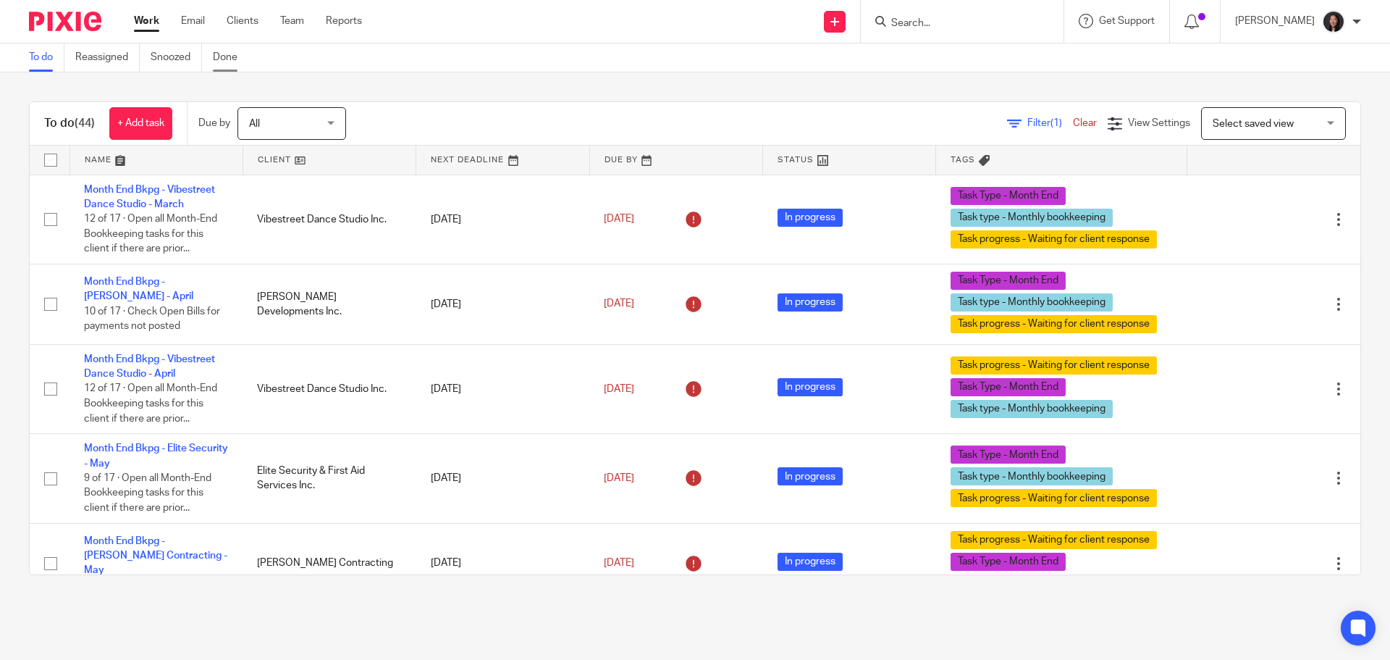
click at [226, 52] on link "Done" at bounding box center [230, 57] width 35 height 28
